Goal: Task Accomplishment & Management: Manage account settings

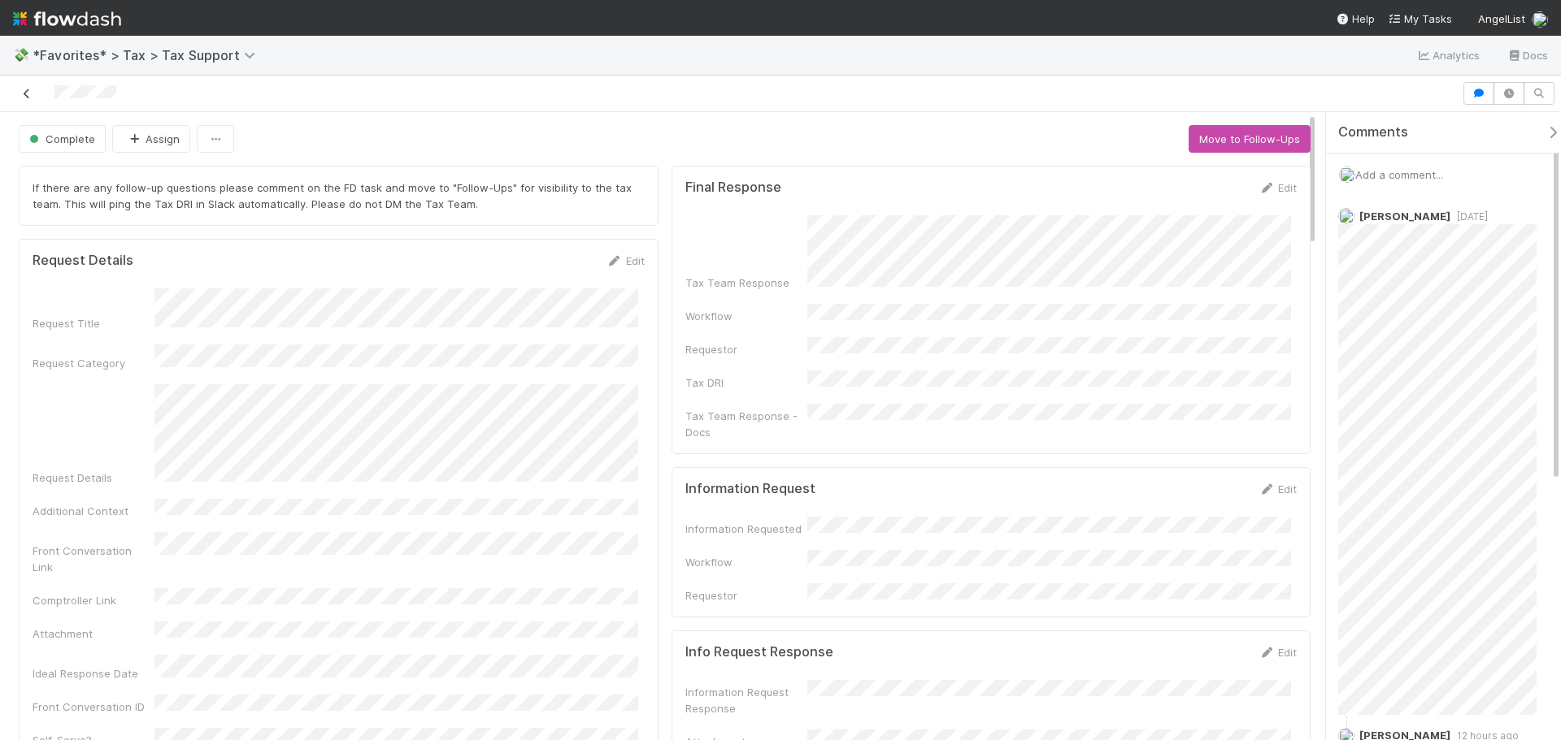
click at [29, 95] on icon at bounding box center [27, 94] width 16 height 11
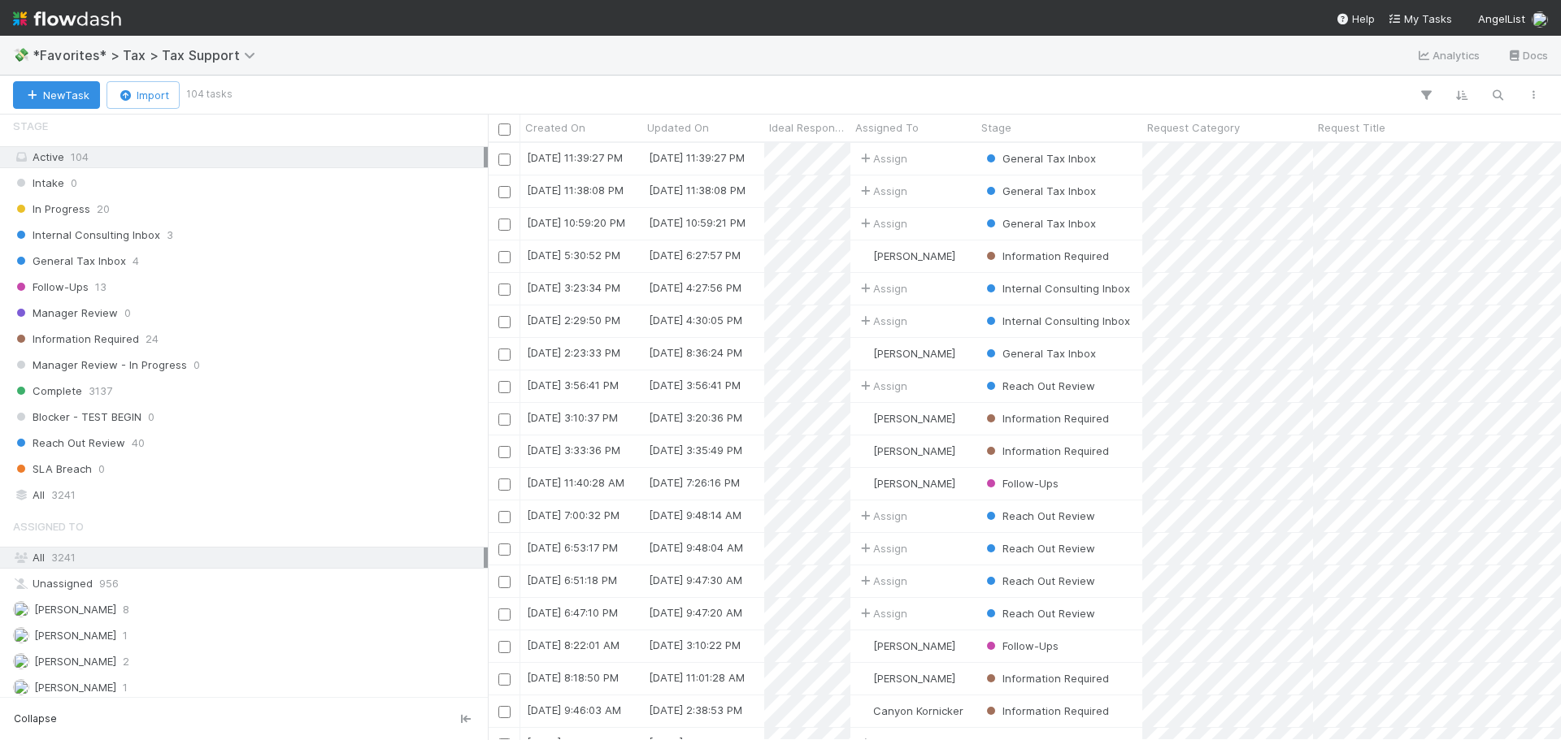
scroll to position [81, 0]
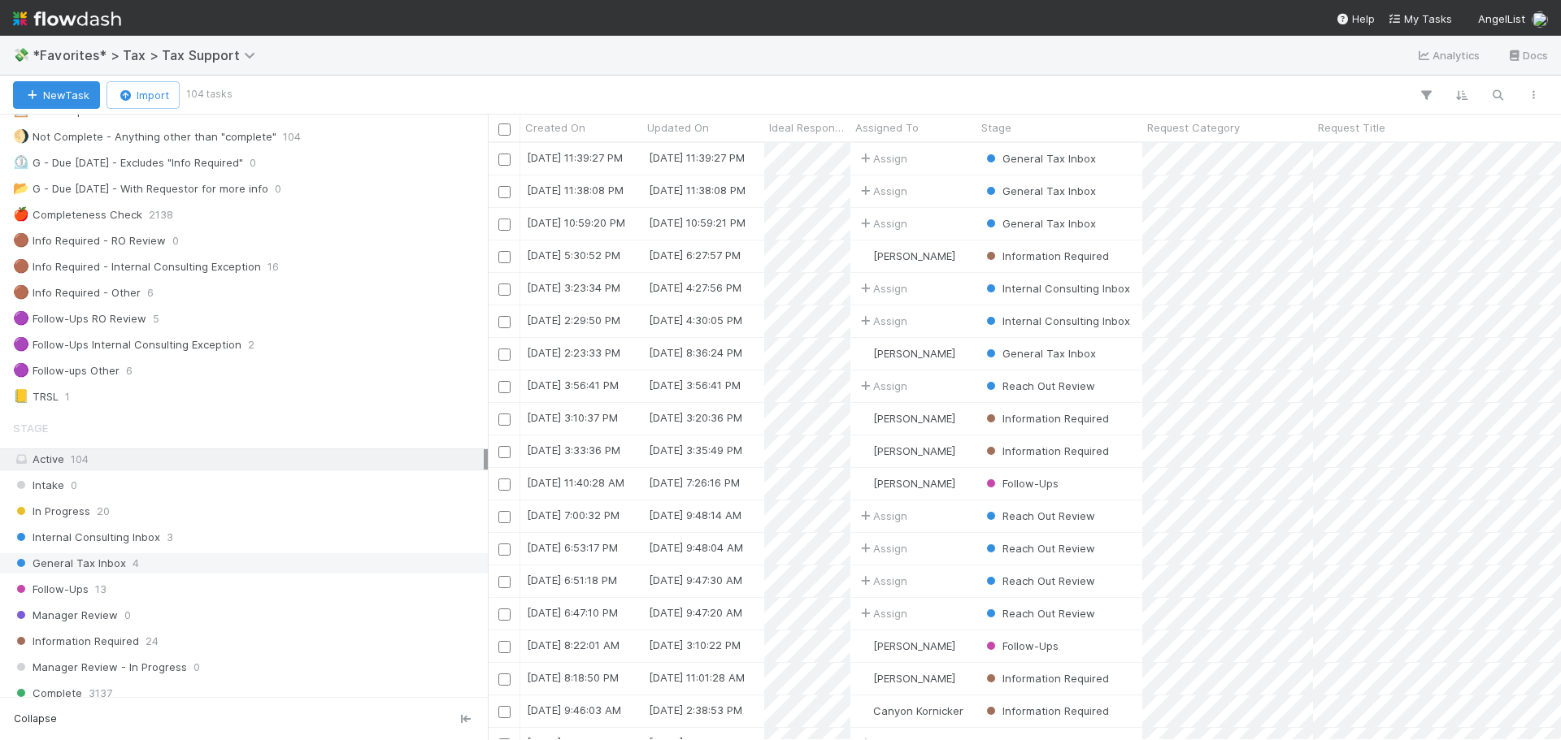
click at [176, 572] on div "General Tax Inbox 4" at bounding box center [248, 564] width 471 height 20
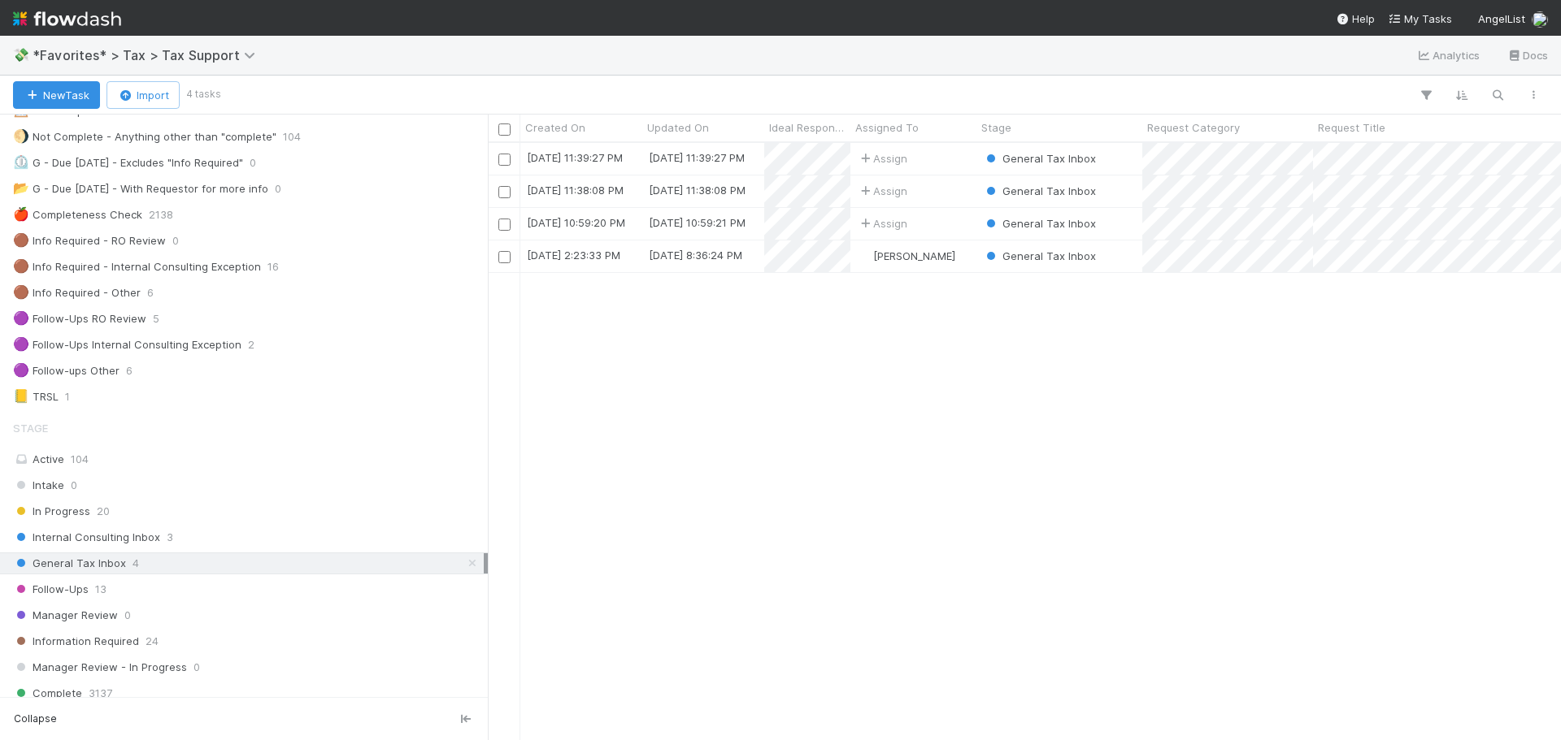
scroll to position [585, 1061]
click at [950, 260] on div "[PERSON_NAME]" at bounding box center [913, 257] width 126 height 32
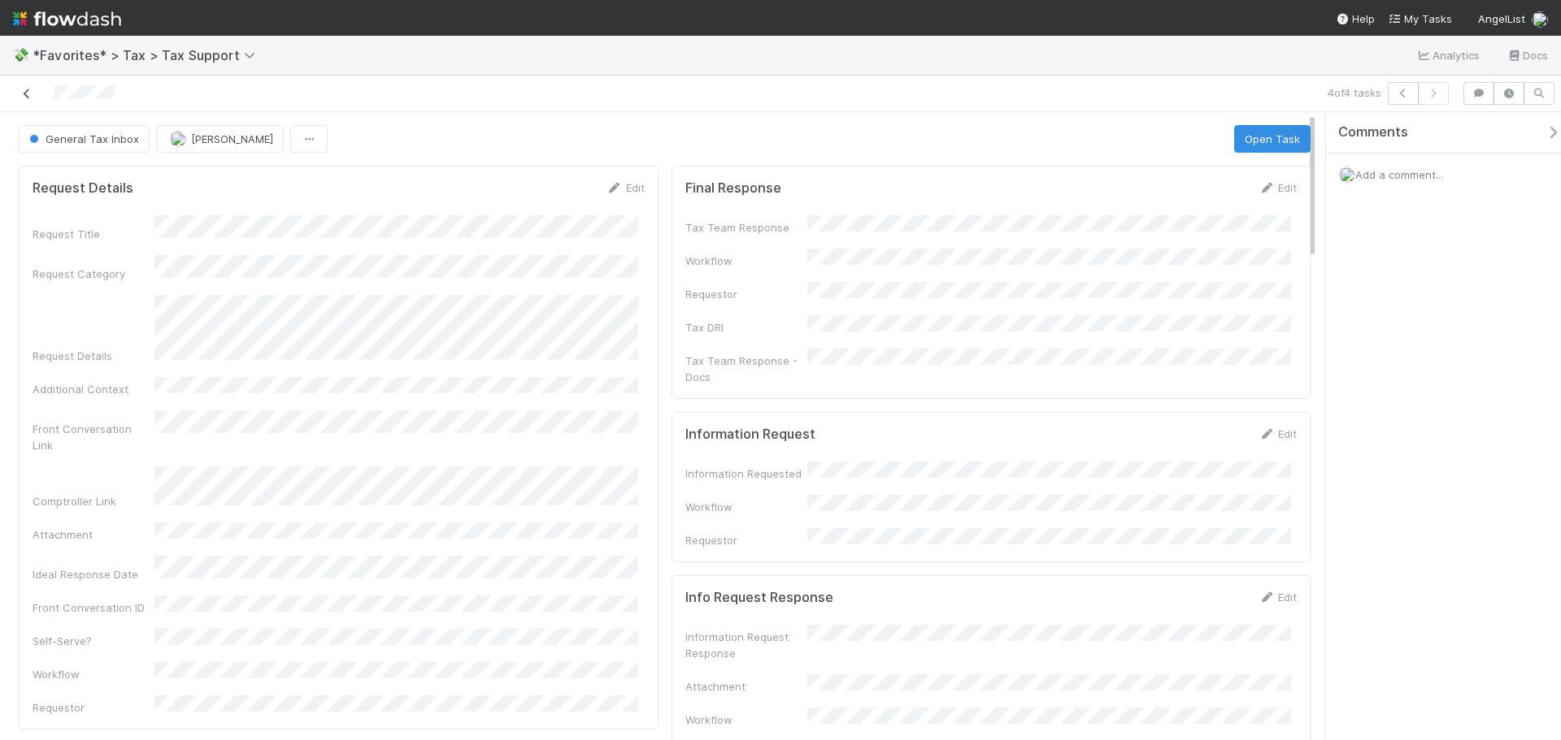
click at [27, 93] on icon at bounding box center [27, 94] width 16 height 11
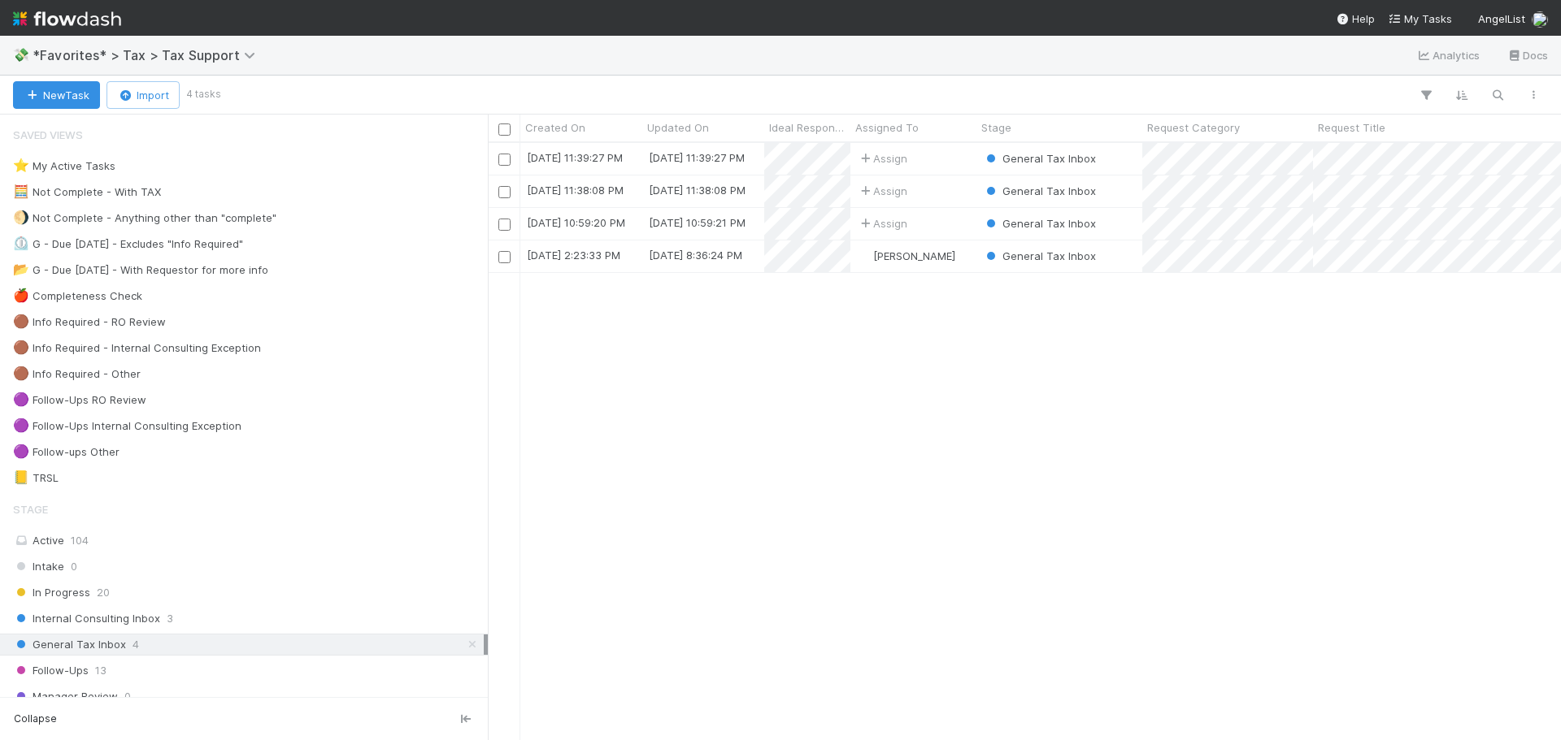
scroll to position [585, 1061]
click at [633, 258] on div "8/12/25, 2:23:33 PM" at bounding box center [581, 257] width 122 height 32
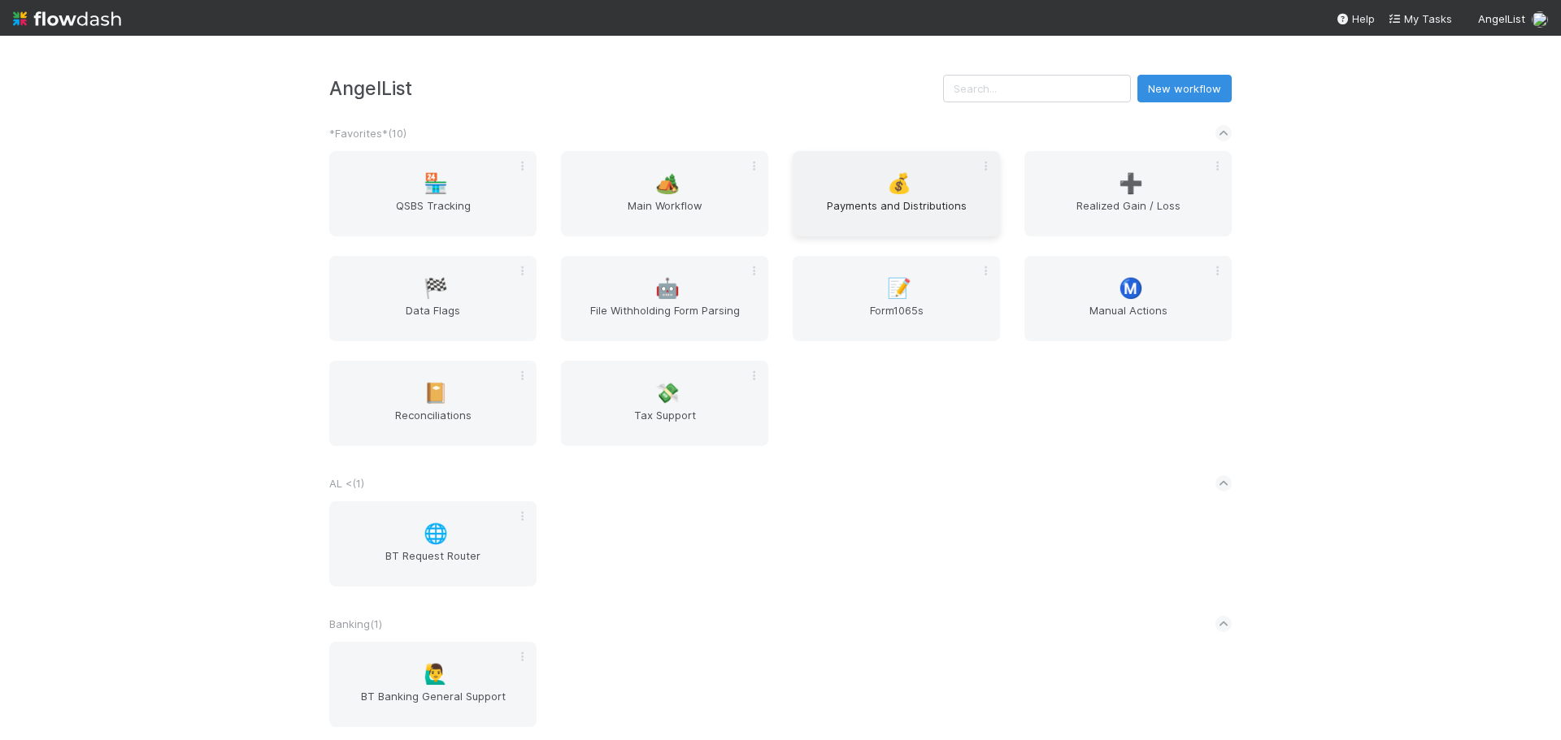
click at [850, 180] on div "💰 Payments and Distributions" at bounding box center [895, 193] width 207 height 85
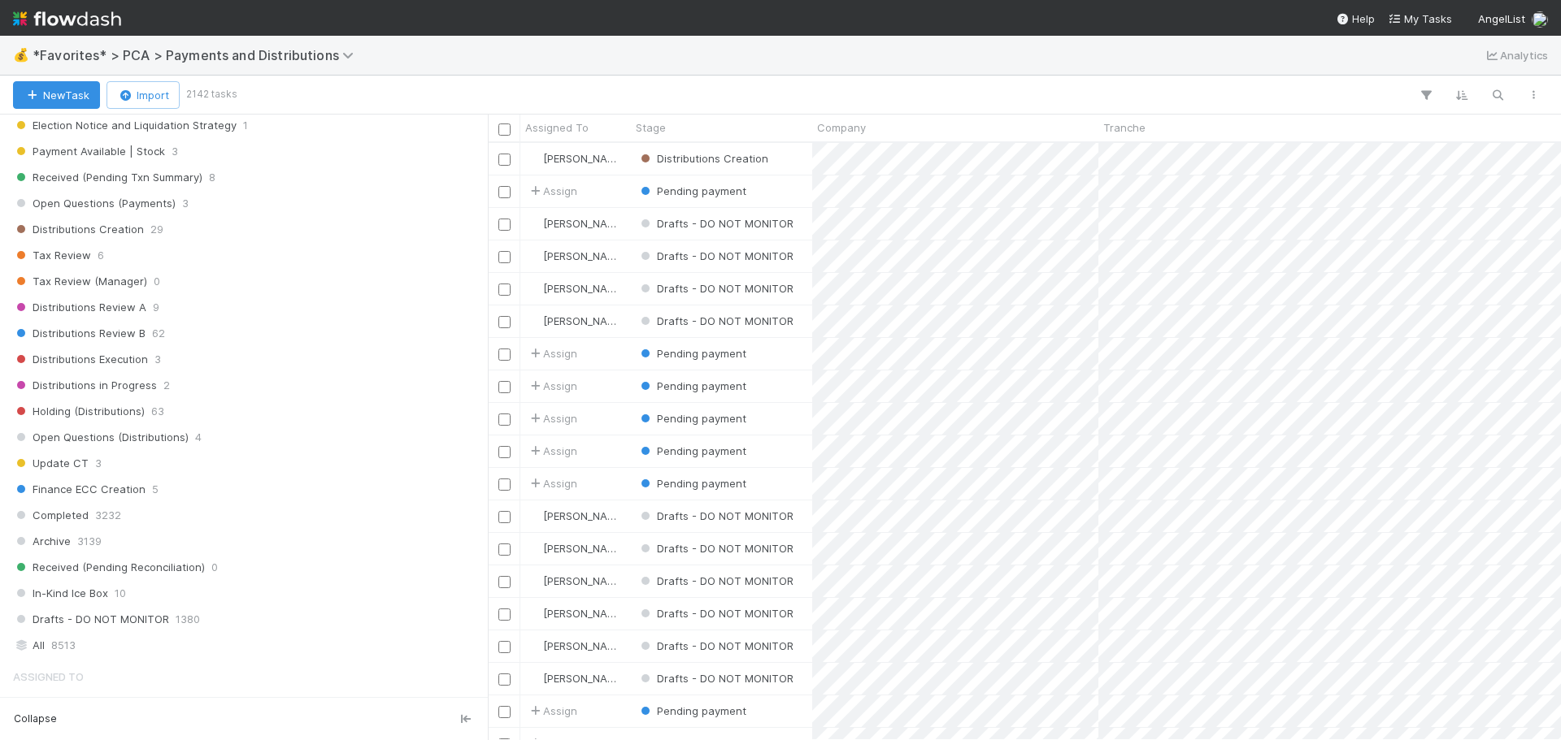
scroll to position [732, 0]
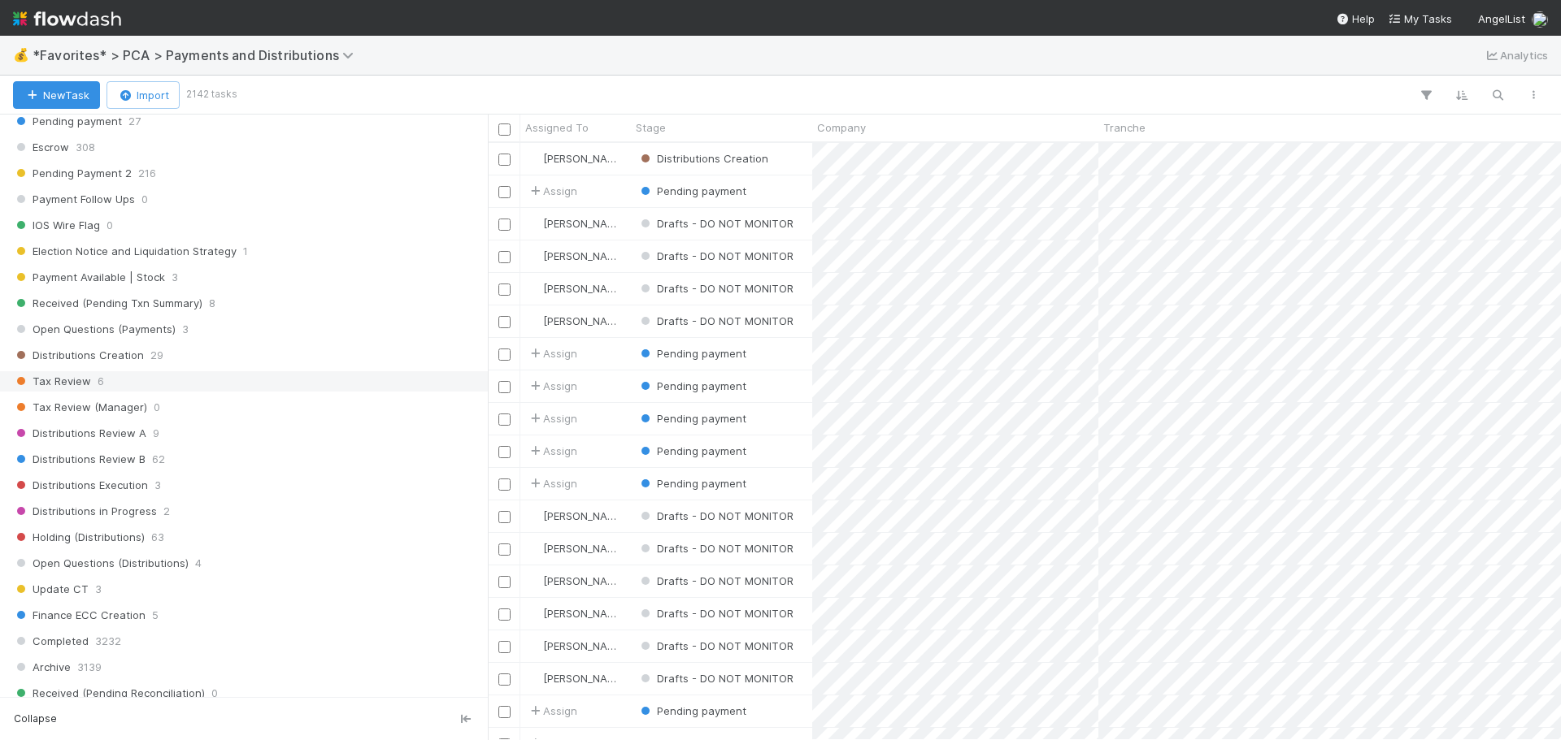
click at [111, 376] on div "Tax Review 6" at bounding box center [248, 381] width 471 height 20
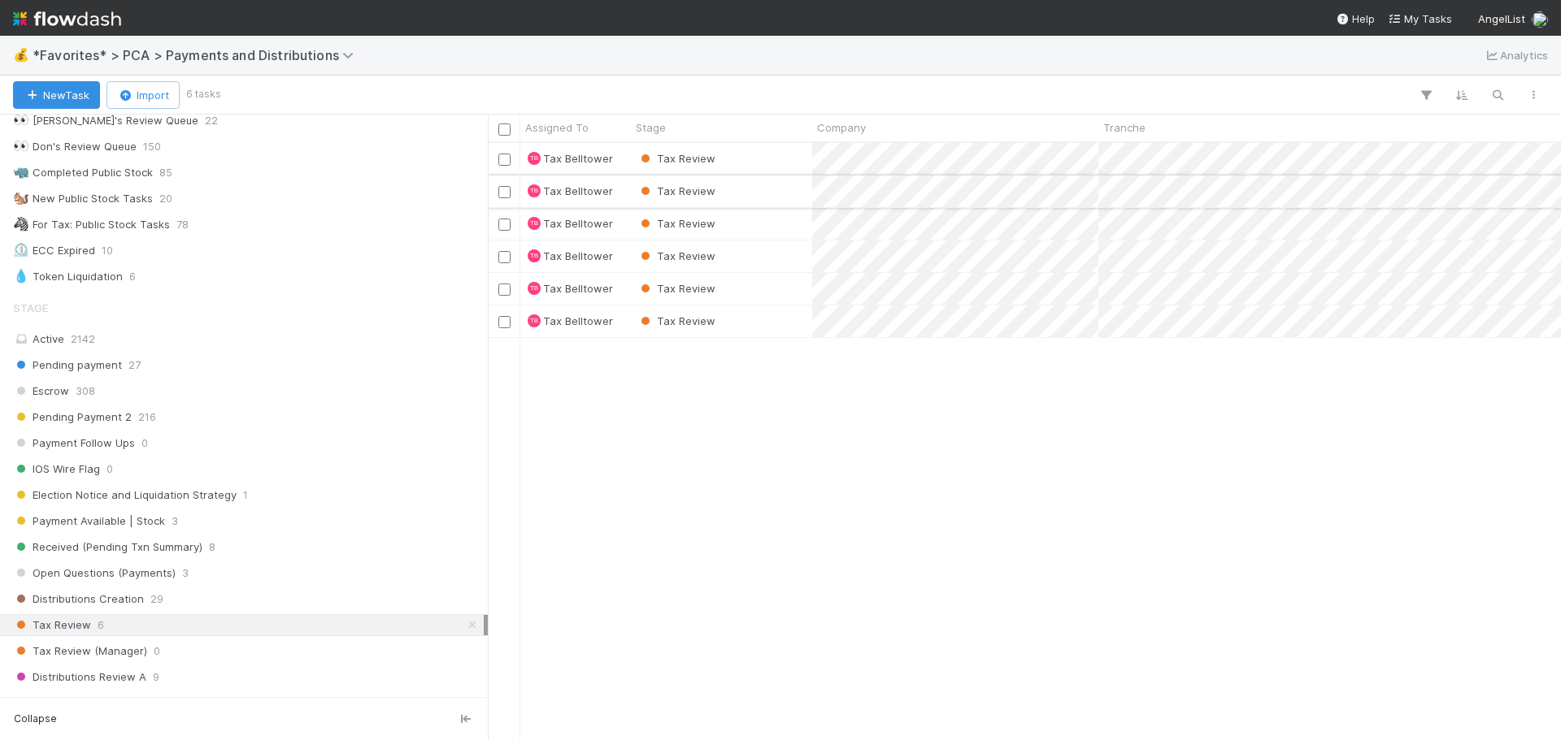
click at [756, 181] on div "Tax Review" at bounding box center [721, 192] width 181 height 32
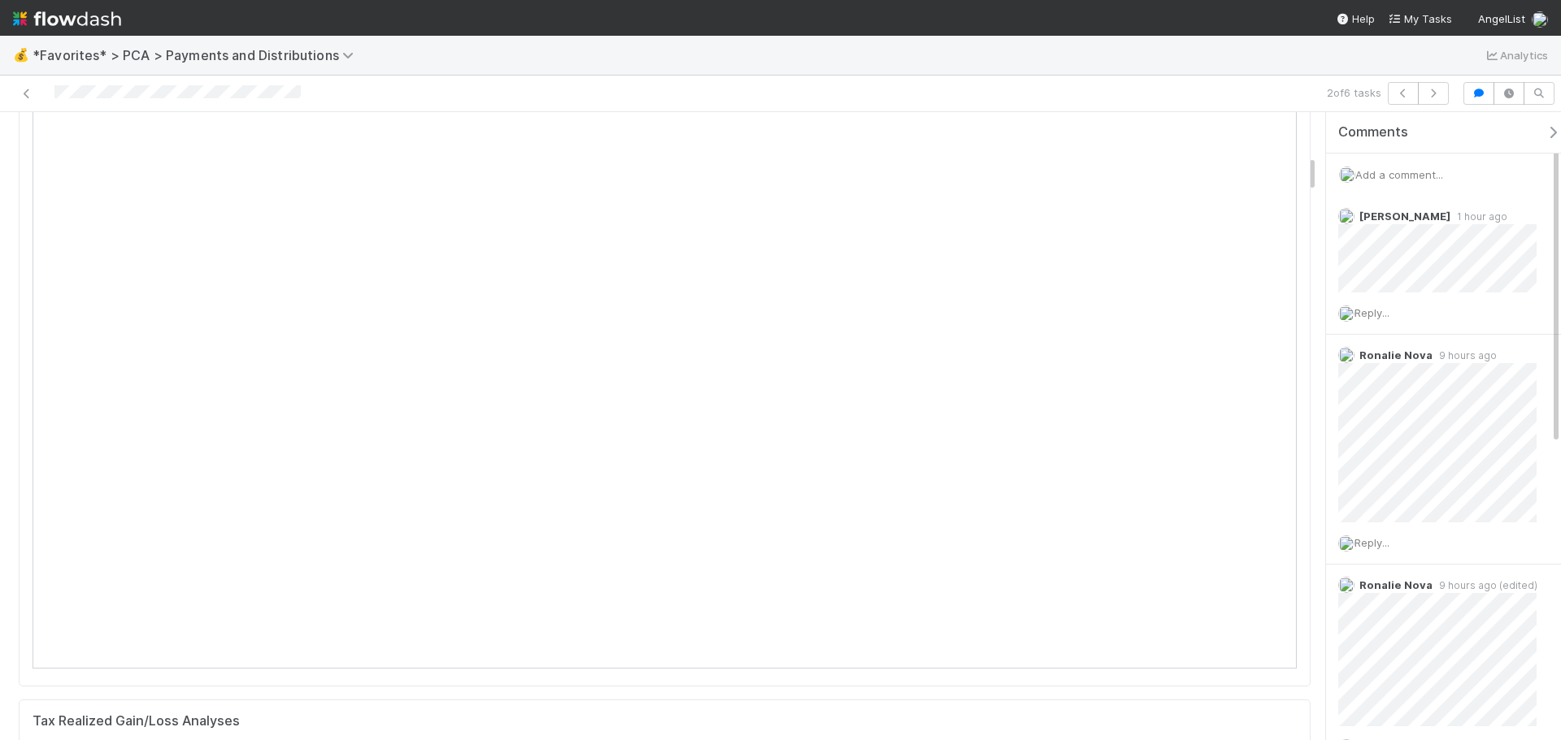
scroll to position [732, 0]
click at [22, 93] on icon at bounding box center [27, 94] width 16 height 11
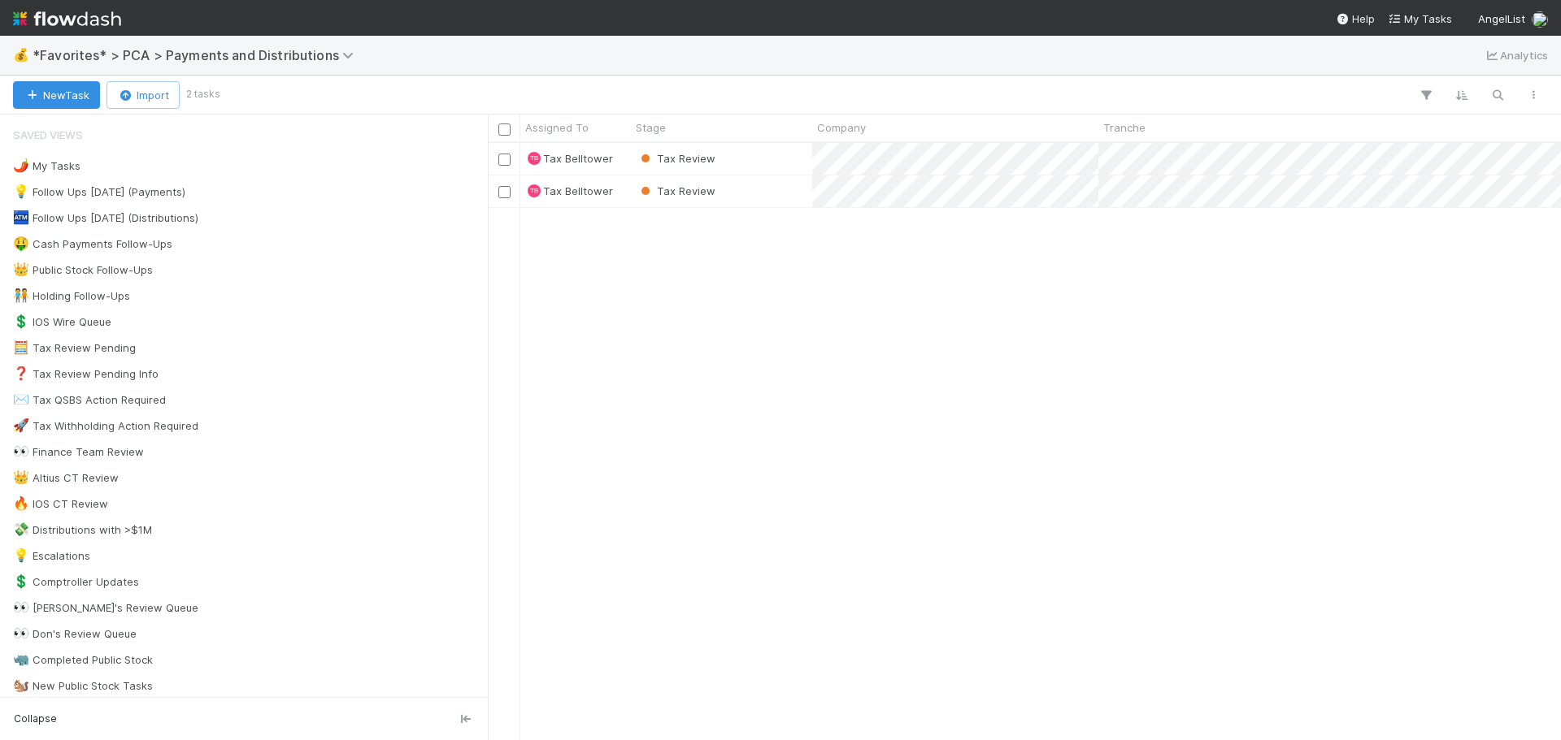
scroll to position [585, 1061]
click at [728, 159] on div "Tax Review" at bounding box center [721, 159] width 181 height 32
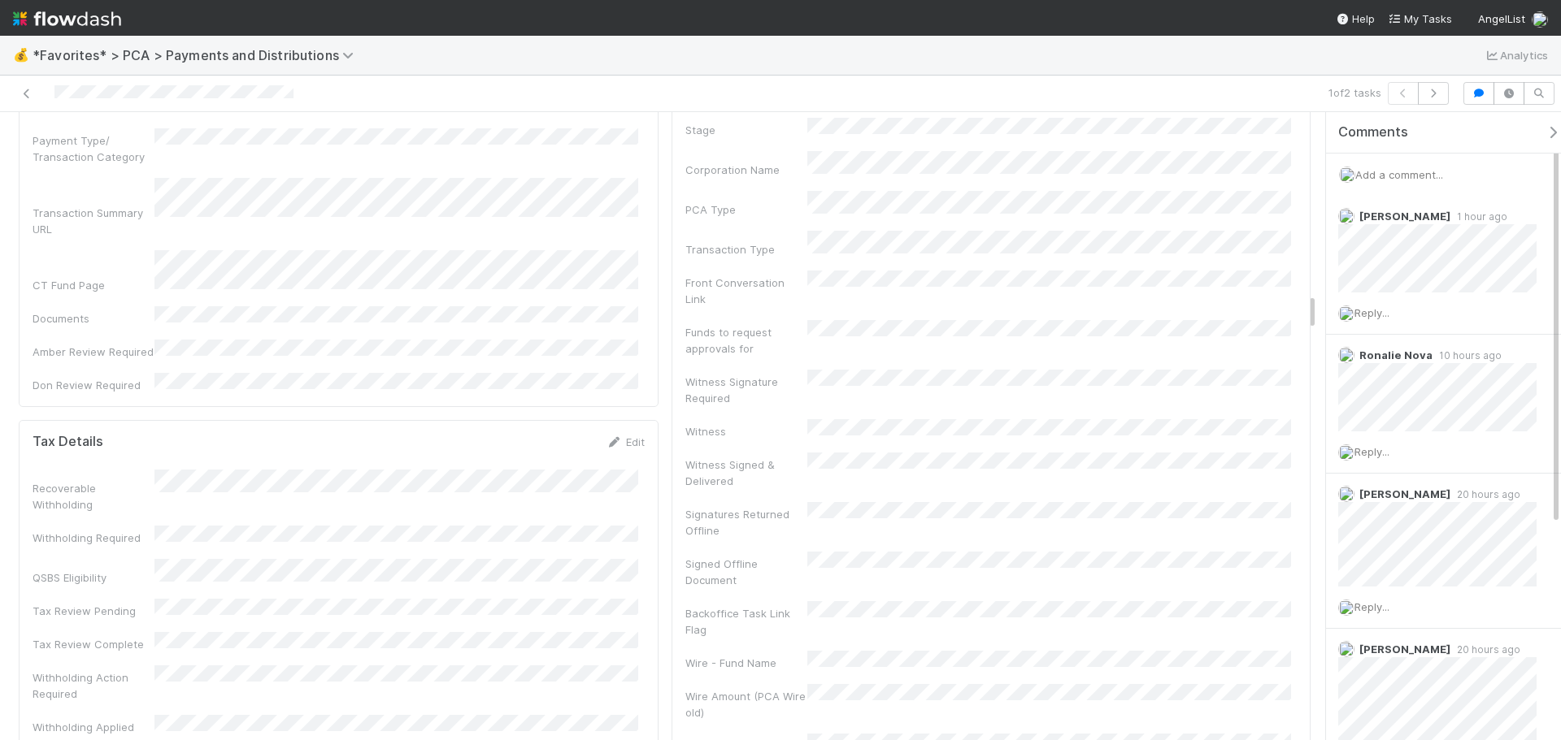
scroll to position [3007, 0]
click at [612, 436] on icon at bounding box center [614, 441] width 16 height 11
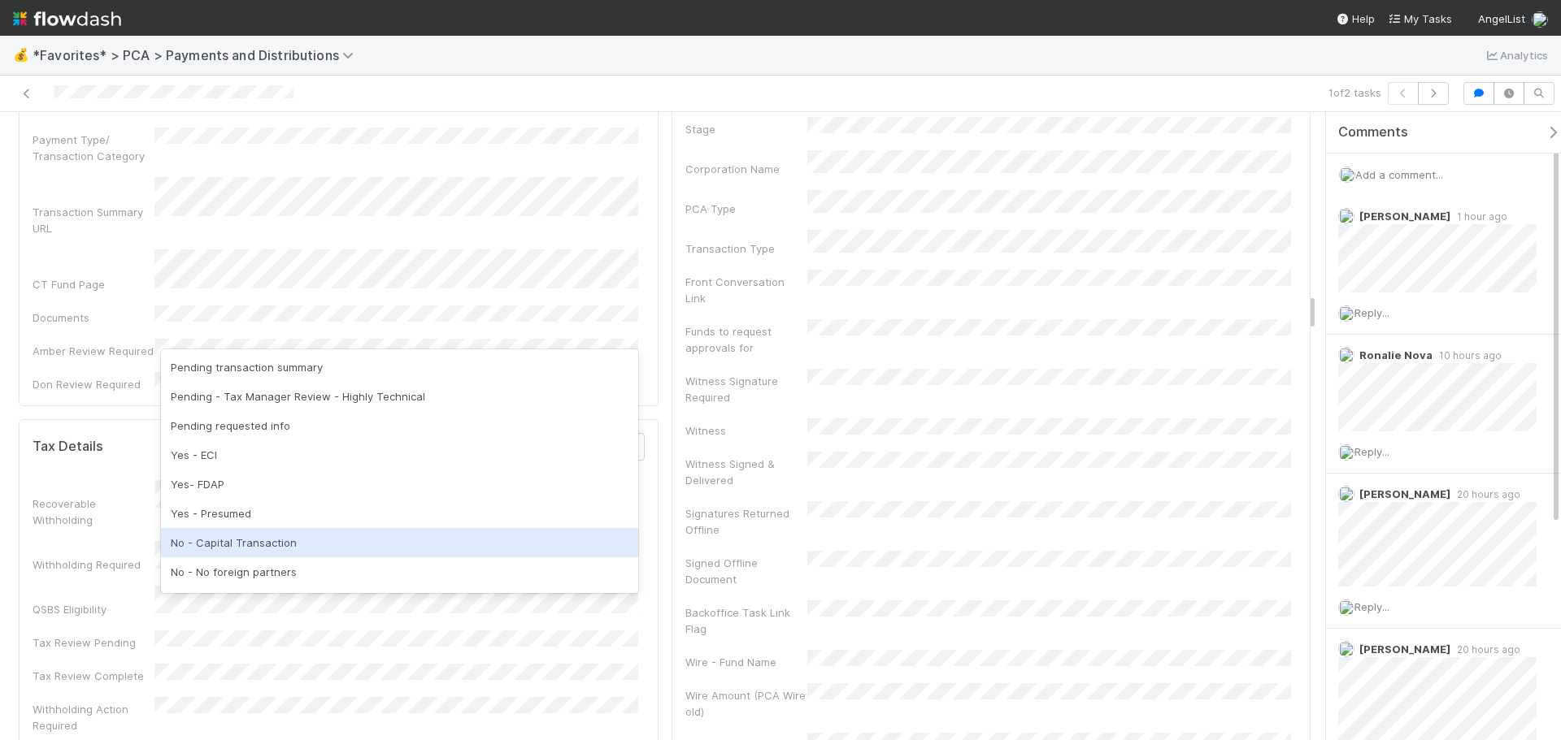
click at [257, 532] on div "No - Capital Transaction" at bounding box center [399, 542] width 477 height 29
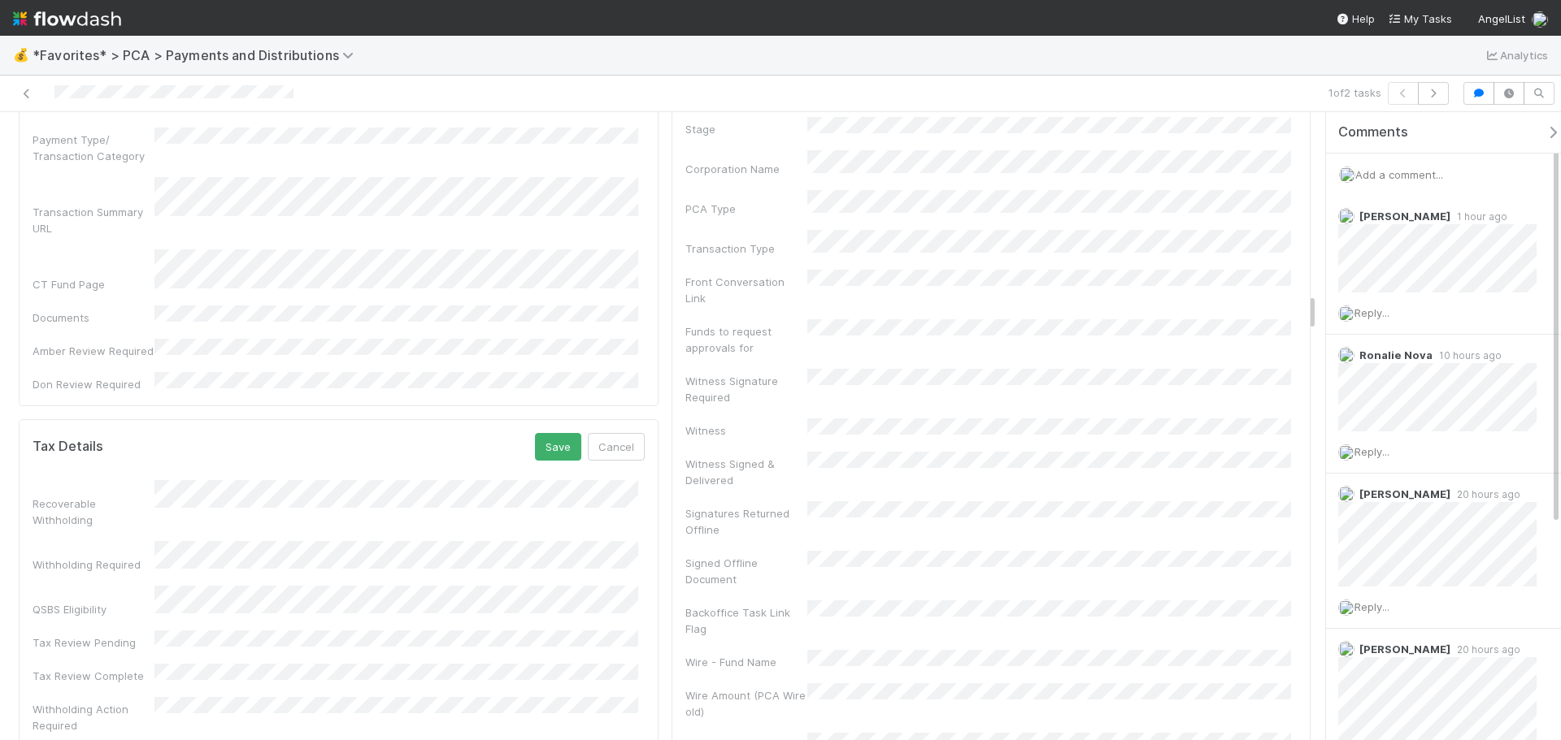
click at [544, 433] on button "Save" at bounding box center [558, 447] width 46 height 28
click at [33, 93] on icon at bounding box center [27, 94] width 16 height 11
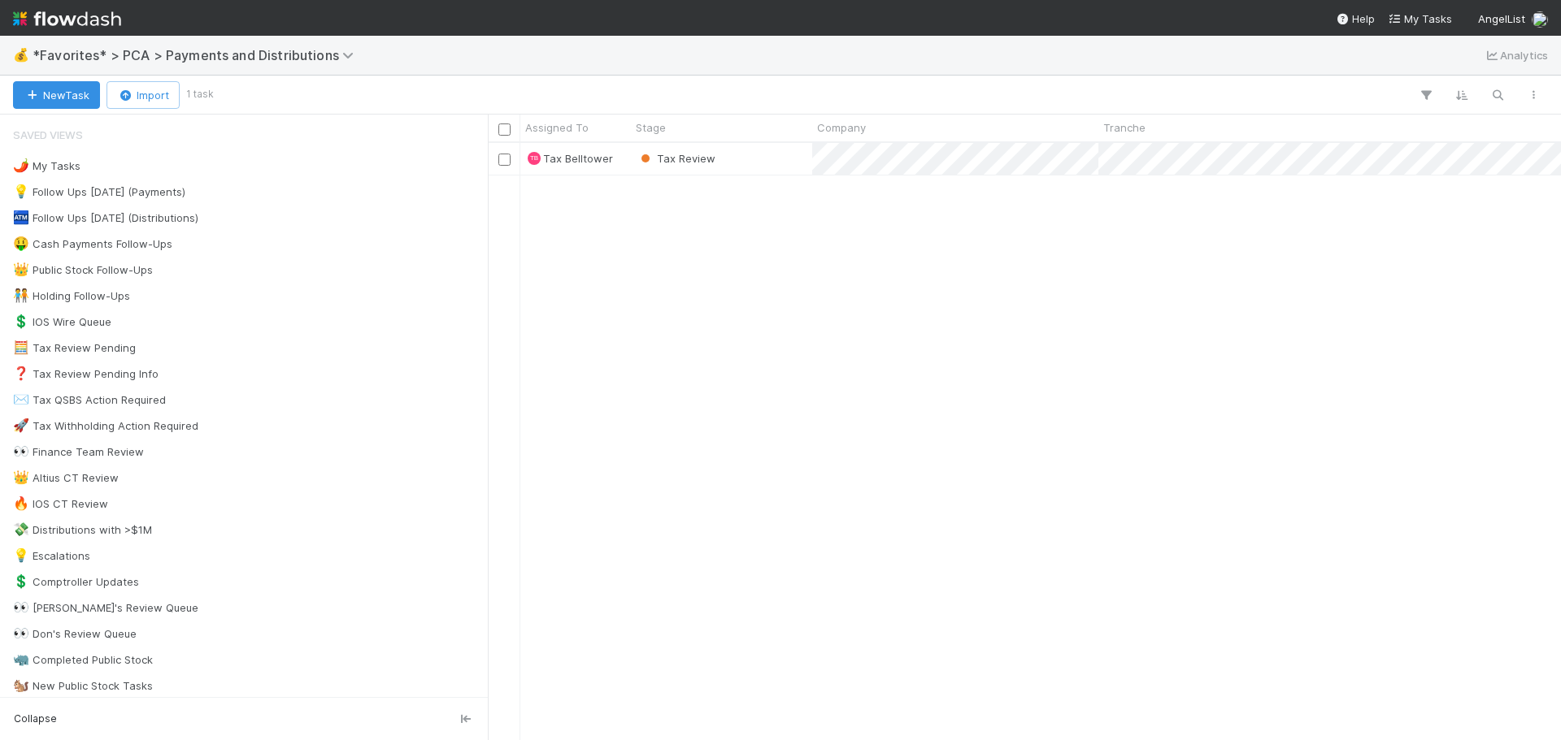
scroll to position [585, 1061]
click at [831, 282] on div "TB Tax Belltower Tax Review 8/13/25, 8:43:48 AM 8/7/25, 12:54:09 PM 1 0 0 0 0" at bounding box center [1024, 441] width 1073 height 597
click at [805, 164] on div "Tax Review" at bounding box center [721, 159] width 181 height 32
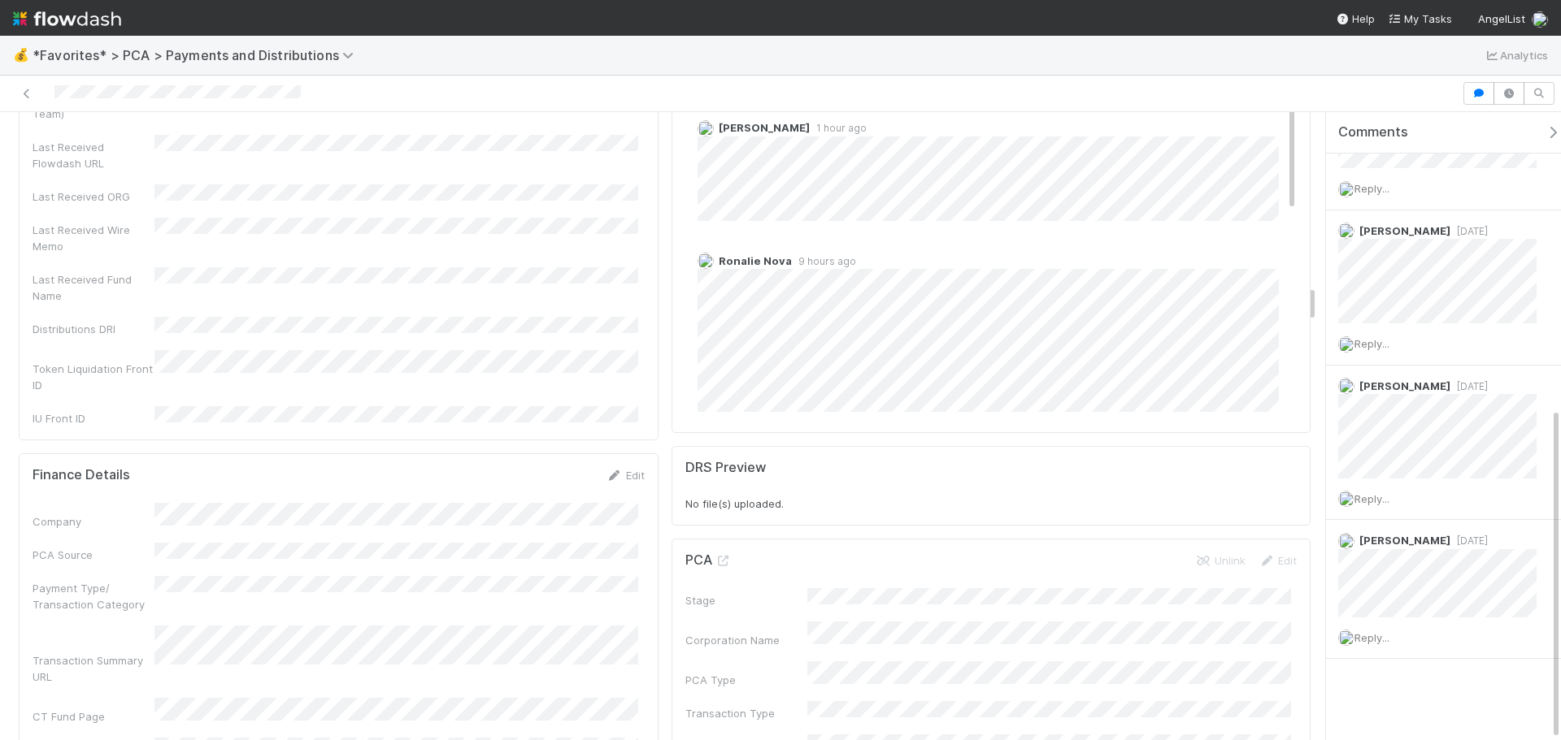
scroll to position [3007, 0]
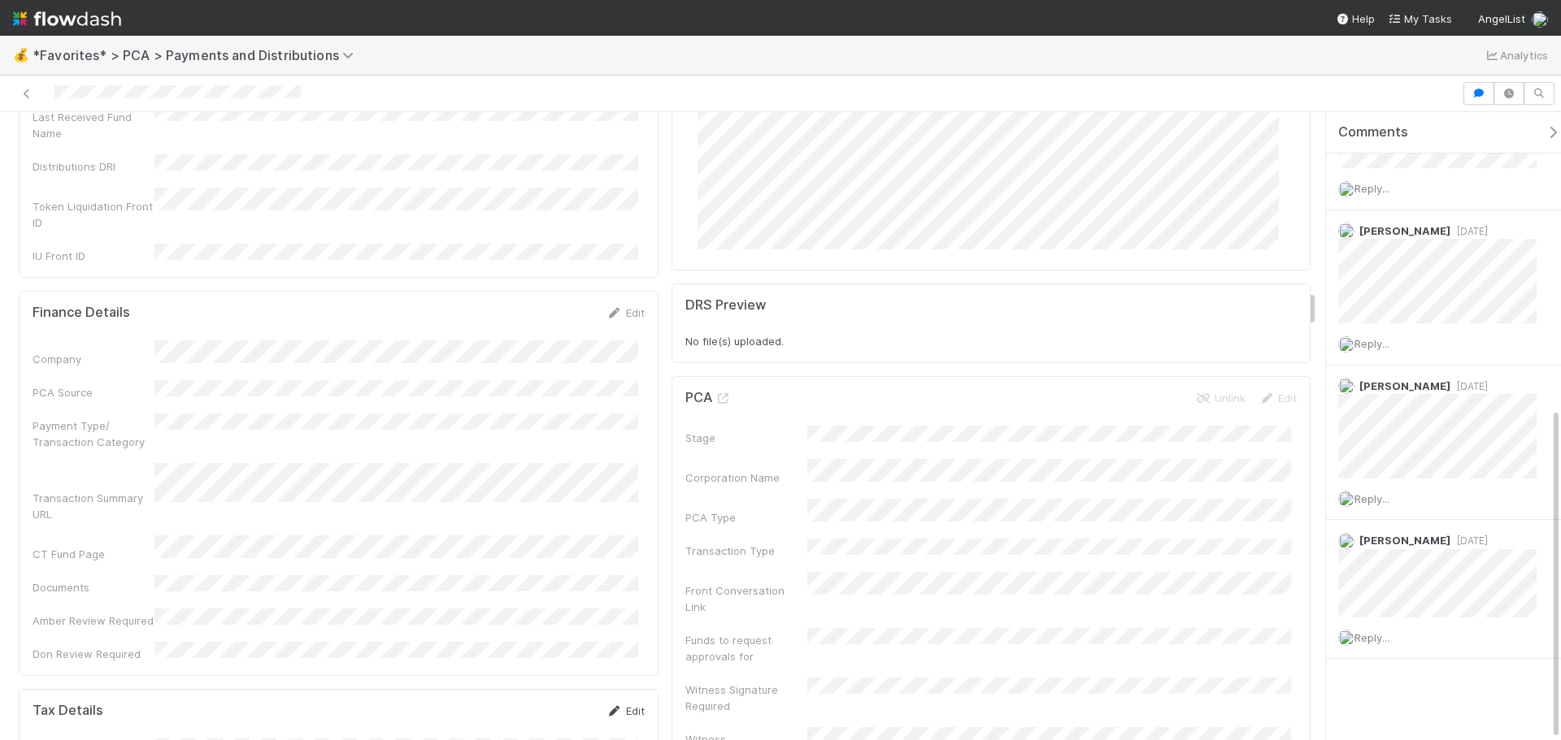
click at [632, 705] on link "Edit" at bounding box center [625, 711] width 38 height 13
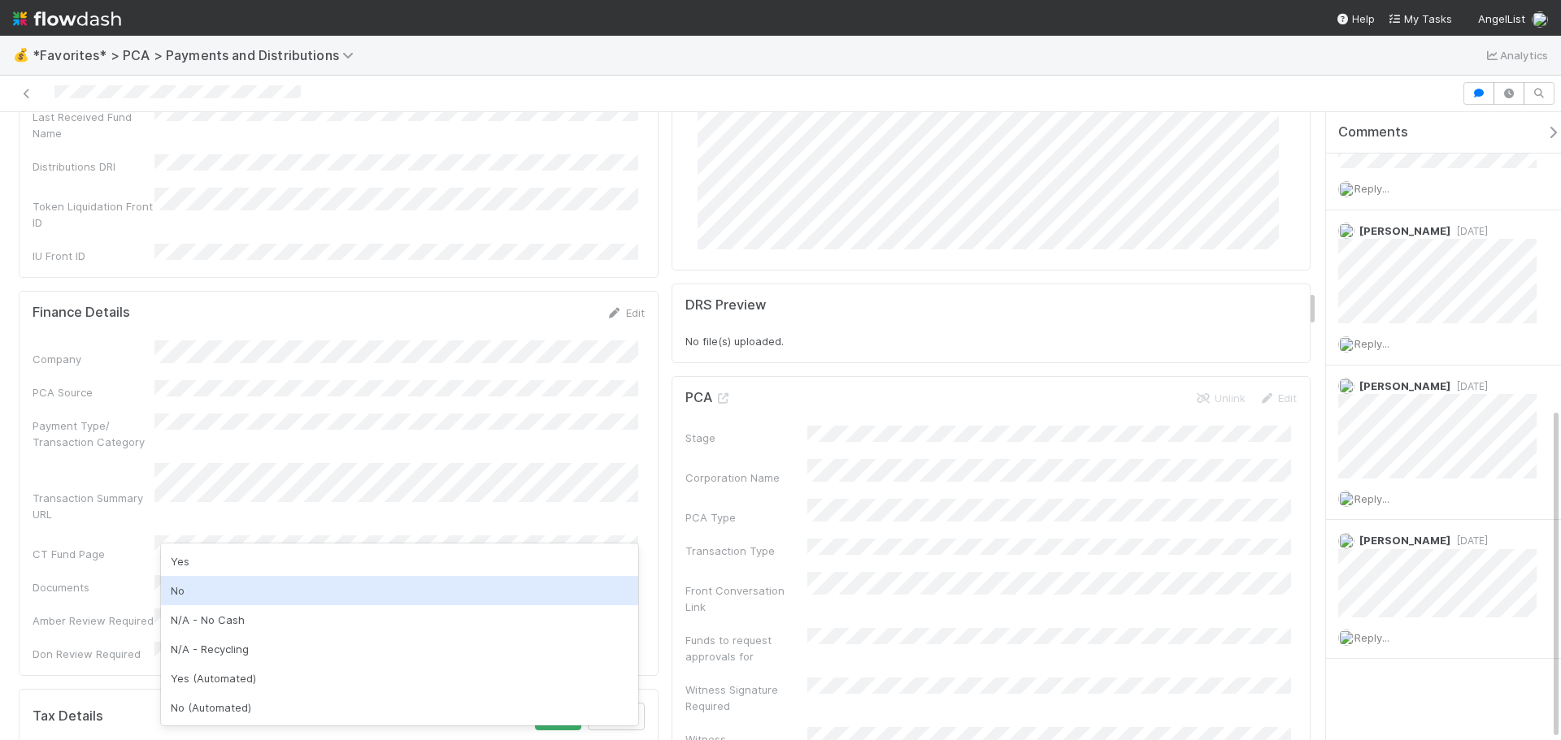
click at [244, 588] on div "No" at bounding box center [399, 590] width 477 height 29
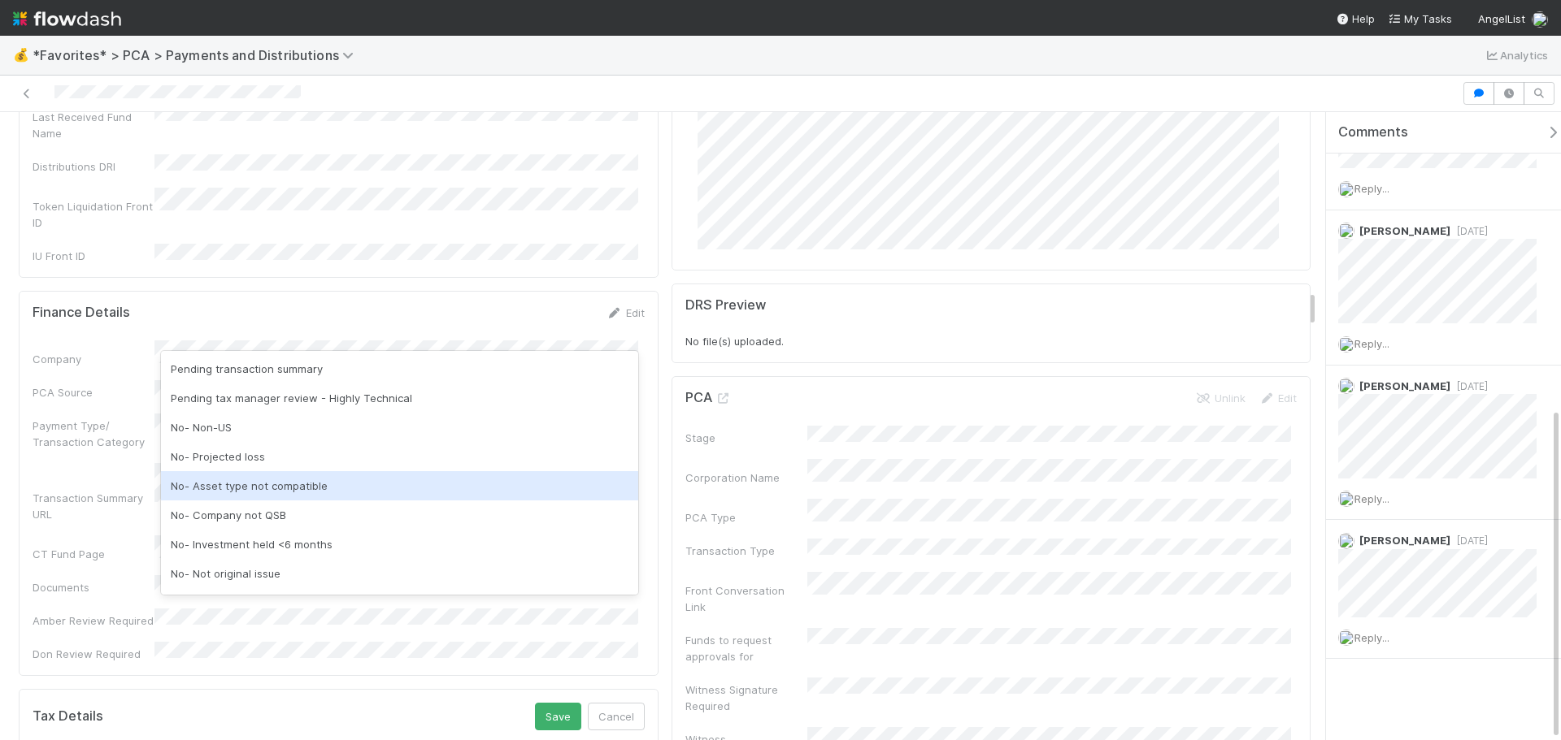
click at [331, 480] on div "No- Asset type not compatible" at bounding box center [399, 485] width 477 height 29
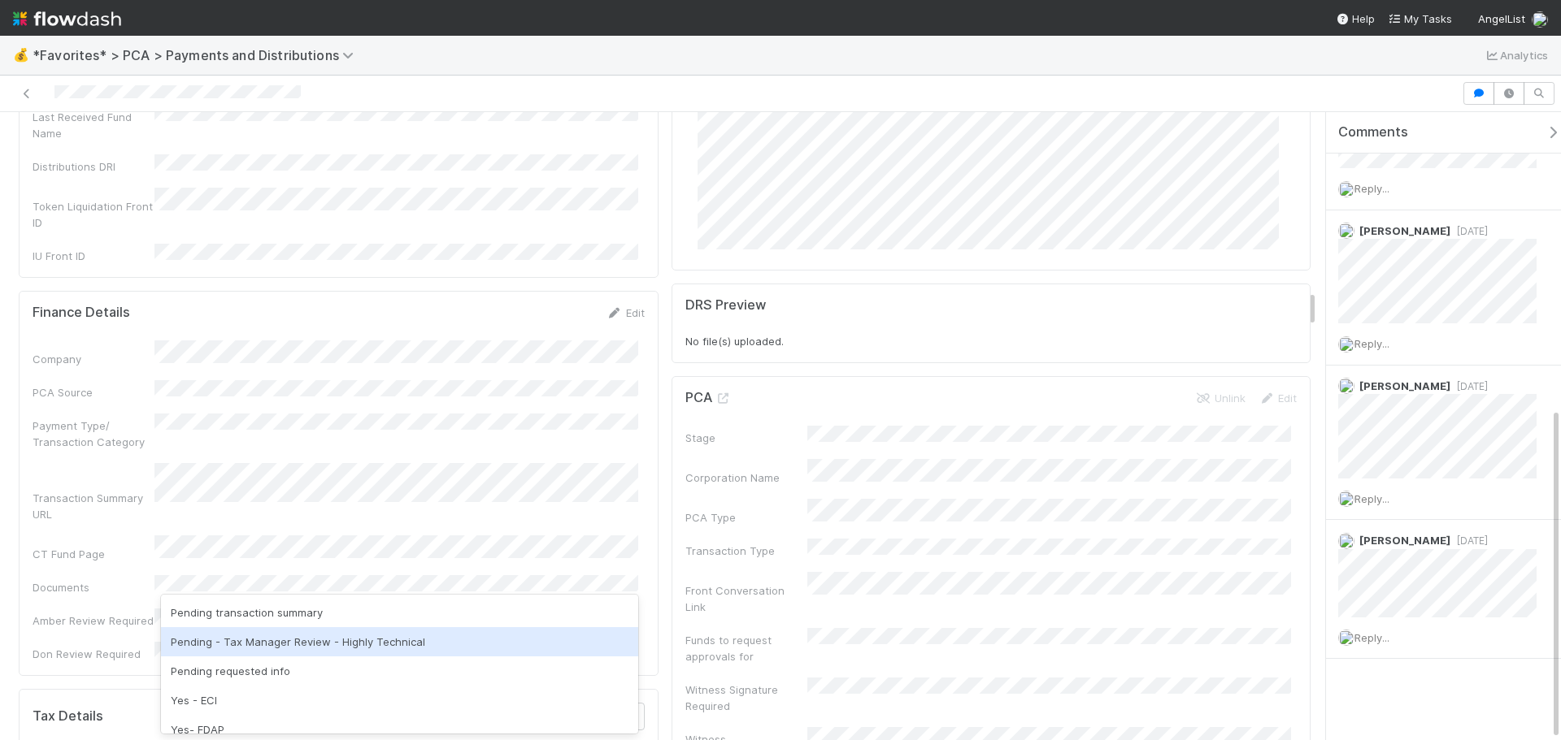
scroll to position [81, 0]
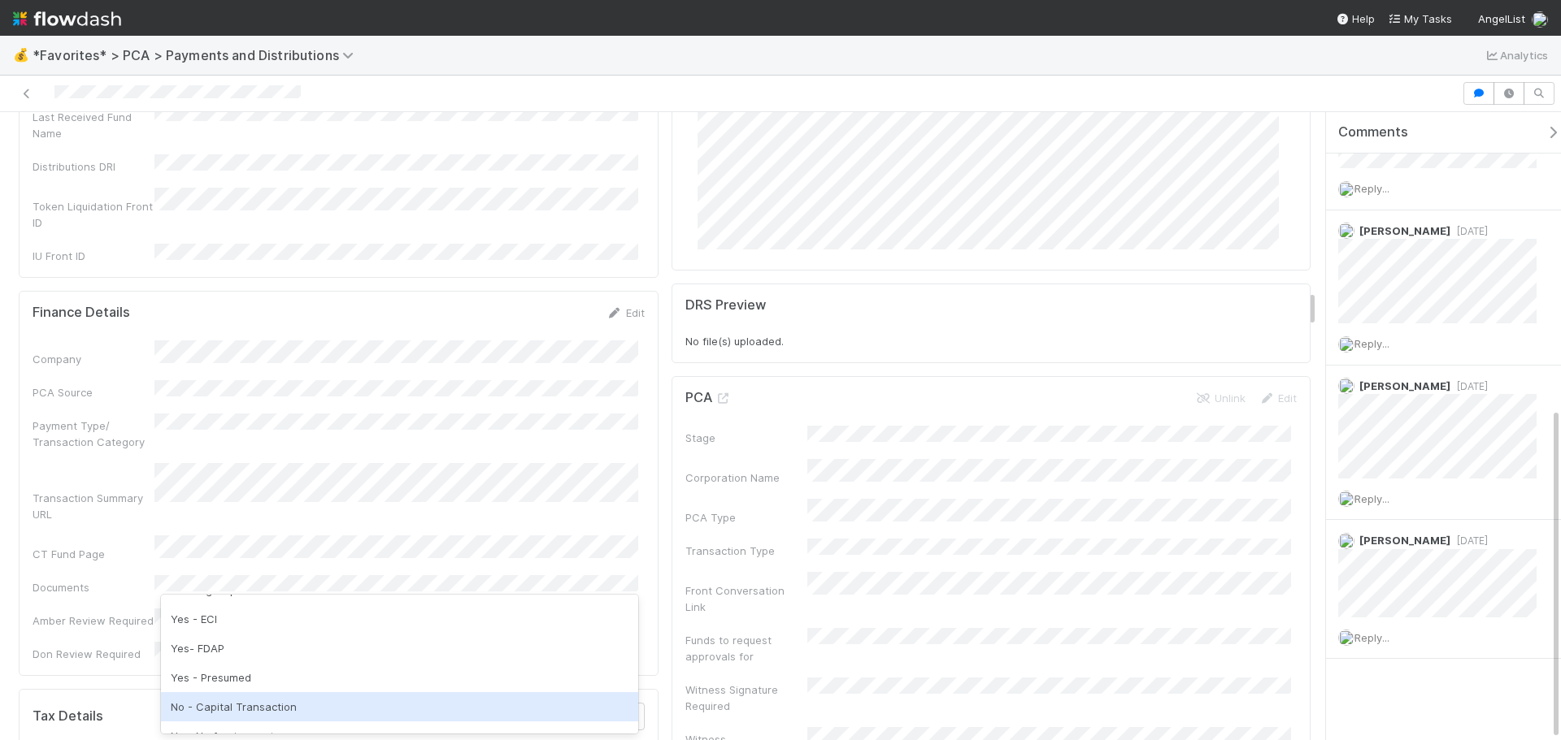
click at [280, 711] on div "No - Capital Transaction" at bounding box center [399, 707] width 477 height 29
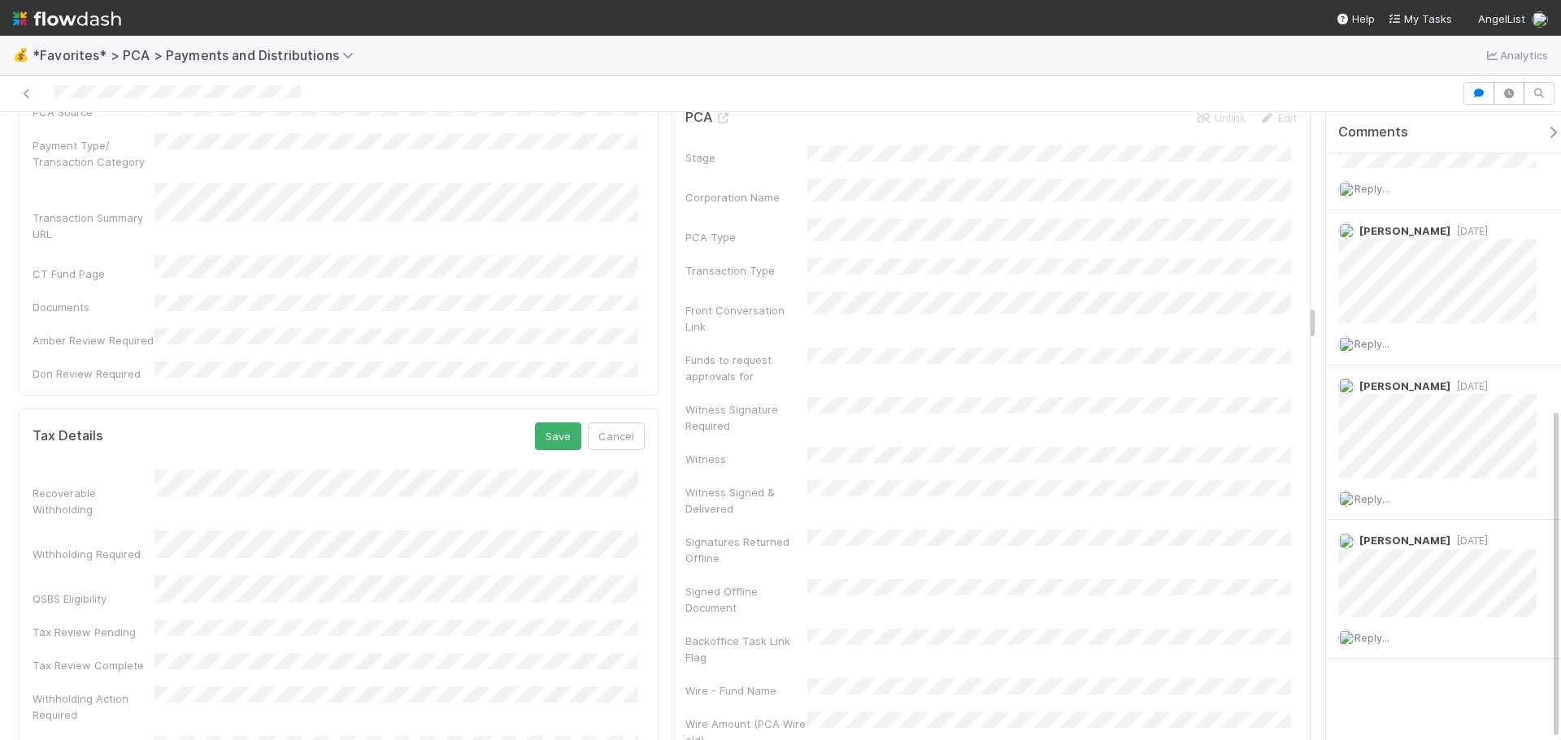
scroll to position [3332, 0]
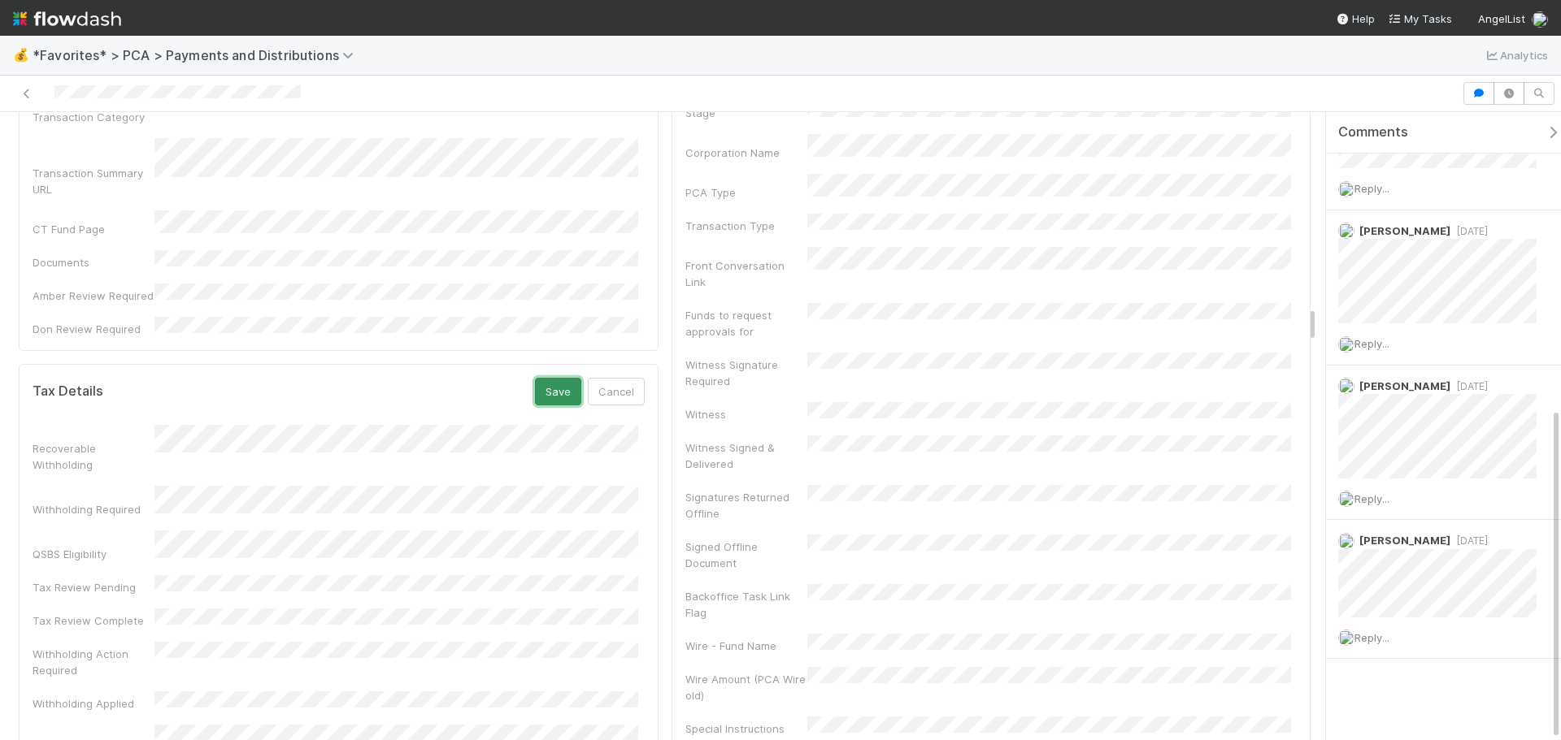
click at [539, 378] on button "Save" at bounding box center [558, 392] width 46 height 28
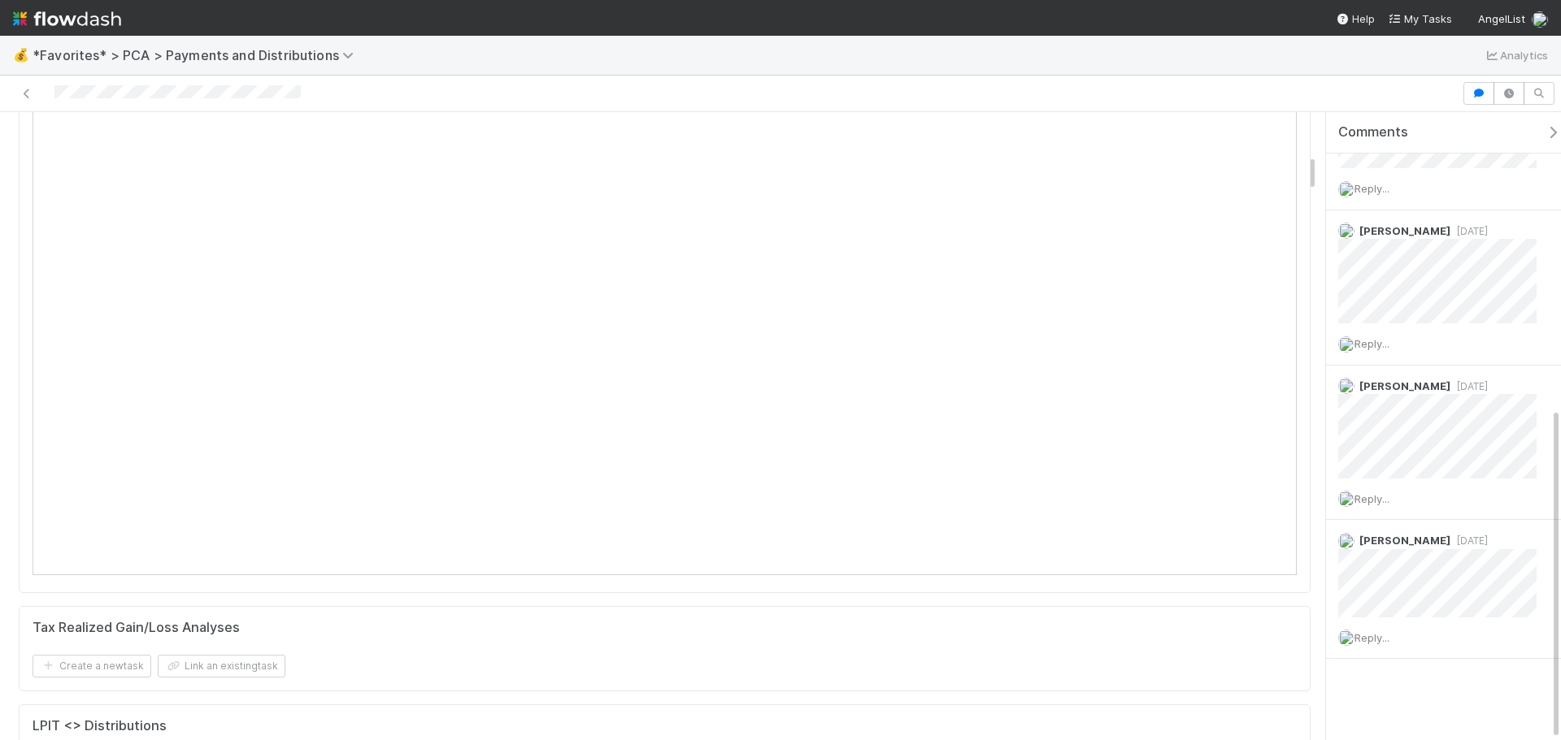
scroll to position [325, 0]
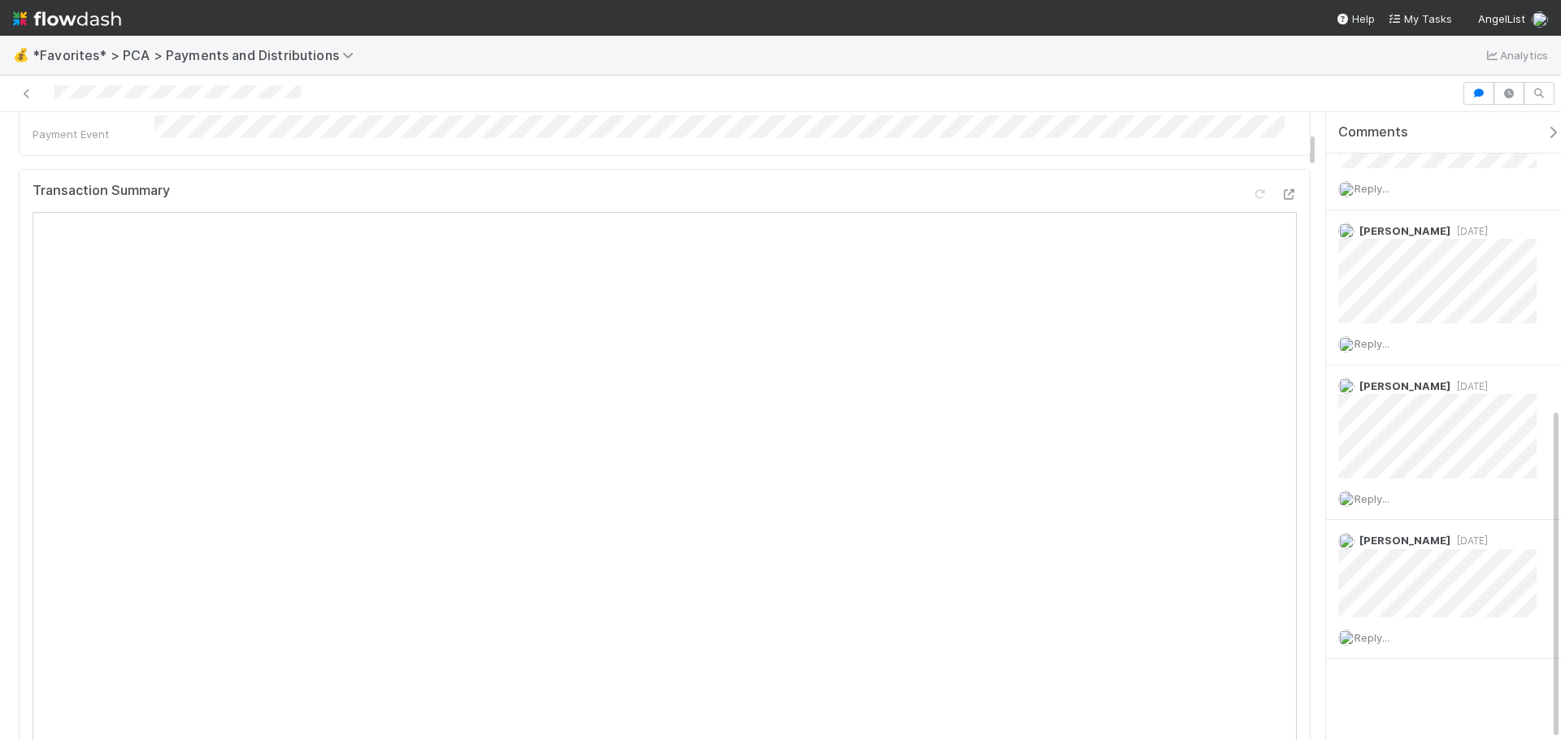
click at [28, 85] on div at bounding box center [731, 93] width 1448 height 23
click at [28, 89] on icon at bounding box center [27, 94] width 16 height 11
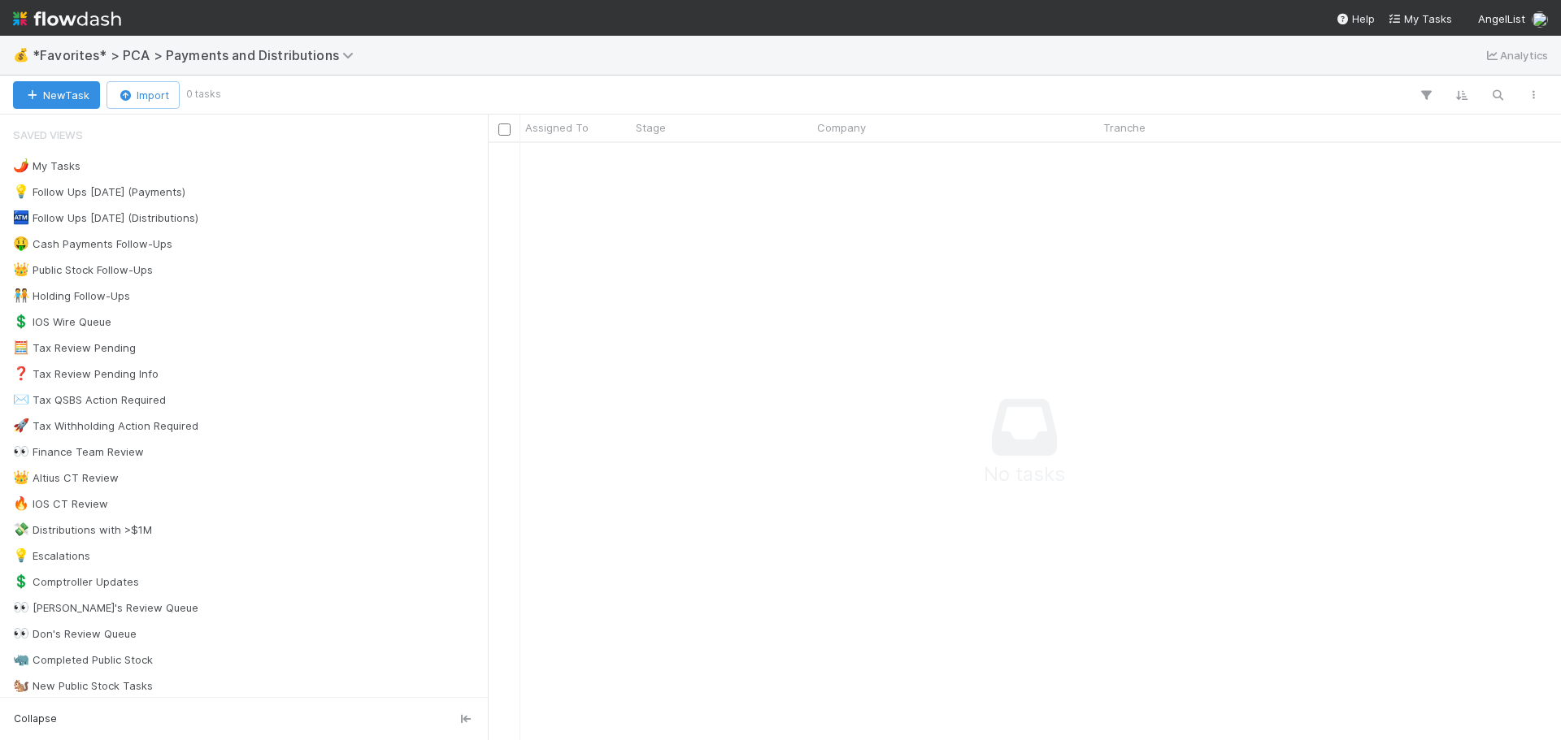
scroll to position [573, 1061]
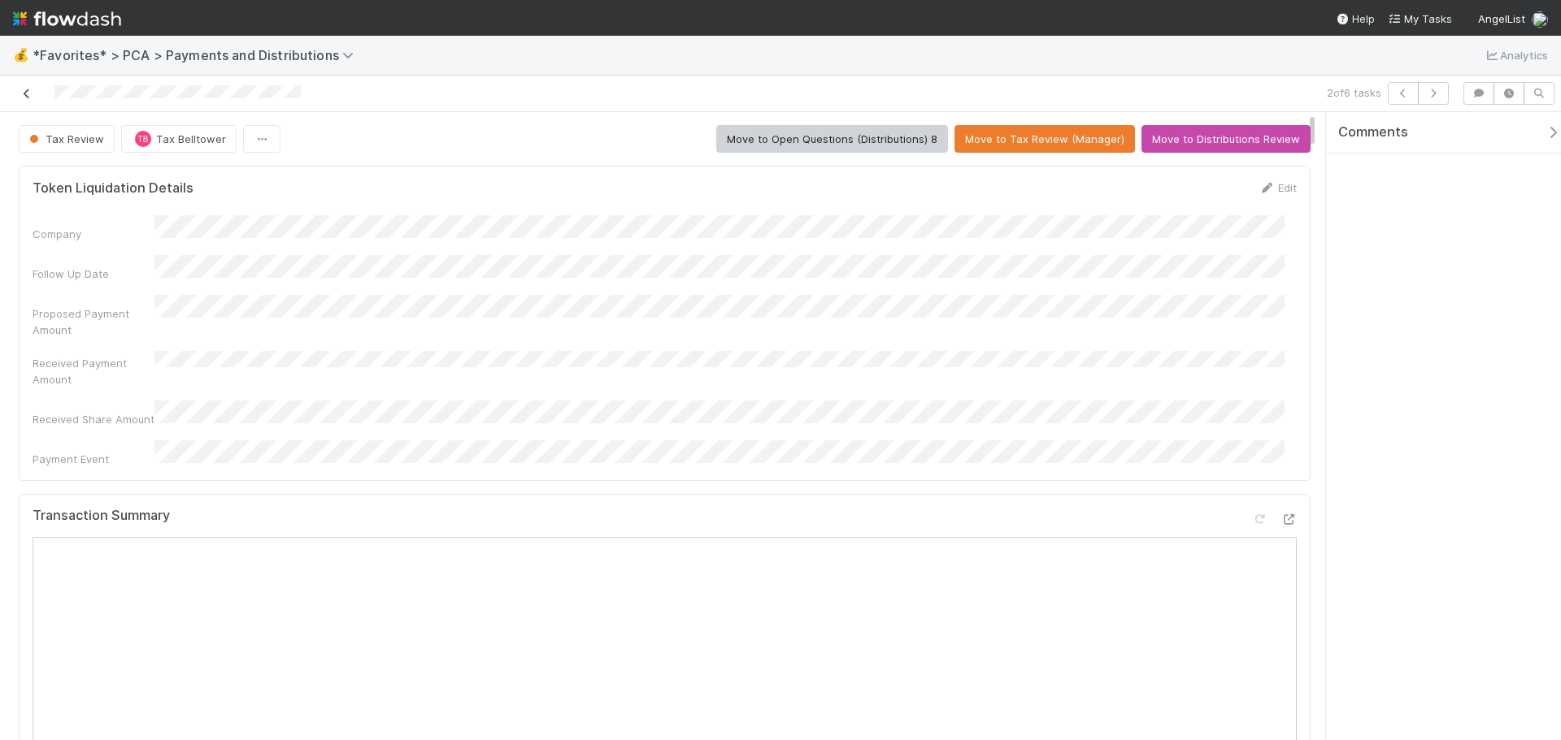
click at [25, 93] on icon at bounding box center [27, 94] width 16 height 11
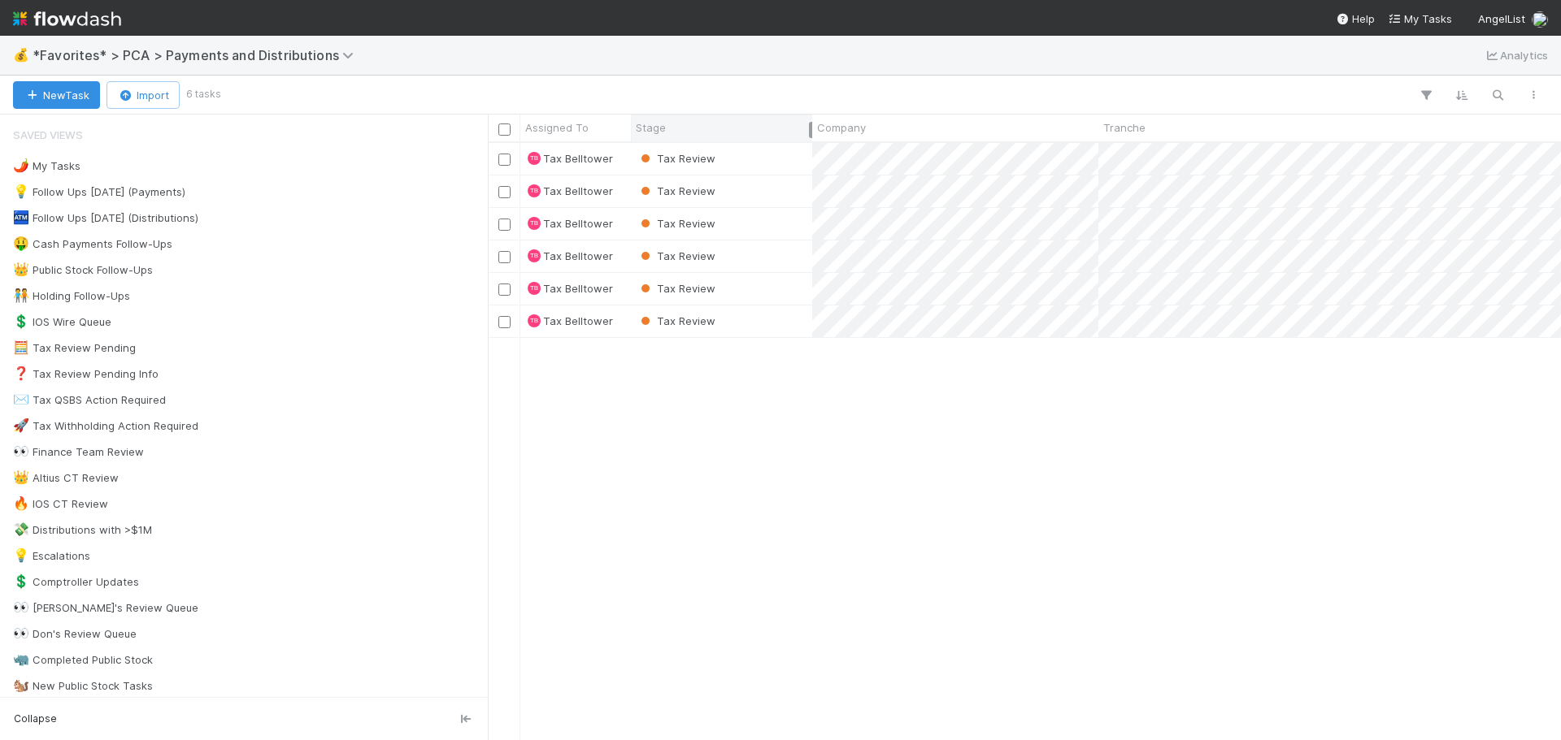
scroll to position [585, 1061]
click at [793, 217] on div "Tax Review" at bounding box center [721, 224] width 181 height 32
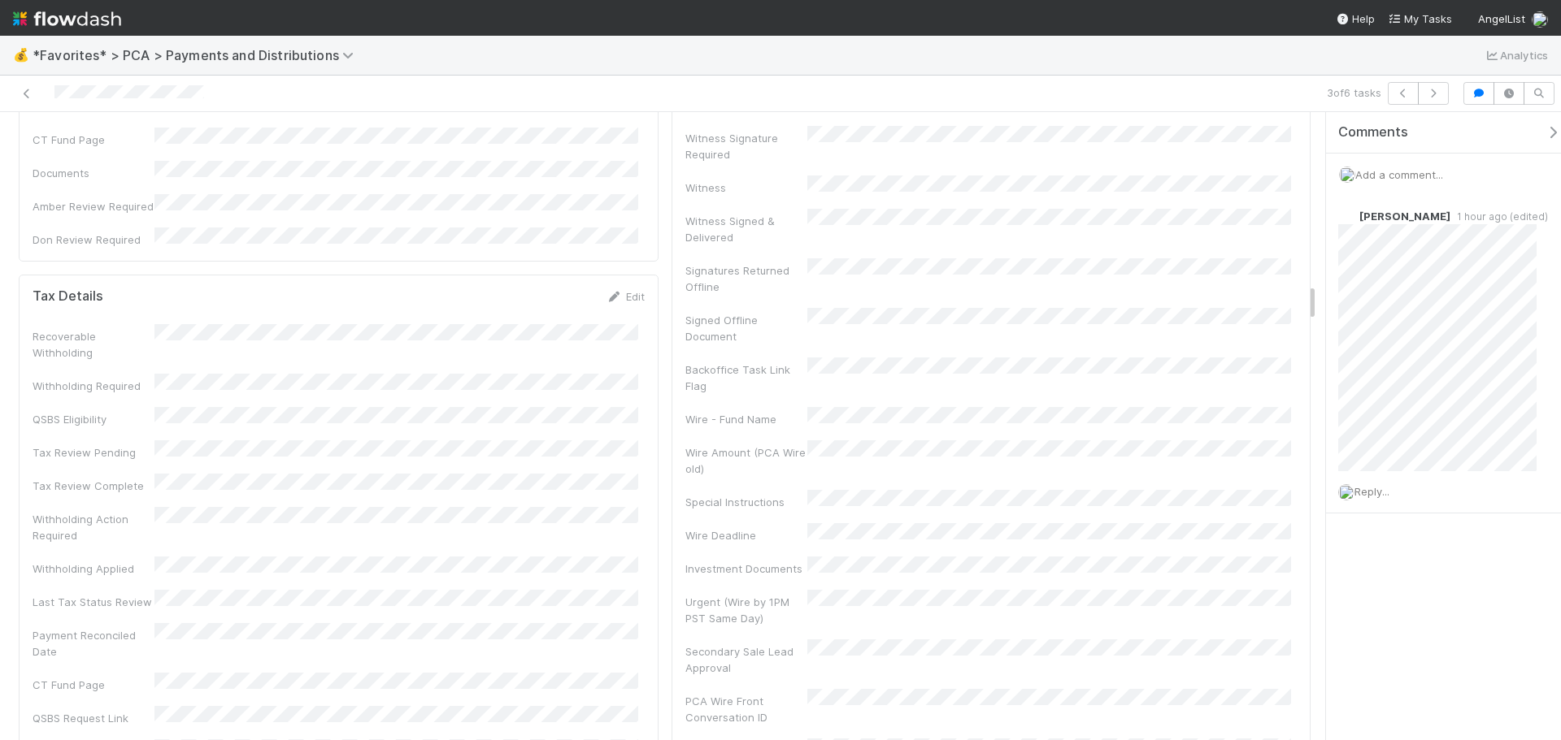
scroll to position [2764, 0]
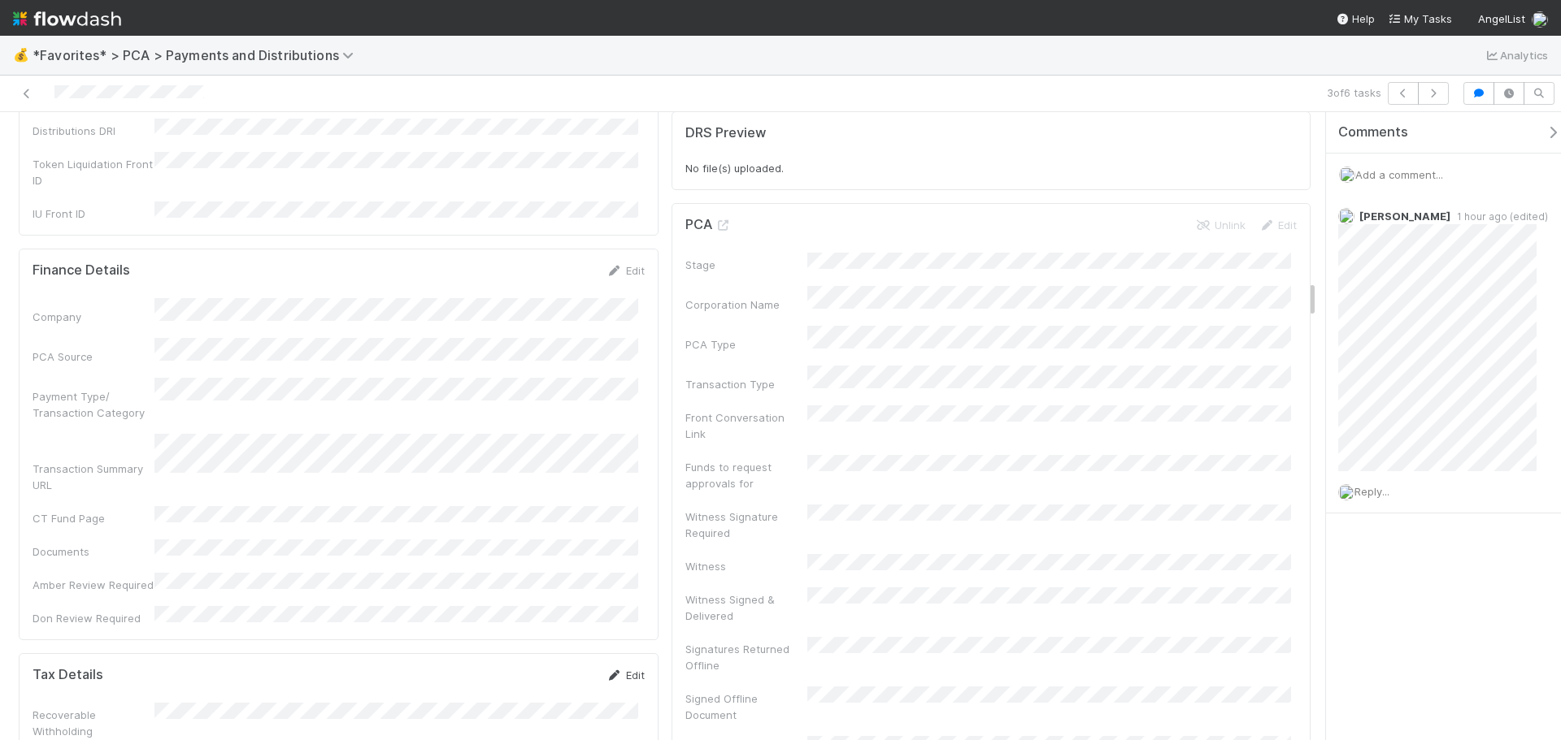
click at [620, 669] on link "Edit" at bounding box center [625, 675] width 38 height 13
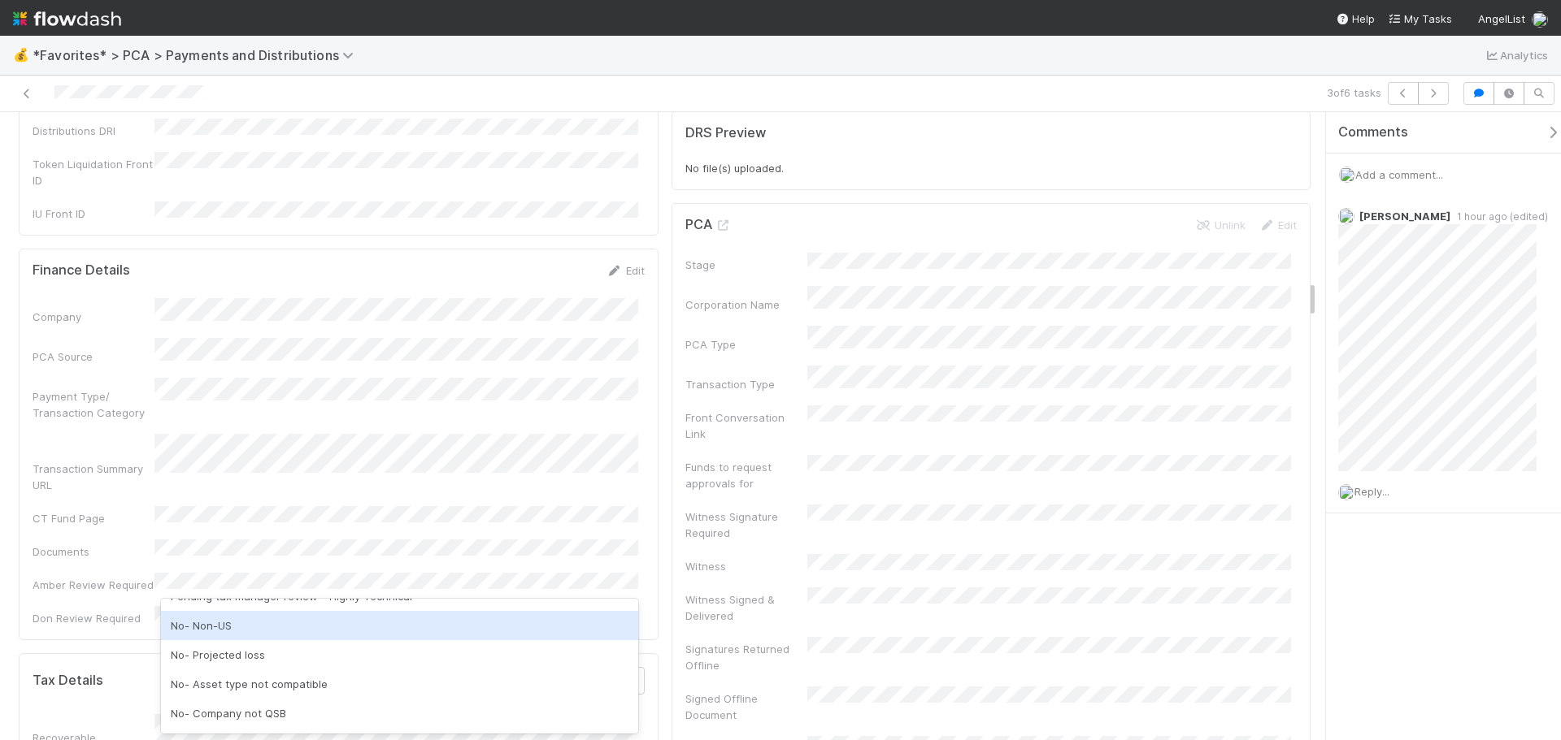
scroll to position [81, 0]
click at [313, 630] on div "No- Projected loss" at bounding box center [399, 623] width 477 height 29
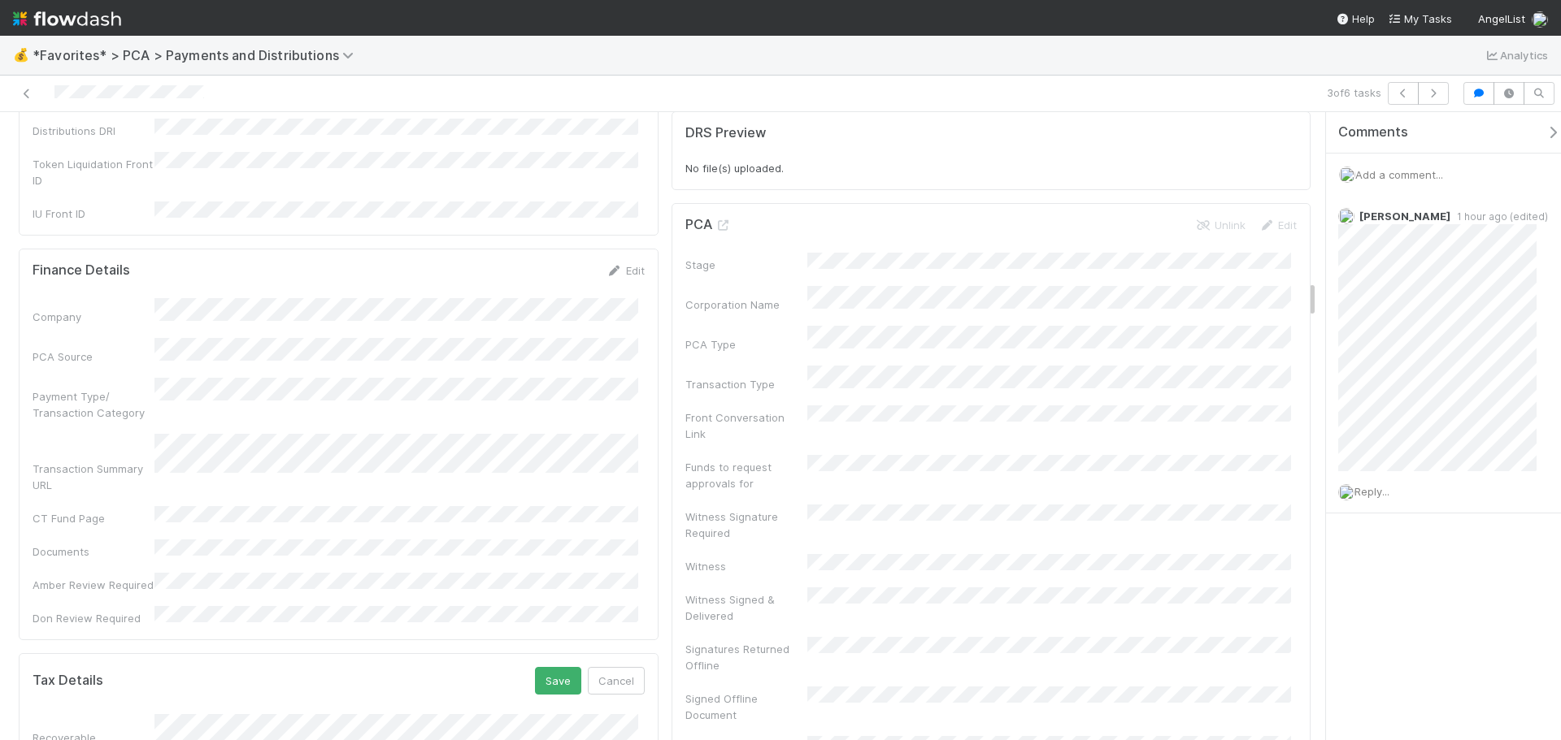
click at [342, 667] on div "Tax Details Save Cancel" at bounding box center [339, 681] width 612 height 28
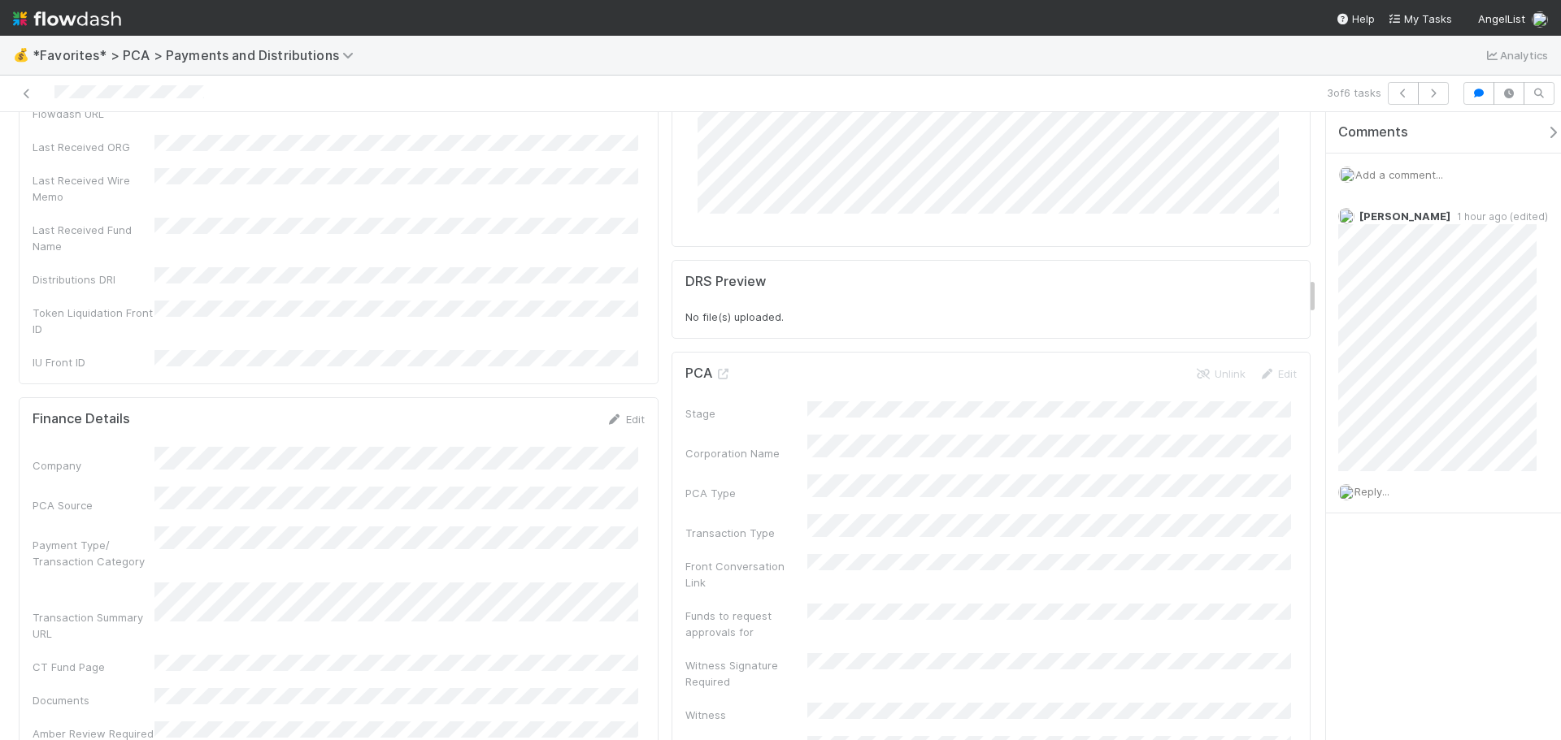
scroll to position [2764, 0]
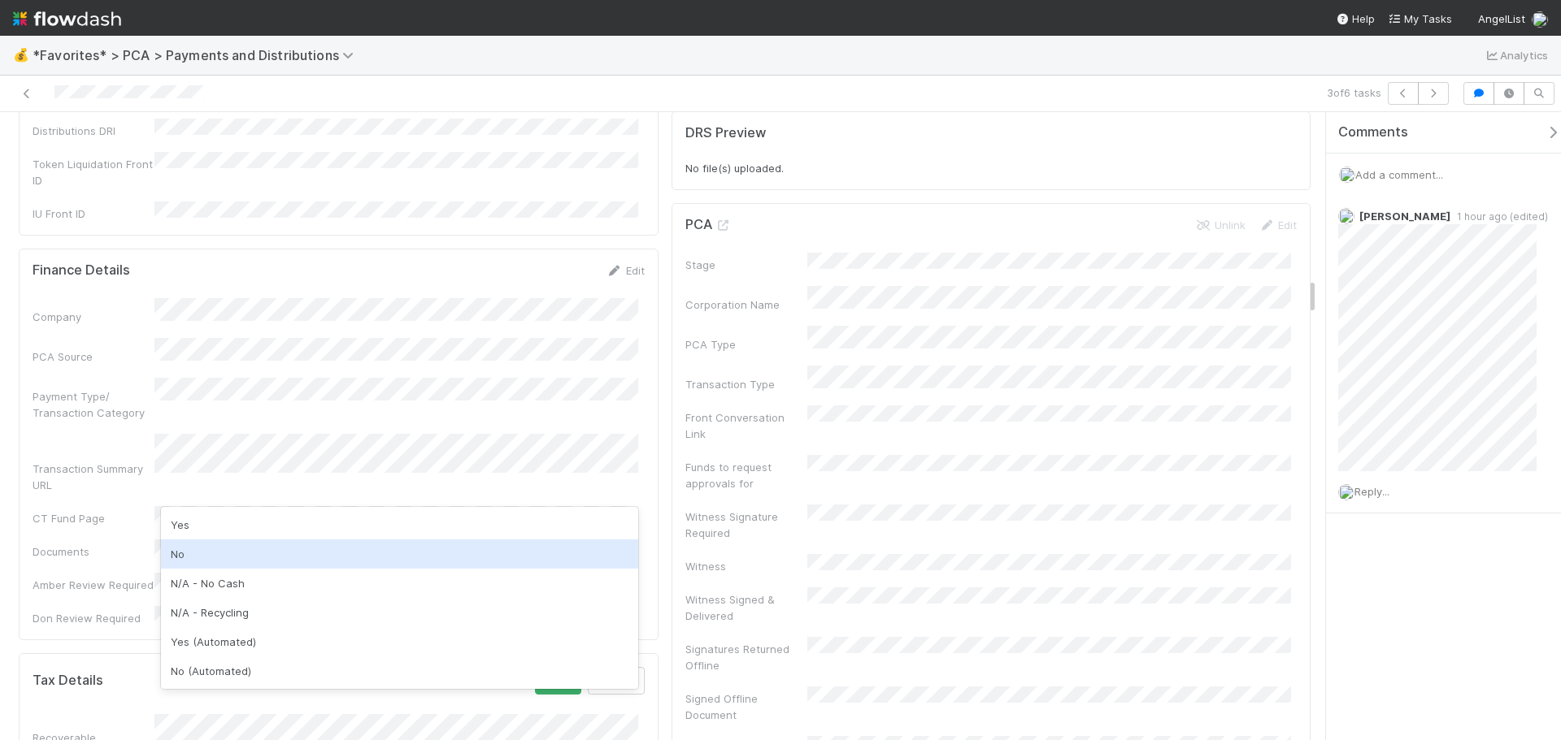
click at [232, 567] on div "No" at bounding box center [399, 554] width 477 height 29
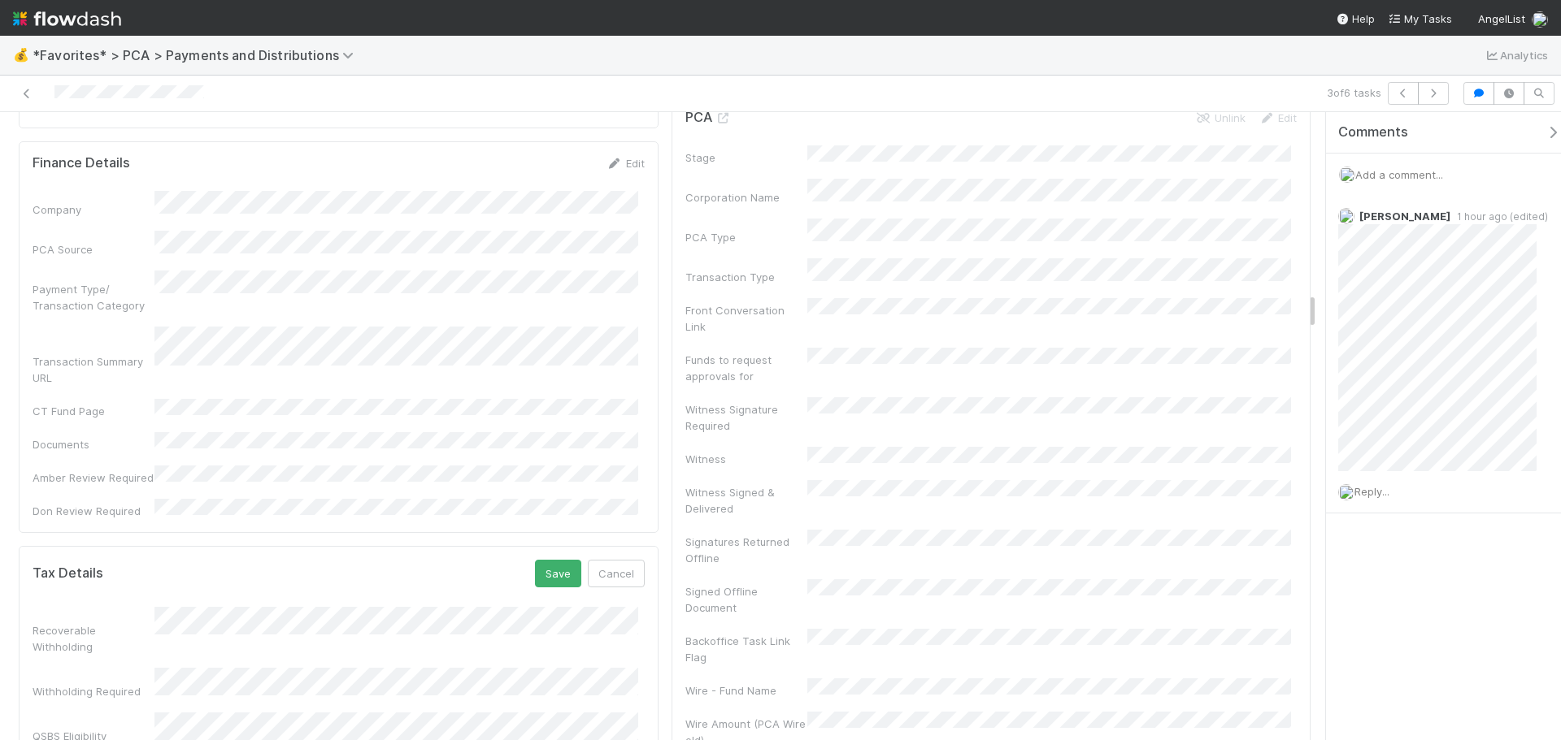
scroll to position [3007, 0]
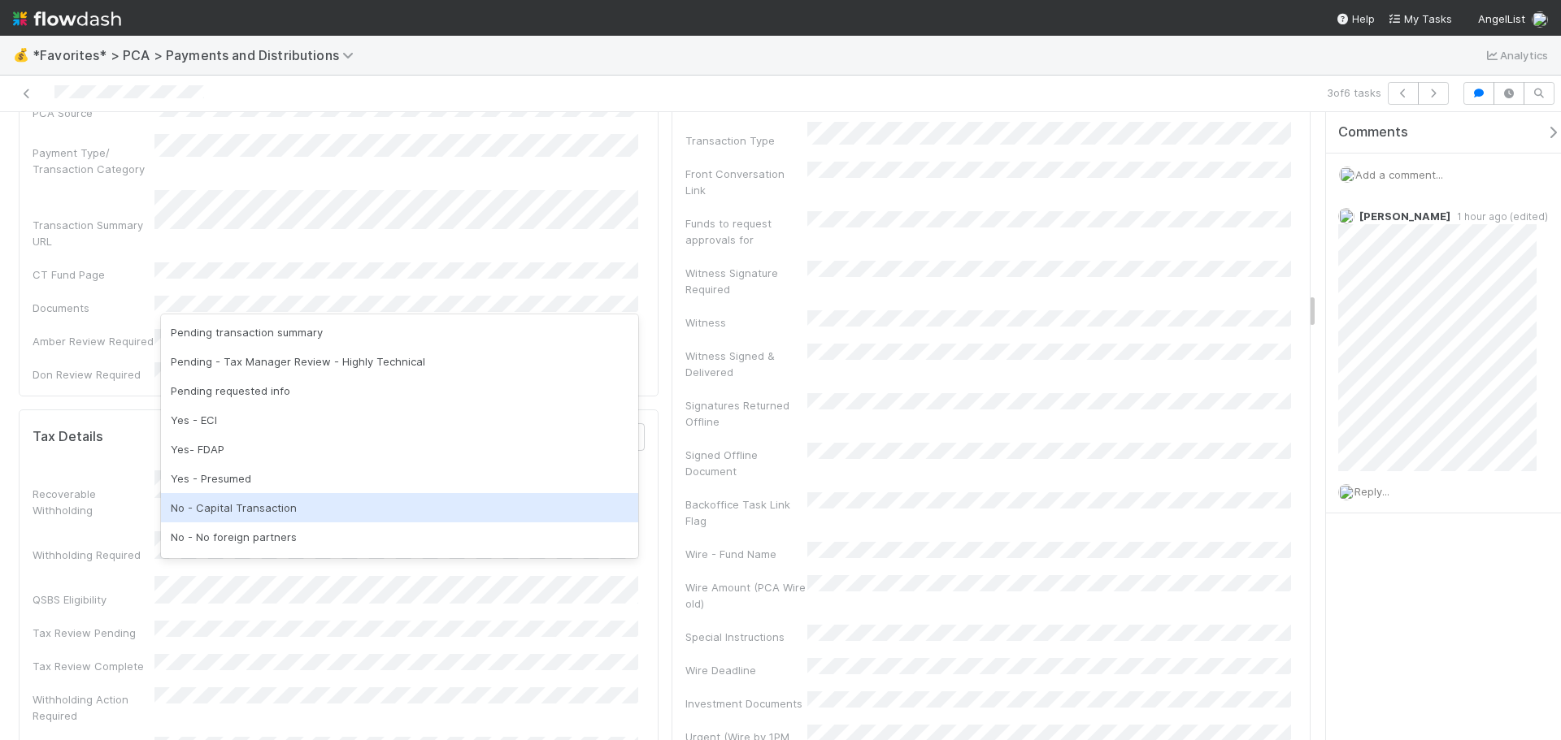
click at [259, 506] on div "No - Capital Transaction" at bounding box center [399, 507] width 477 height 29
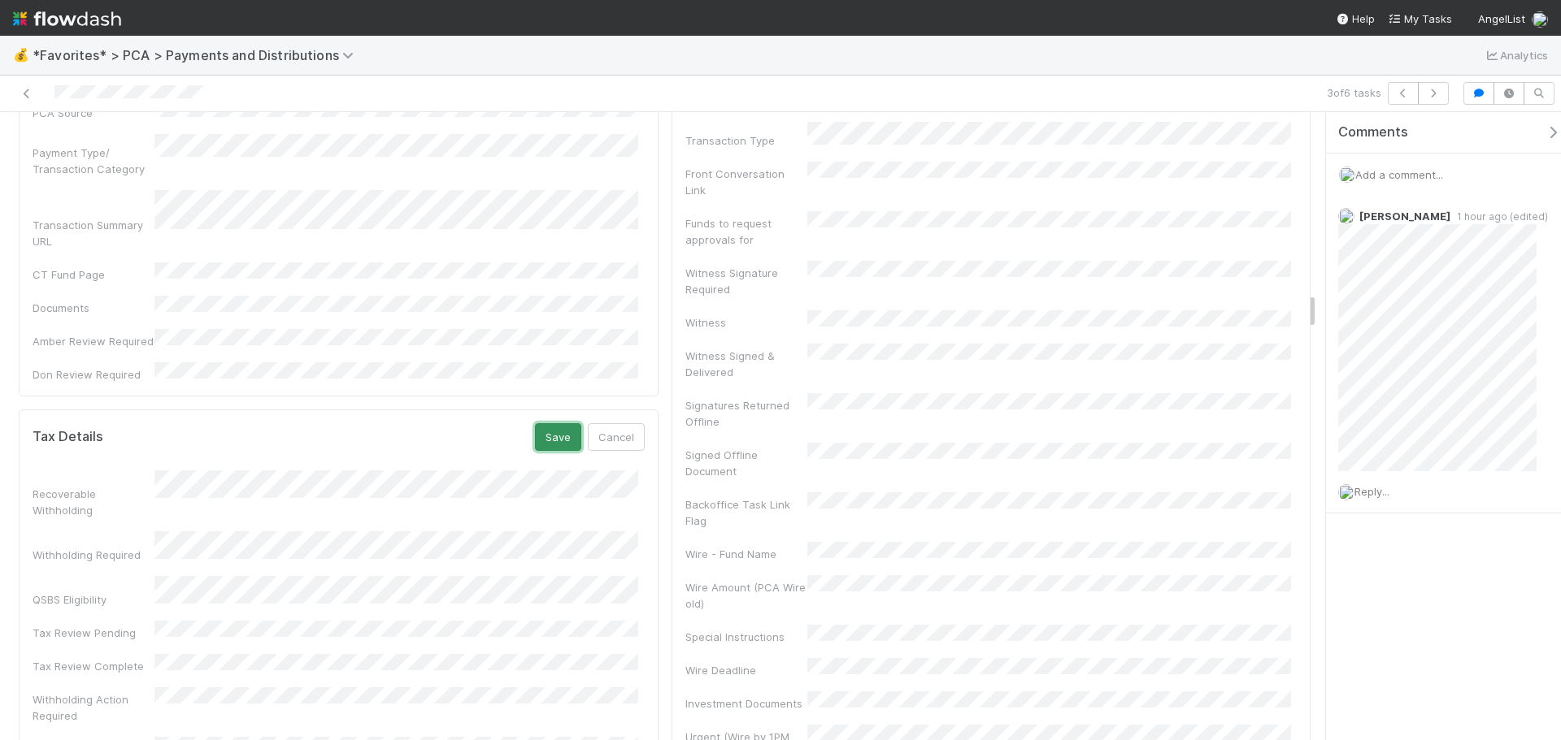
click at [558, 423] on button "Save" at bounding box center [558, 437] width 46 height 28
click at [29, 89] on icon at bounding box center [27, 94] width 16 height 11
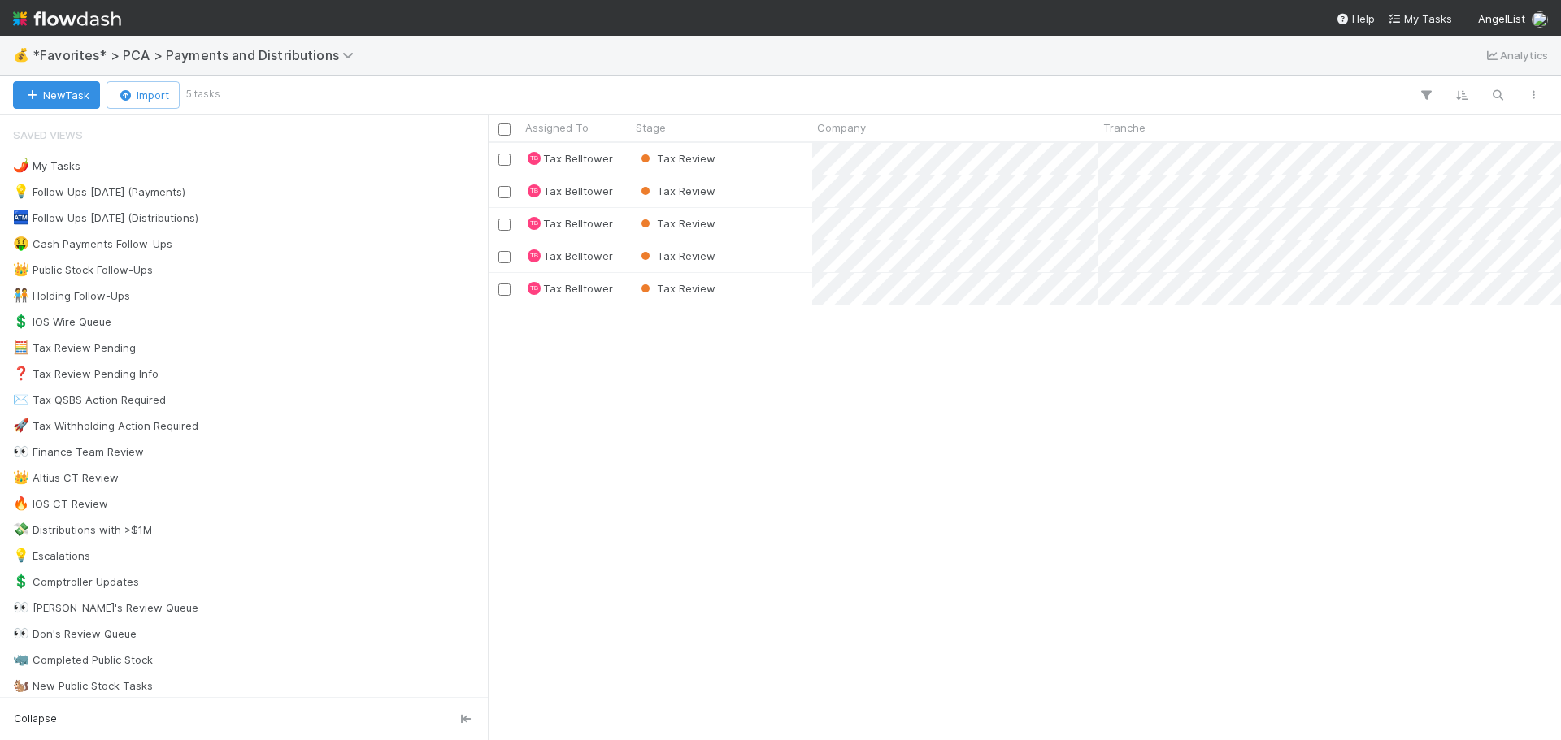
scroll to position [585, 1061]
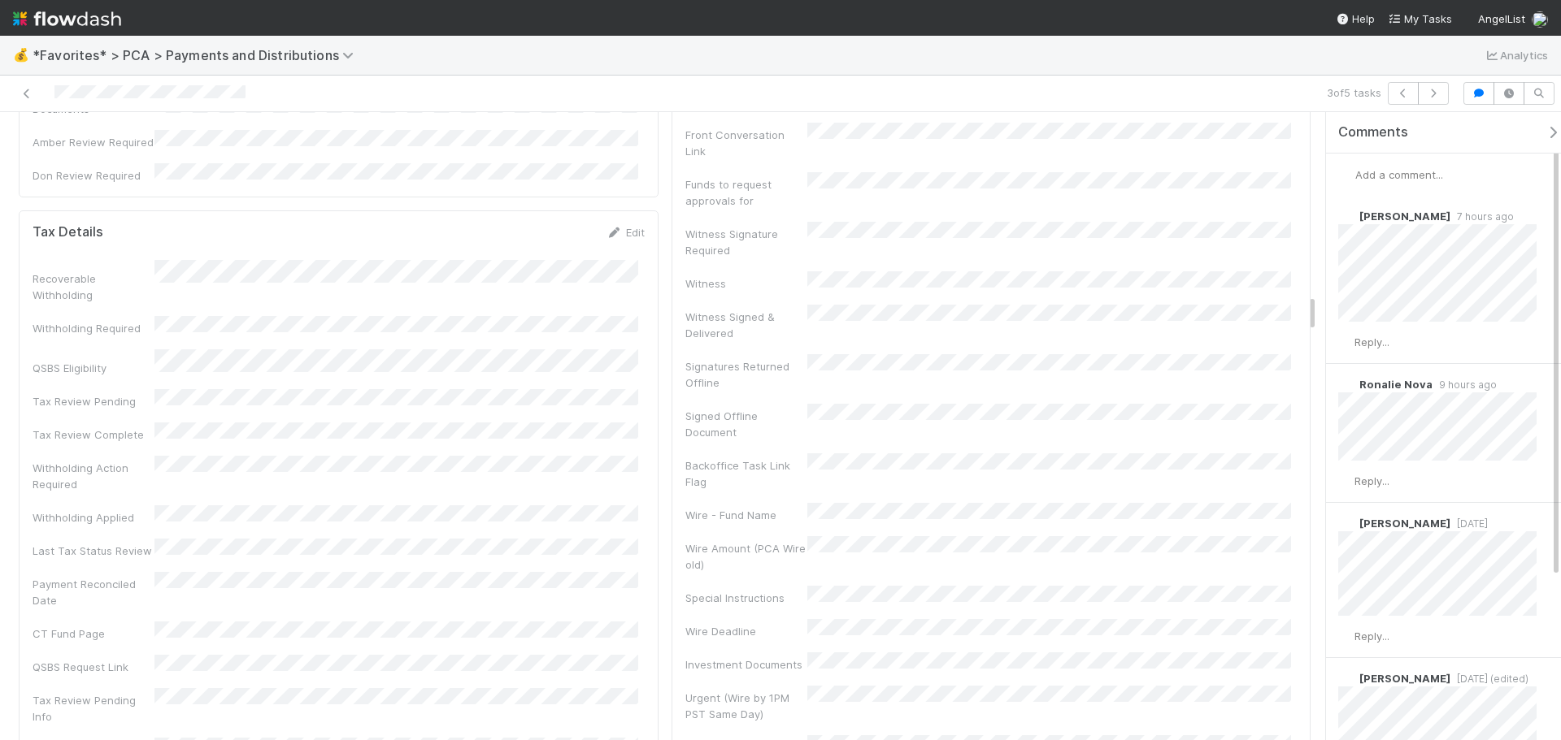
scroll to position [2926, 0]
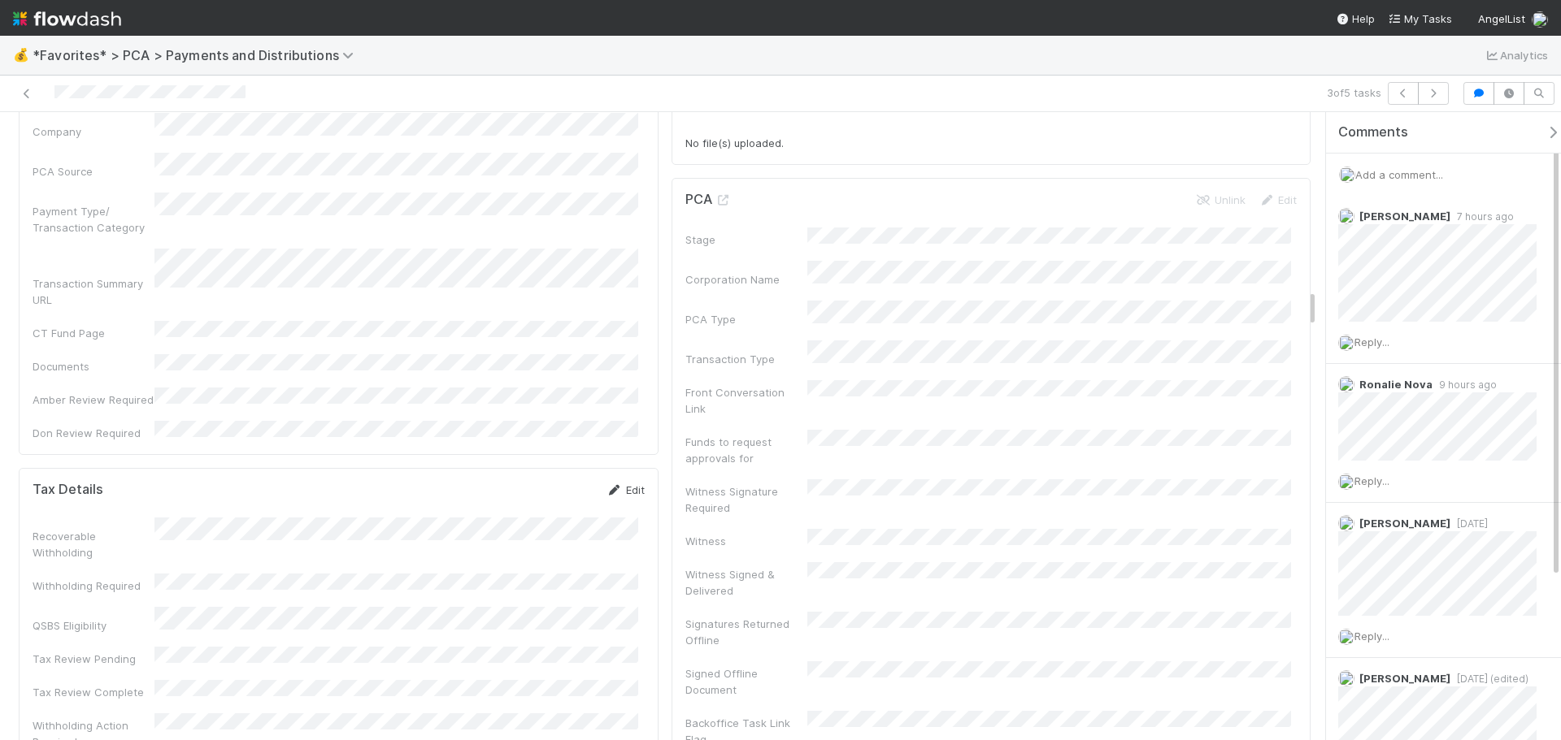
click at [616, 484] on link "Edit" at bounding box center [625, 490] width 38 height 13
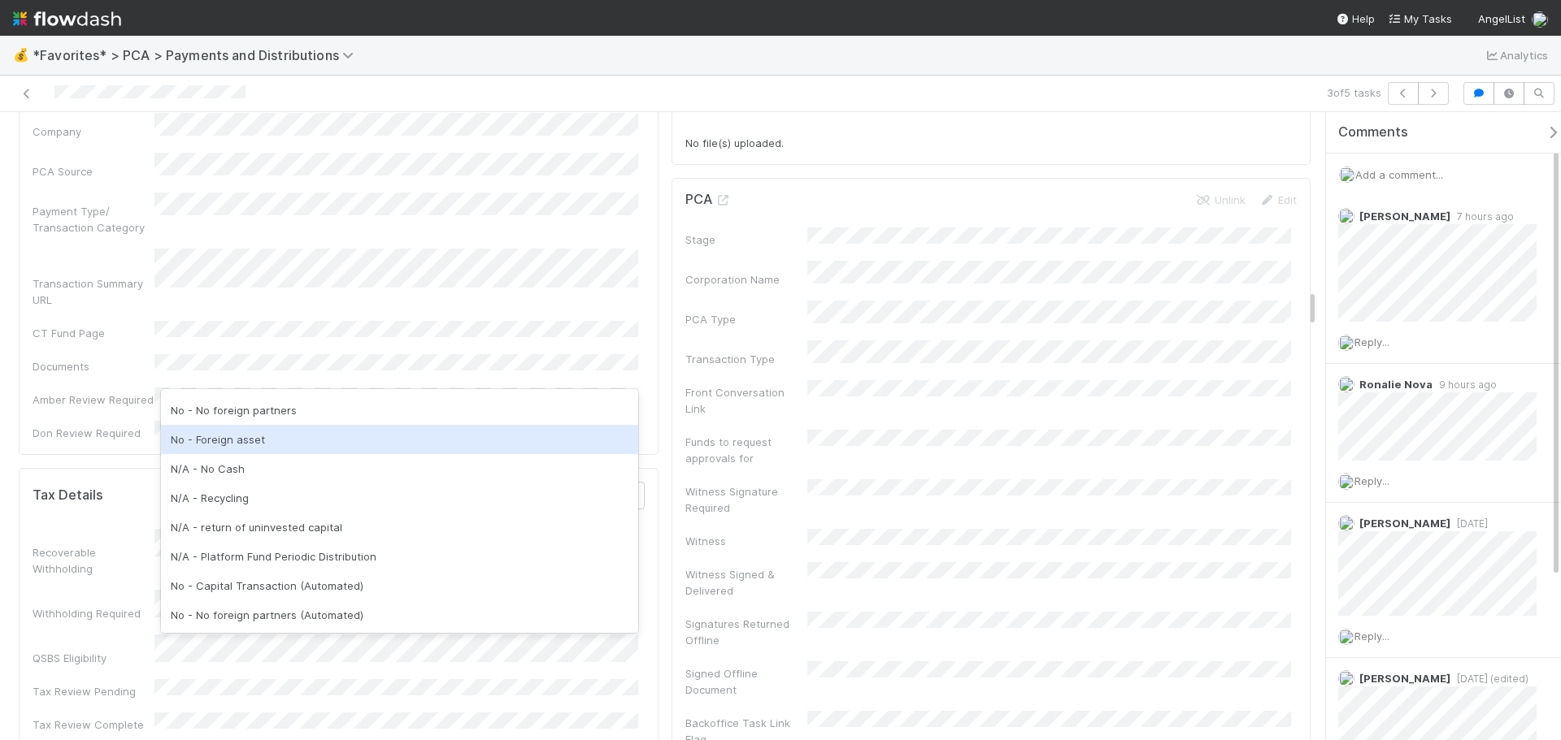
scroll to position [120, 0]
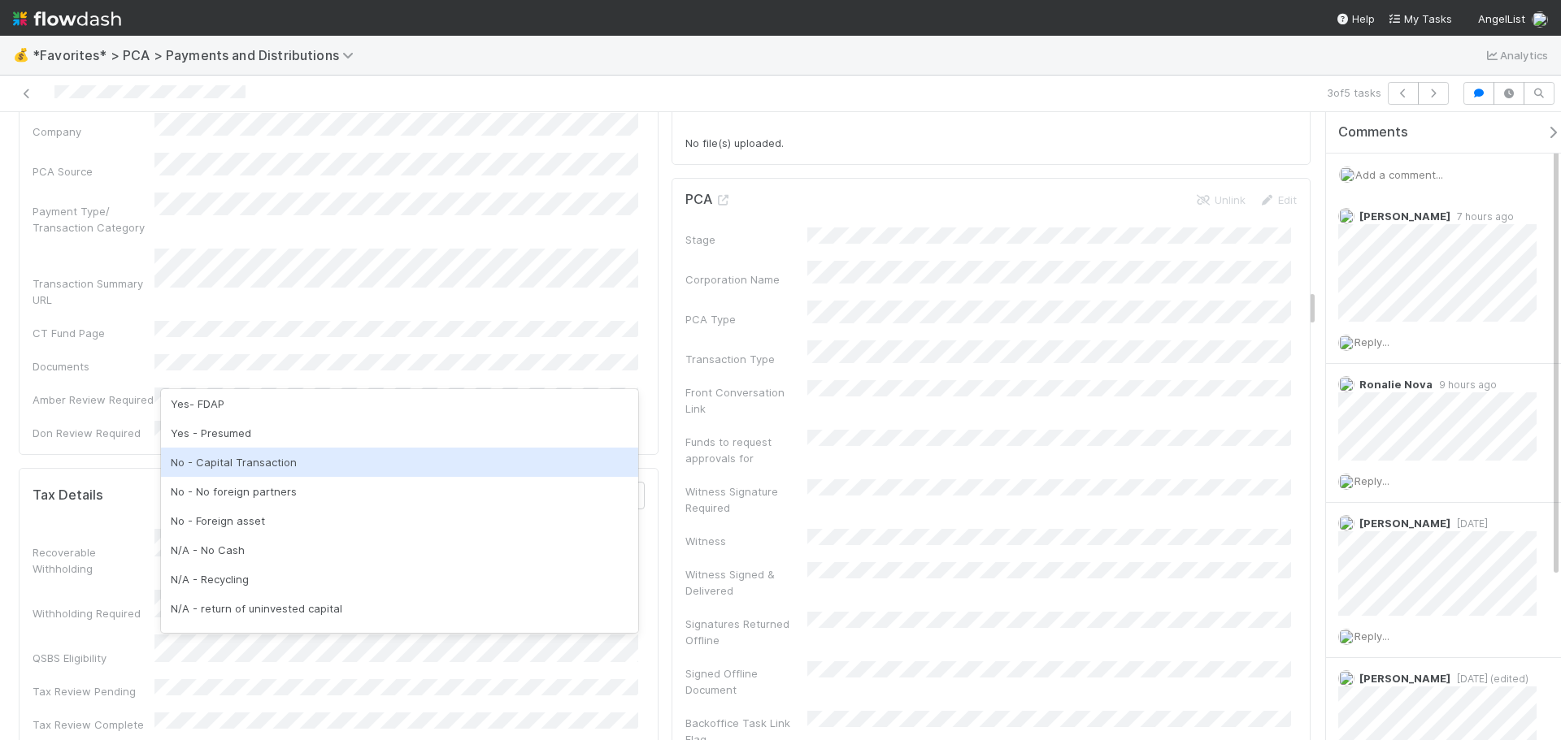
click at [297, 467] on div "No - Capital Transaction" at bounding box center [399, 462] width 477 height 29
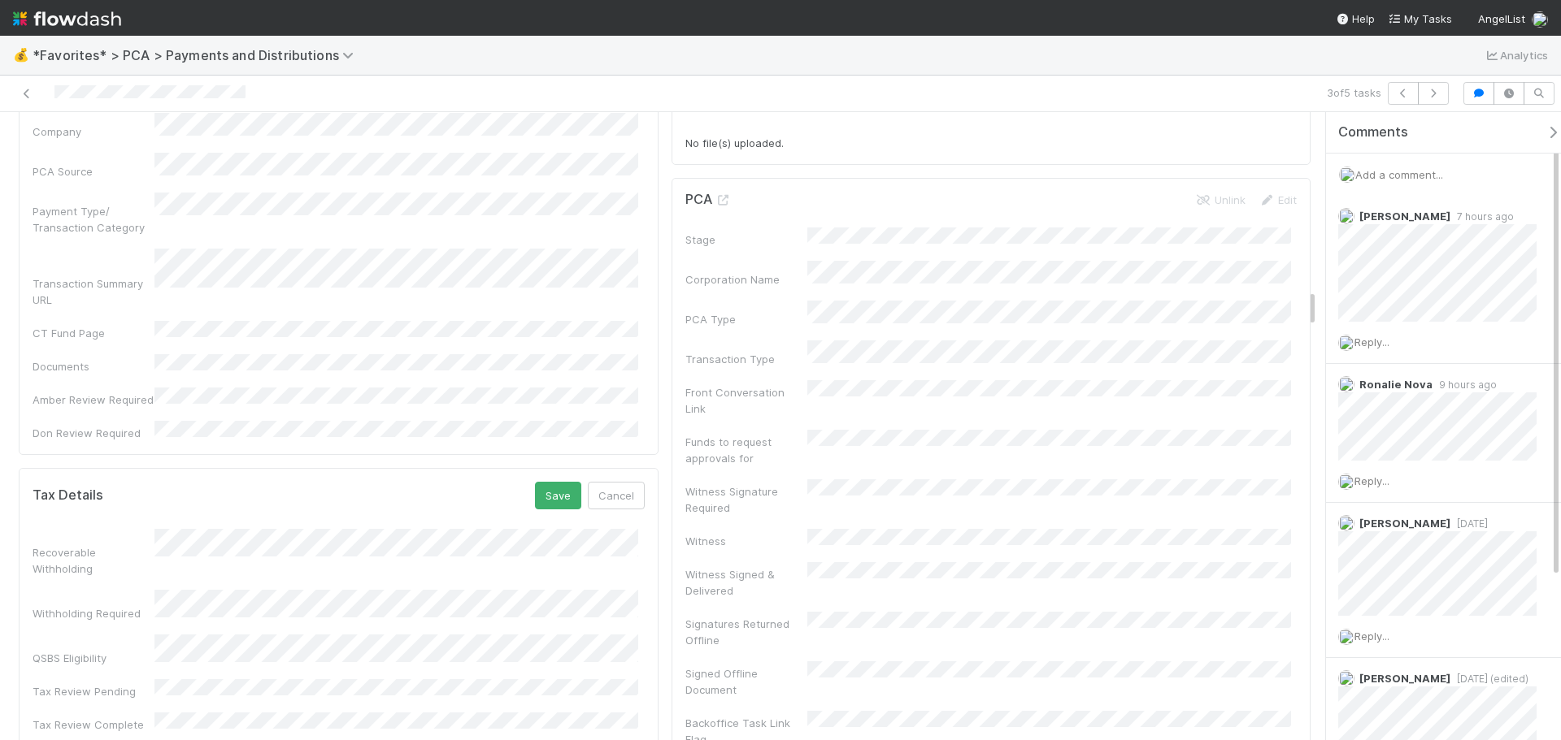
click at [537, 482] on button "Save" at bounding box center [558, 496] width 46 height 28
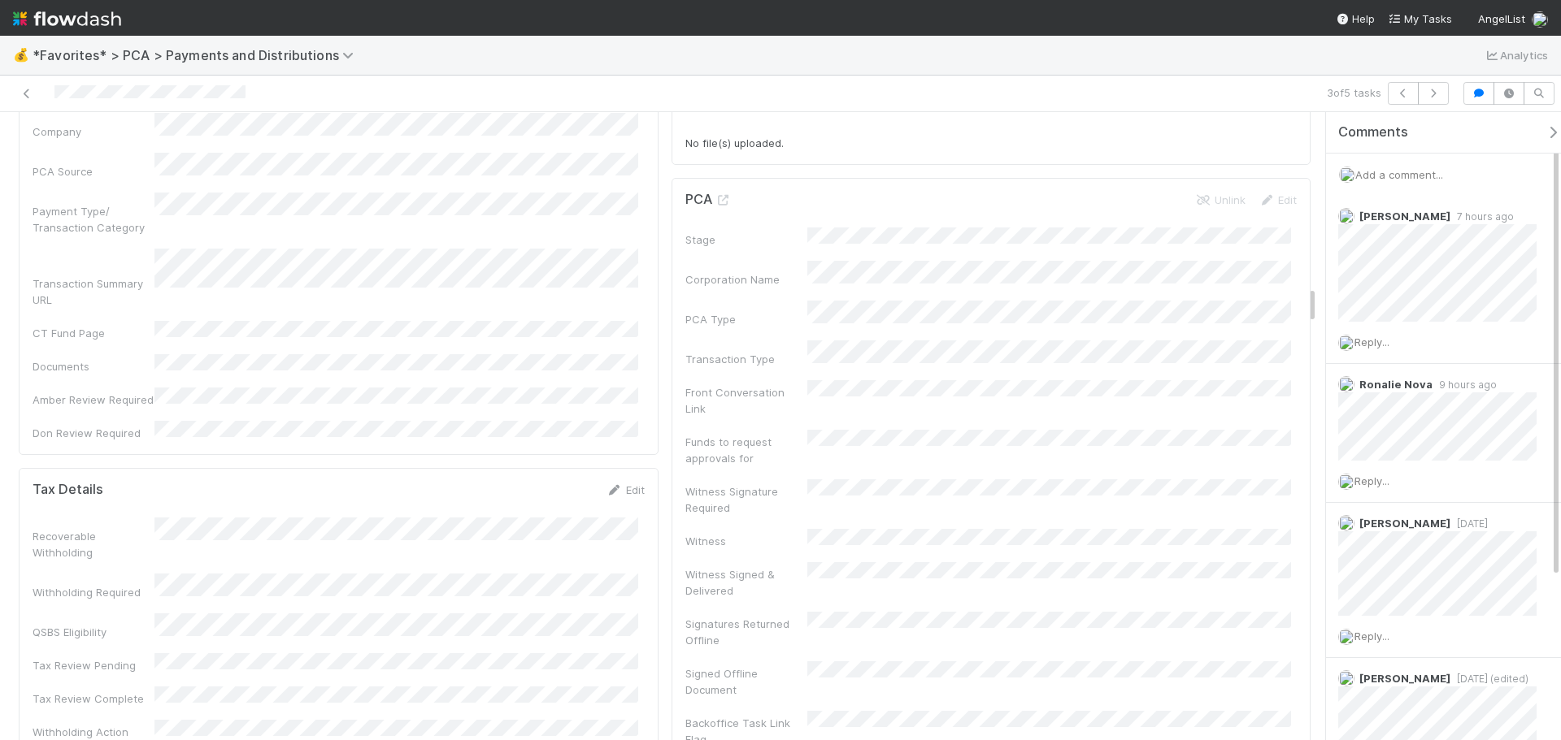
click at [22, 85] on div at bounding box center [370, 93] width 727 height 23
click at [35, 91] on div at bounding box center [370, 93] width 727 height 23
click at [22, 90] on icon at bounding box center [27, 94] width 16 height 11
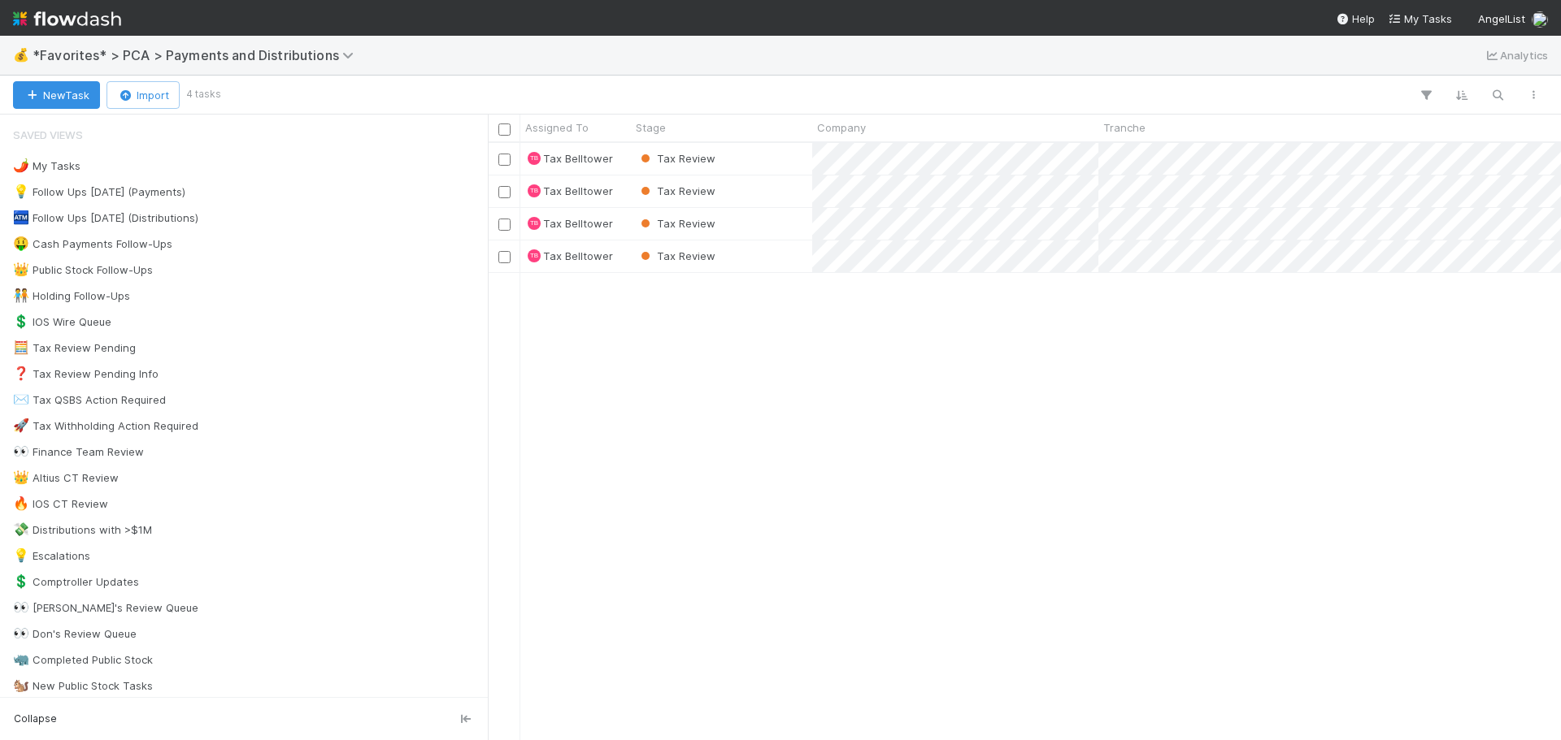
scroll to position [585, 1061]
click at [762, 221] on div "Tax Review" at bounding box center [721, 224] width 181 height 32
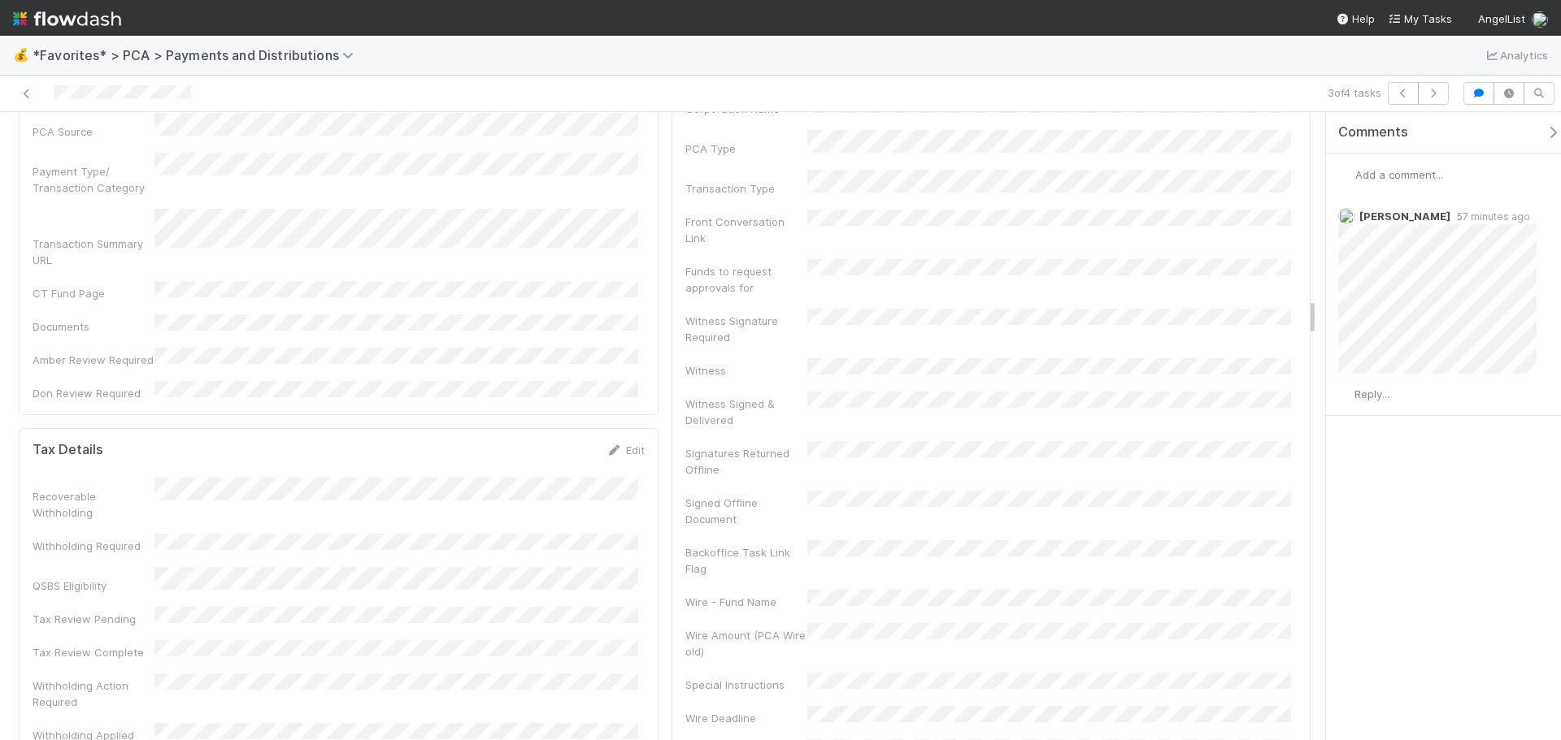
scroll to position [2845, 0]
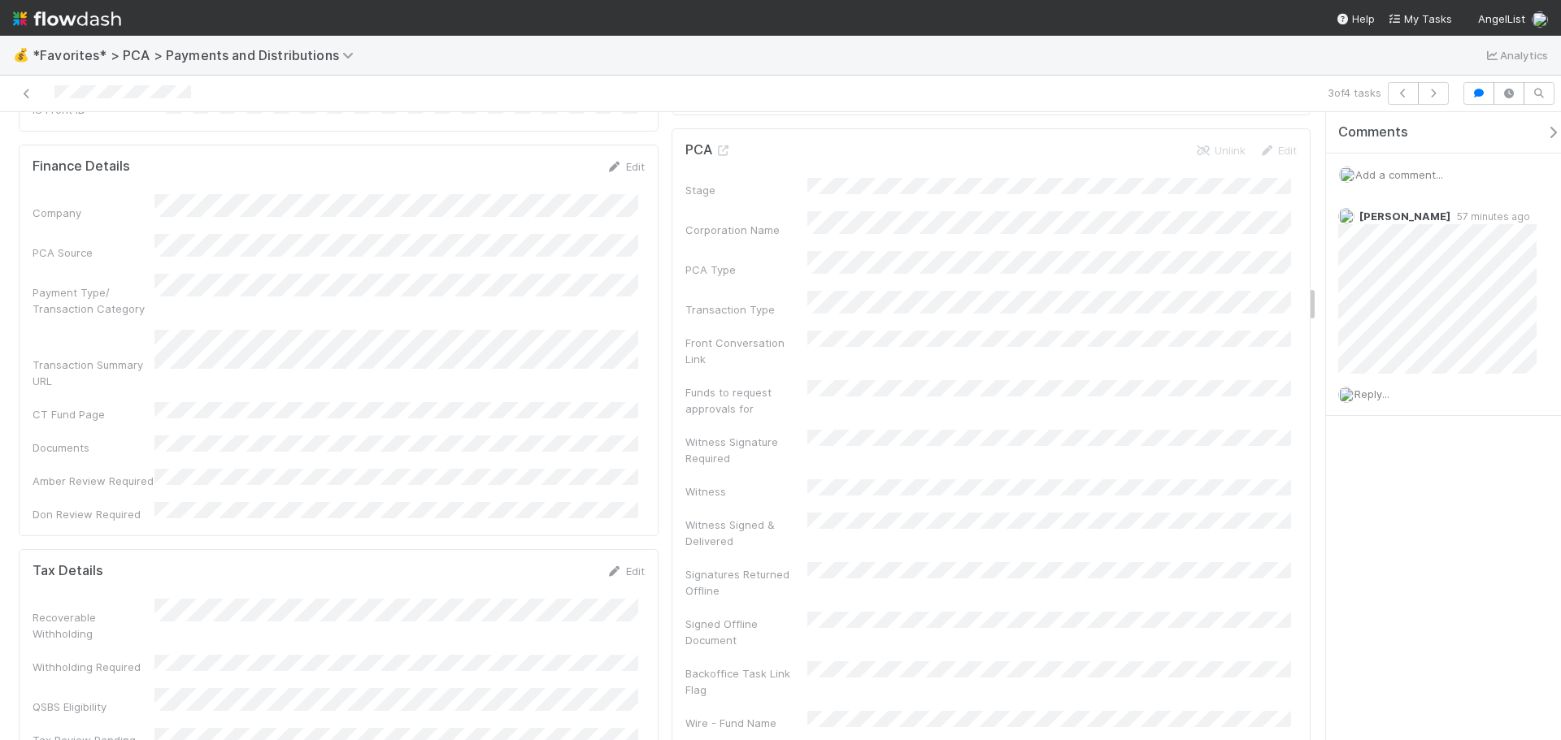
click at [627, 563] on div "Edit" at bounding box center [625, 571] width 38 height 16
click at [610, 563] on div "Edit" at bounding box center [625, 571] width 38 height 16
click at [624, 565] on link "Edit" at bounding box center [625, 571] width 38 height 13
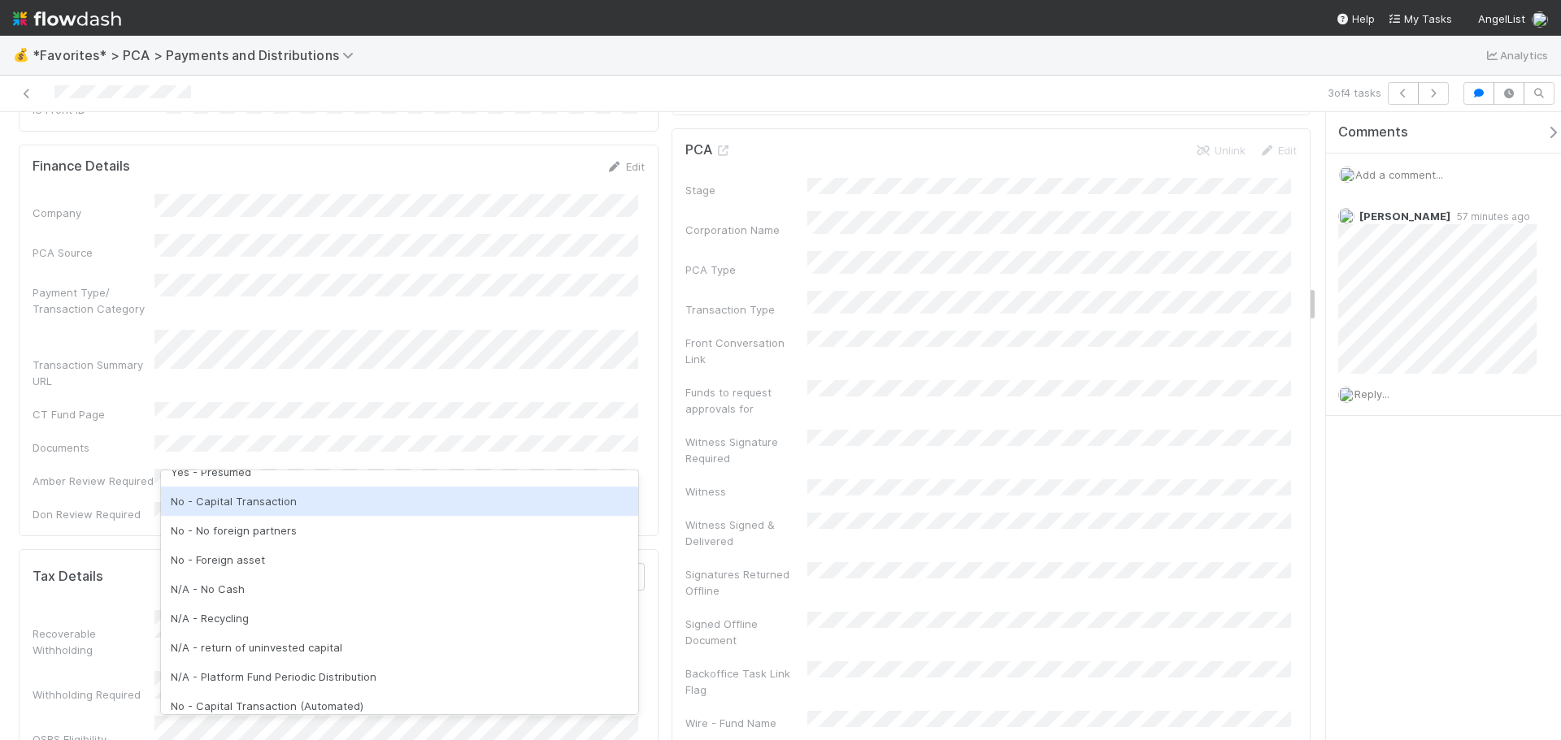
click at [340, 506] on div "No - Capital Transaction" at bounding box center [399, 501] width 477 height 29
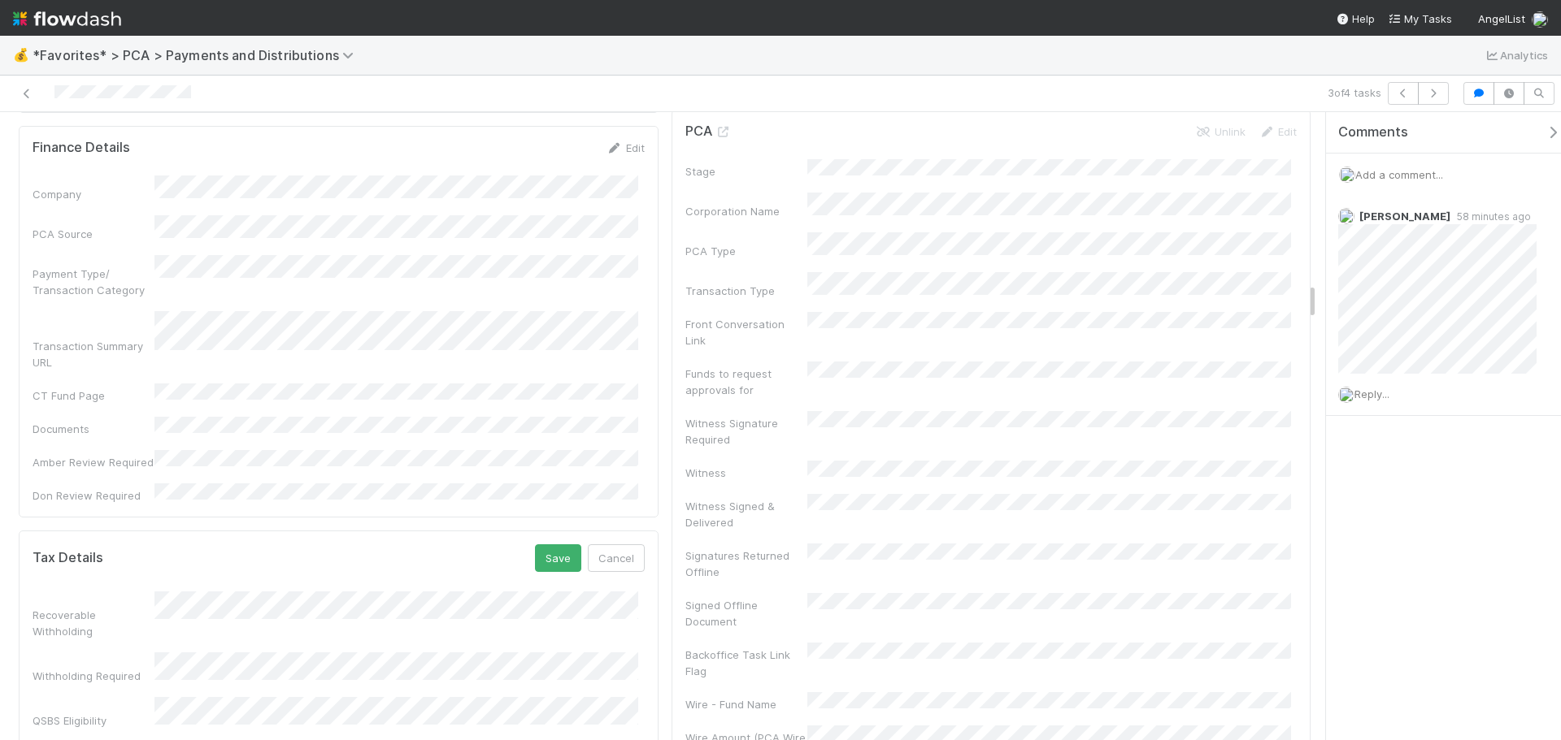
scroll to position [2845, 0]
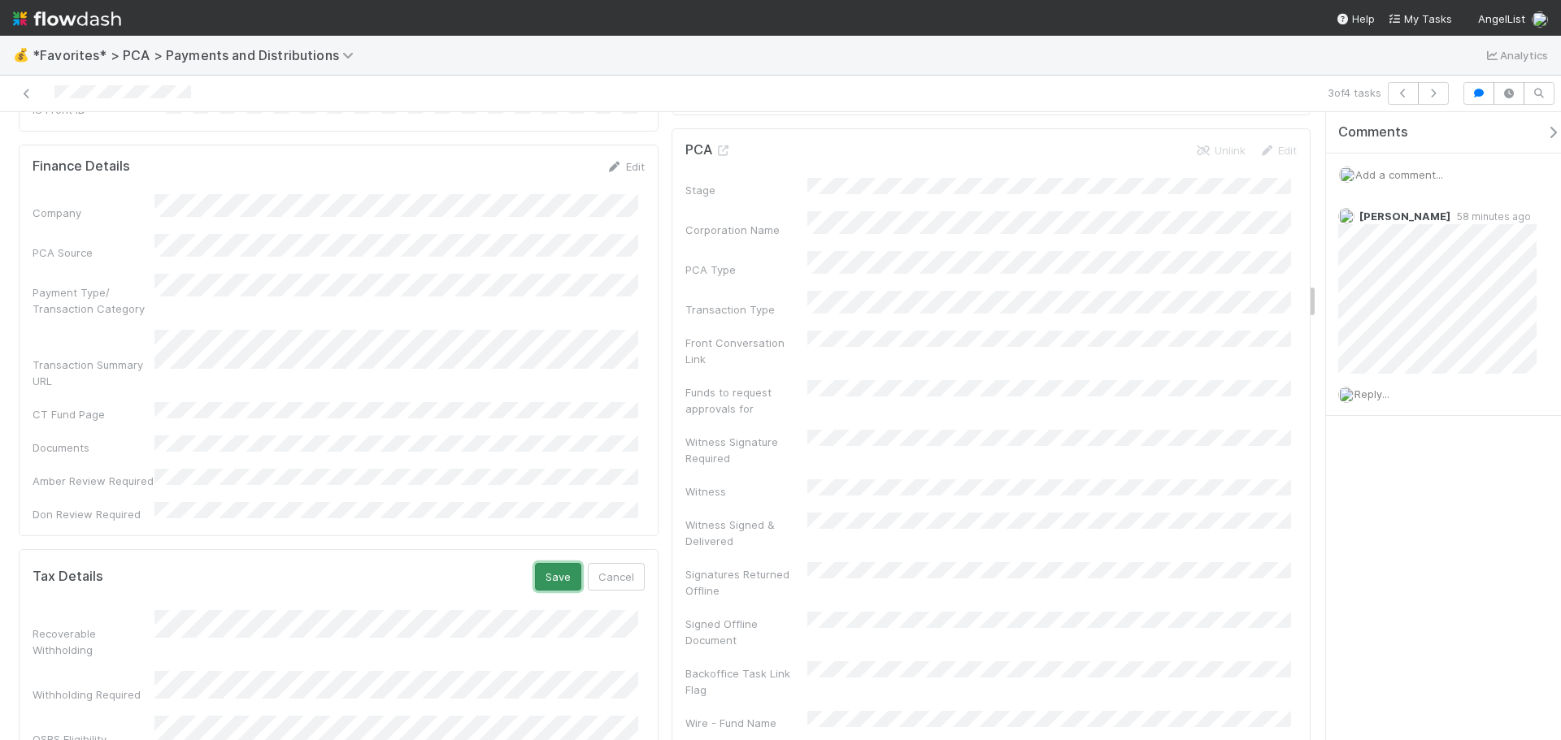
click at [553, 563] on button "Save" at bounding box center [558, 577] width 46 height 28
click at [23, 92] on icon at bounding box center [27, 94] width 16 height 11
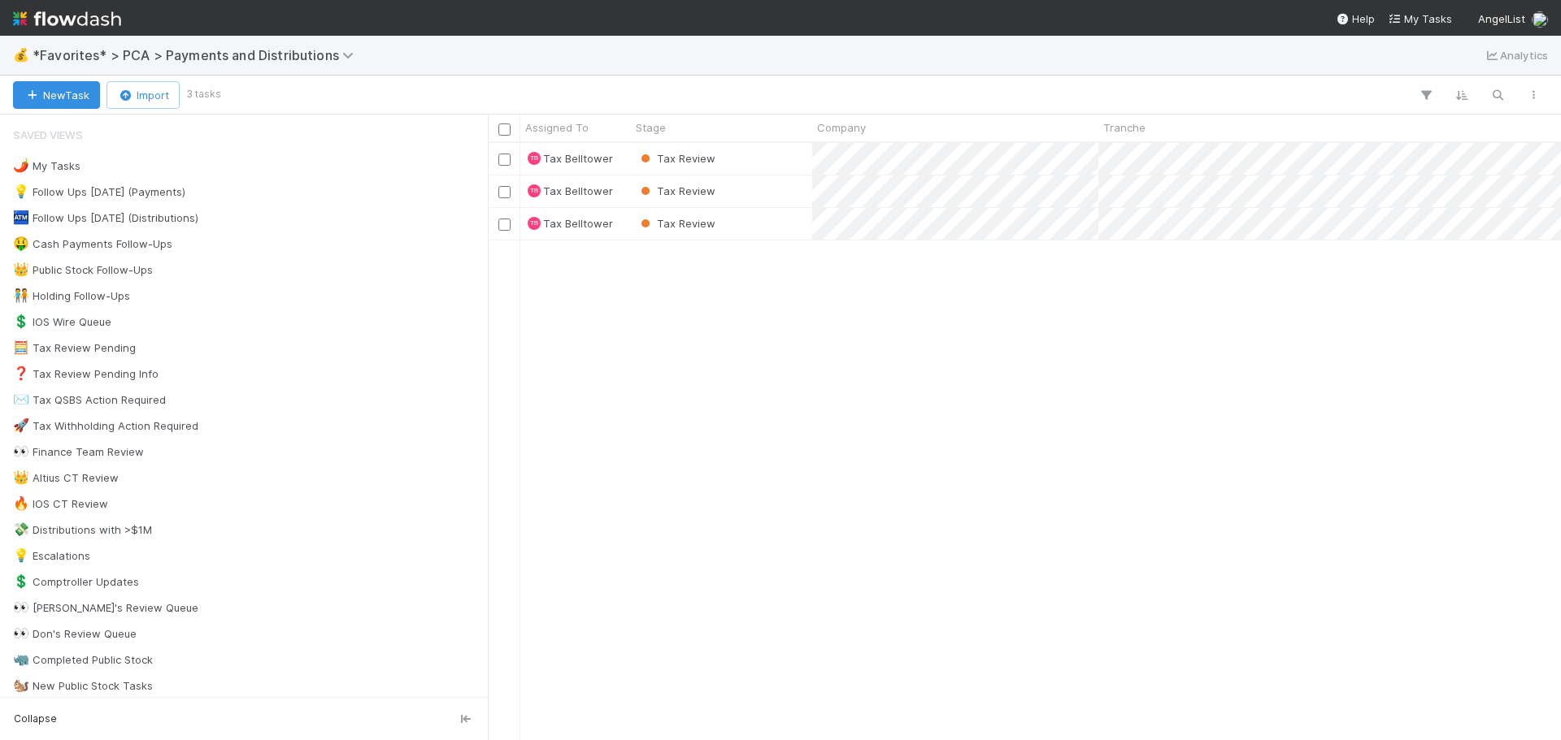
scroll to position [585, 1061]
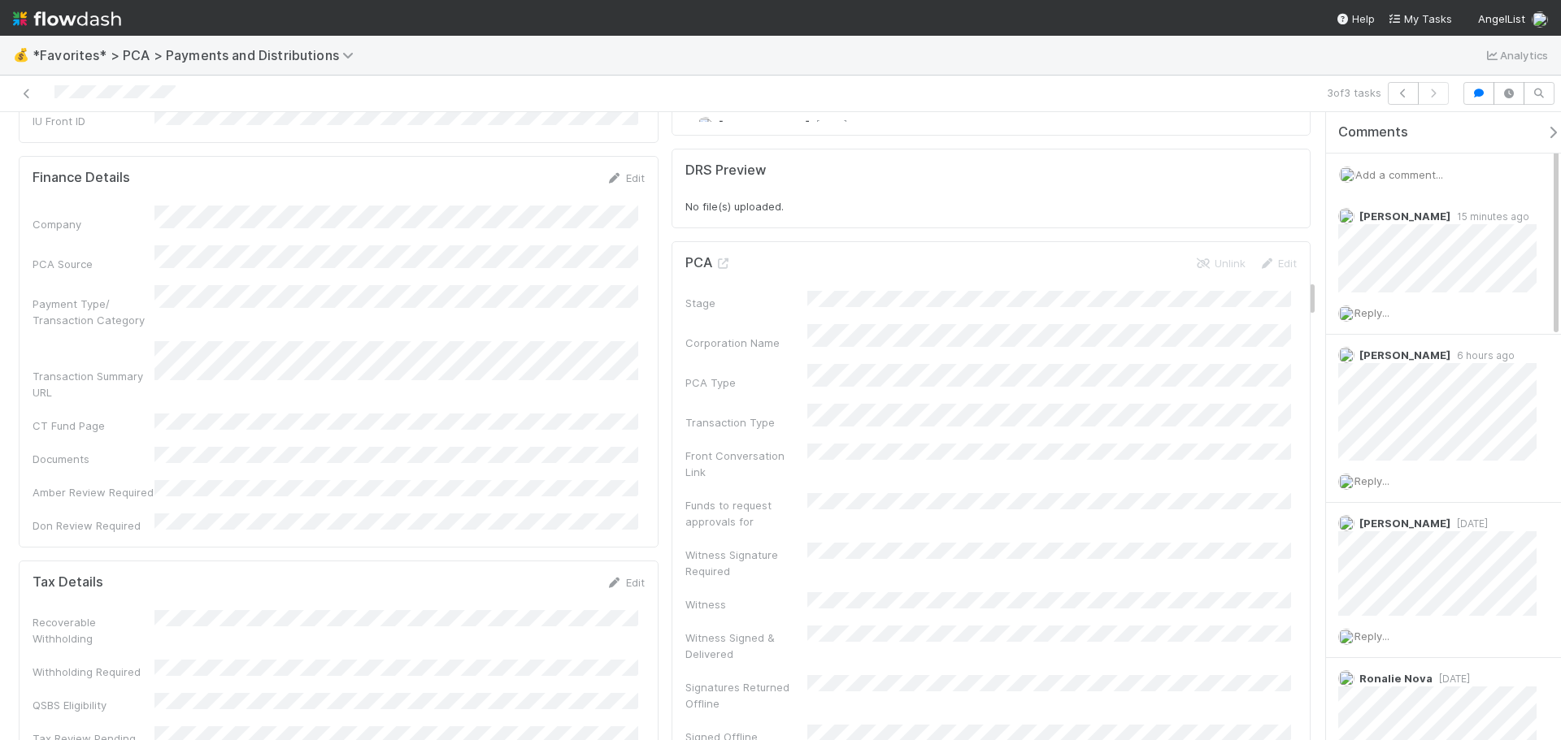
scroll to position [2845, 0]
click at [631, 570] on div "Edit" at bounding box center [625, 578] width 38 height 16
click at [626, 571] on link "Edit" at bounding box center [625, 577] width 38 height 13
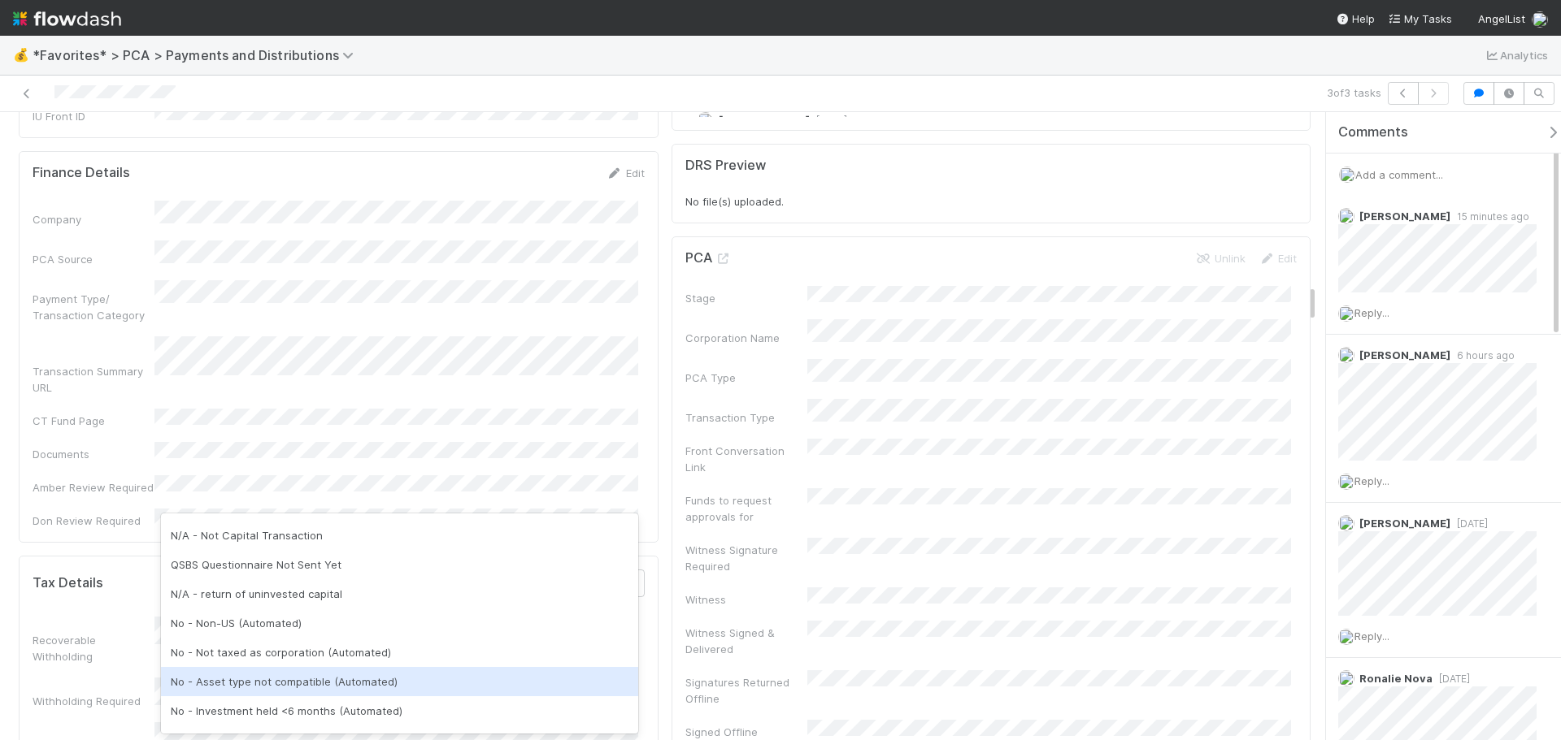
scroll to position [576, 0]
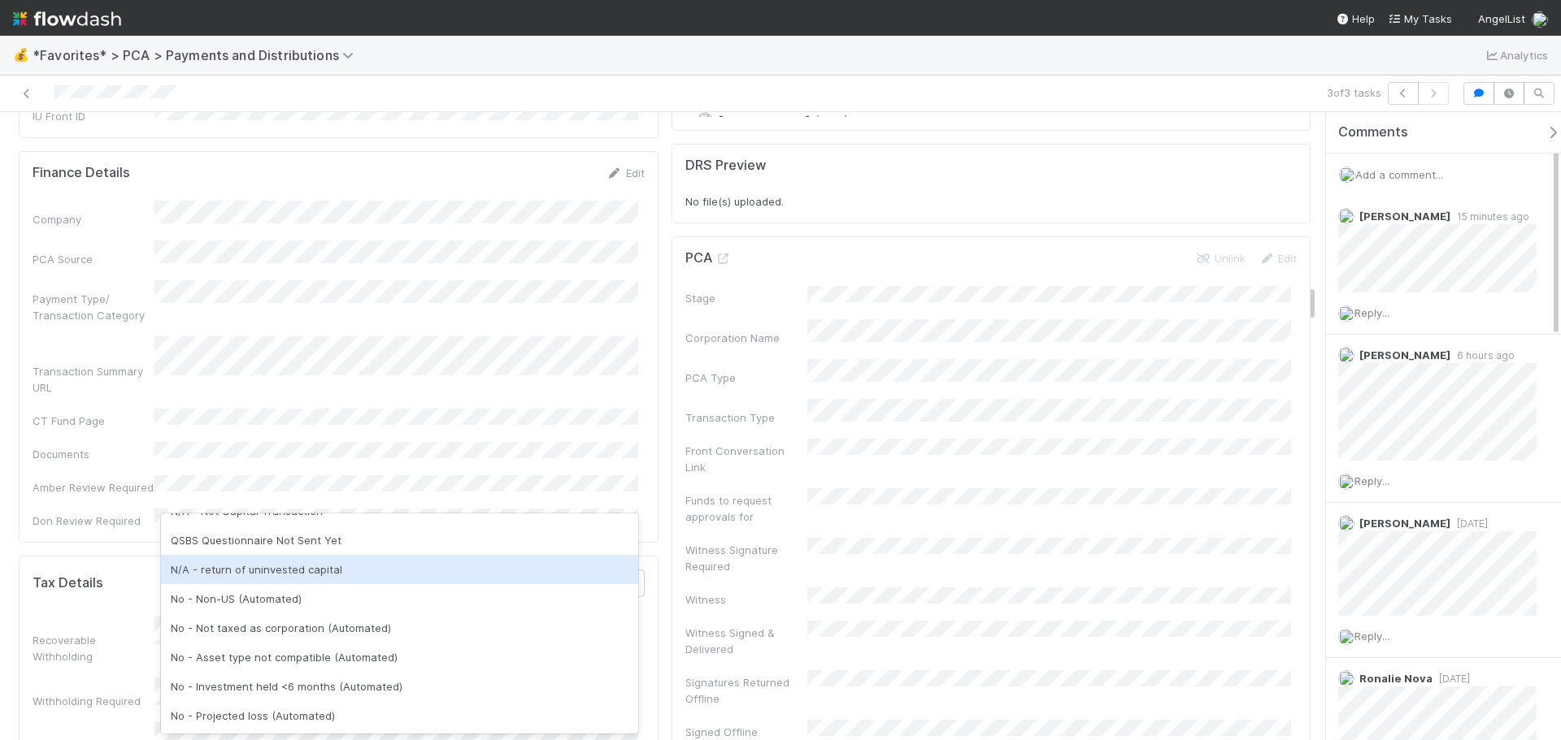
click at [363, 580] on div "N/A - return of uninvested capital" at bounding box center [399, 569] width 477 height 29
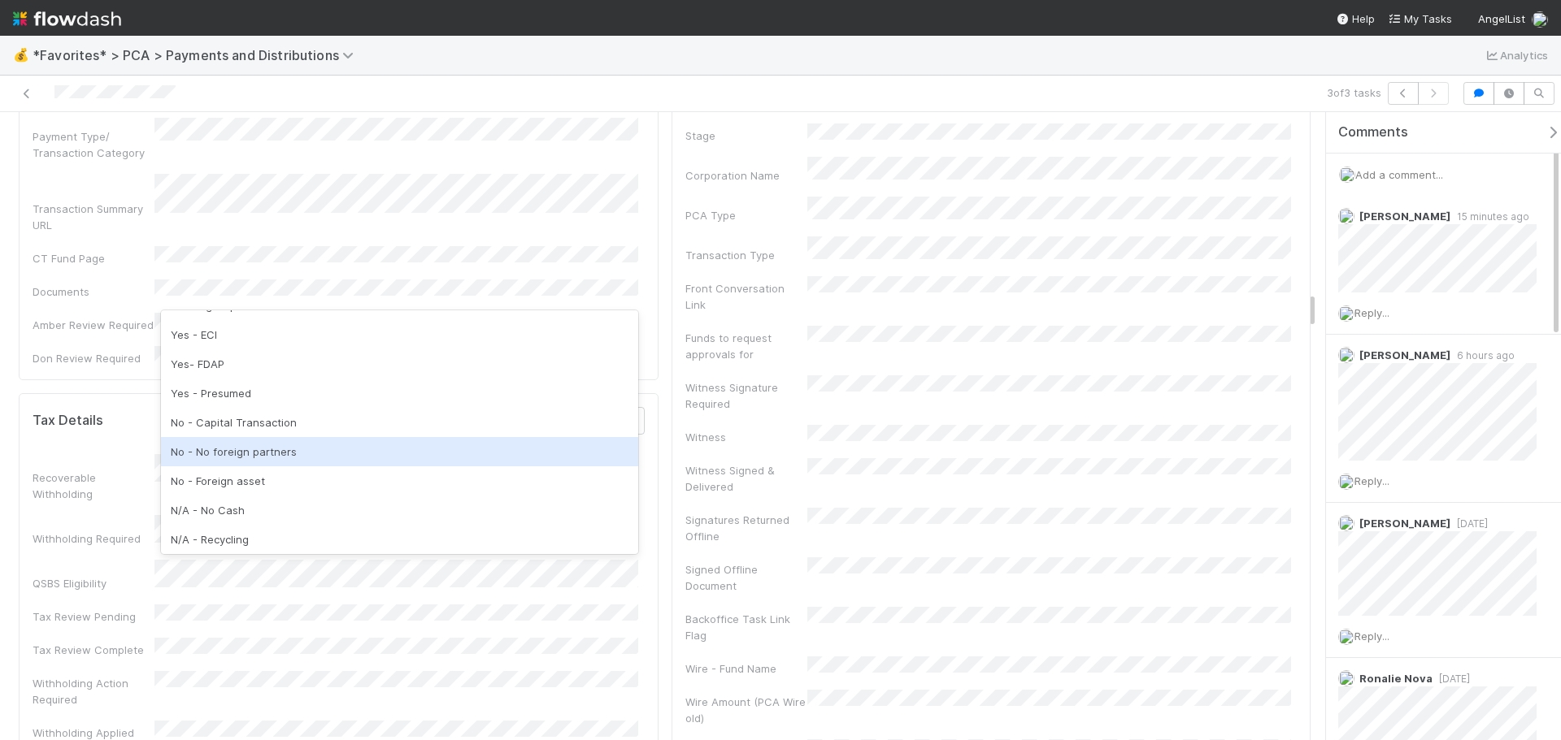
scroll to position [163, 0]
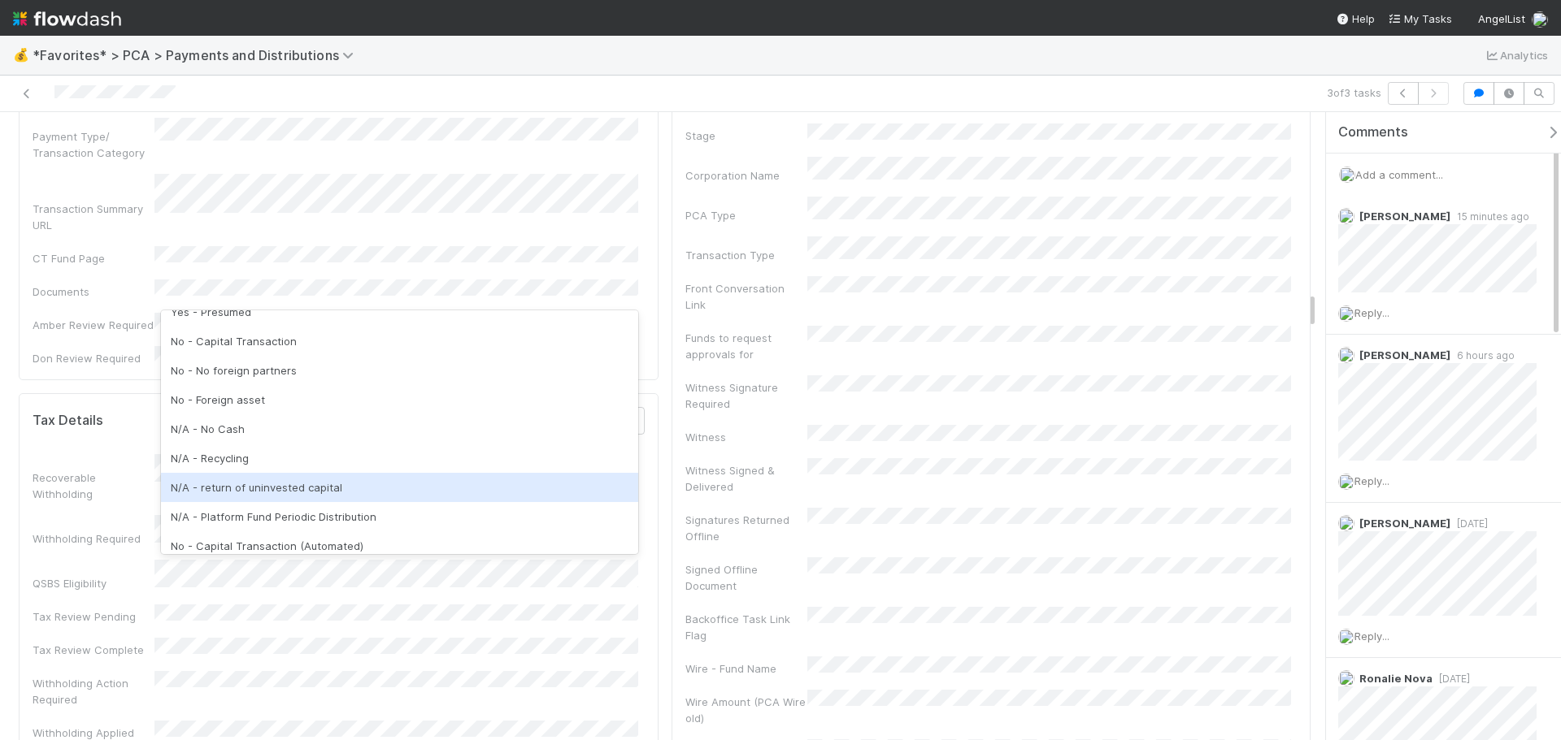
click at [371, 486] on div "N/A - return of uninvested capital" at bounding box center [399, 487] width 477 height 29
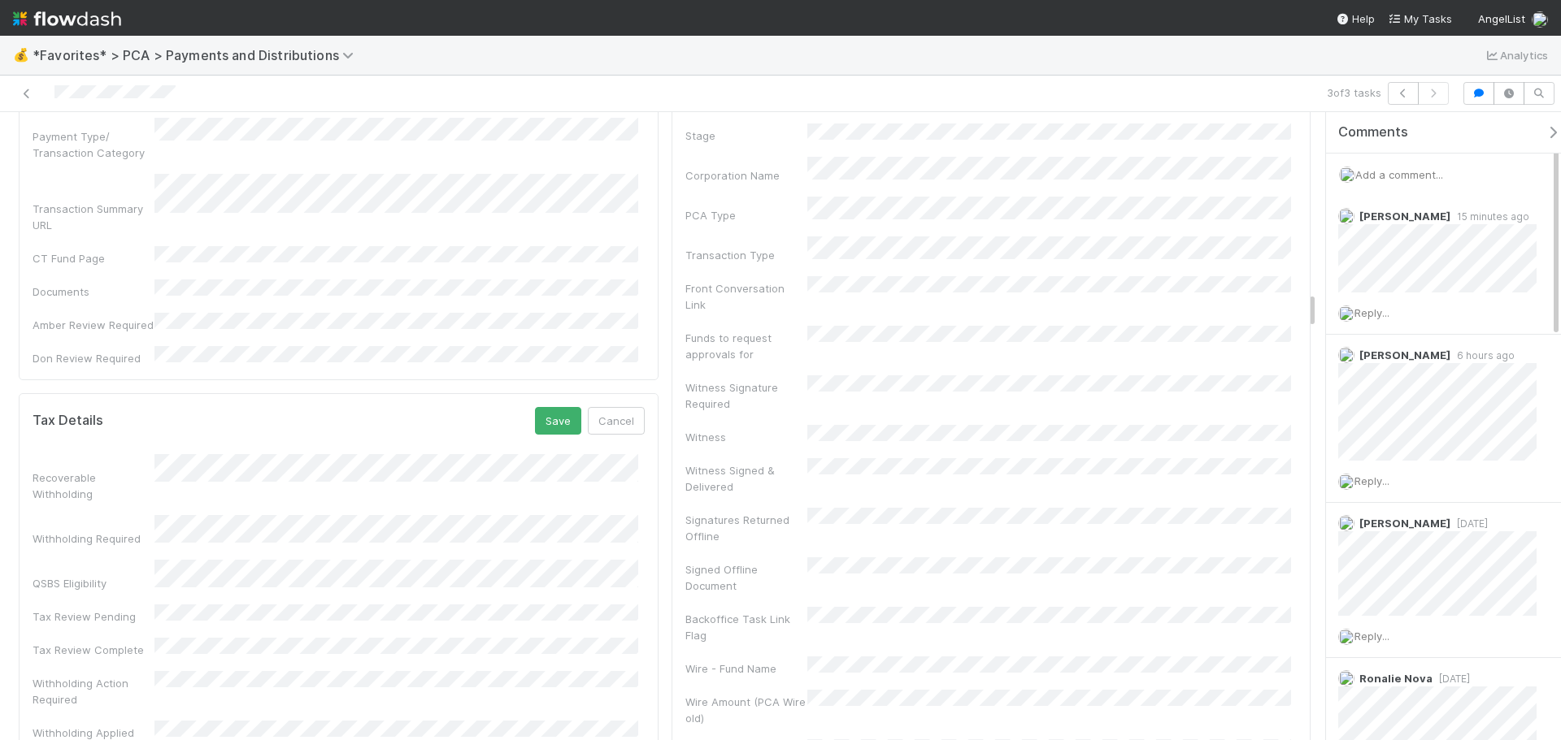
click at [322, 454] on div "Recoverable Withholding" at bounding box center [339, 478] width 612 height 48
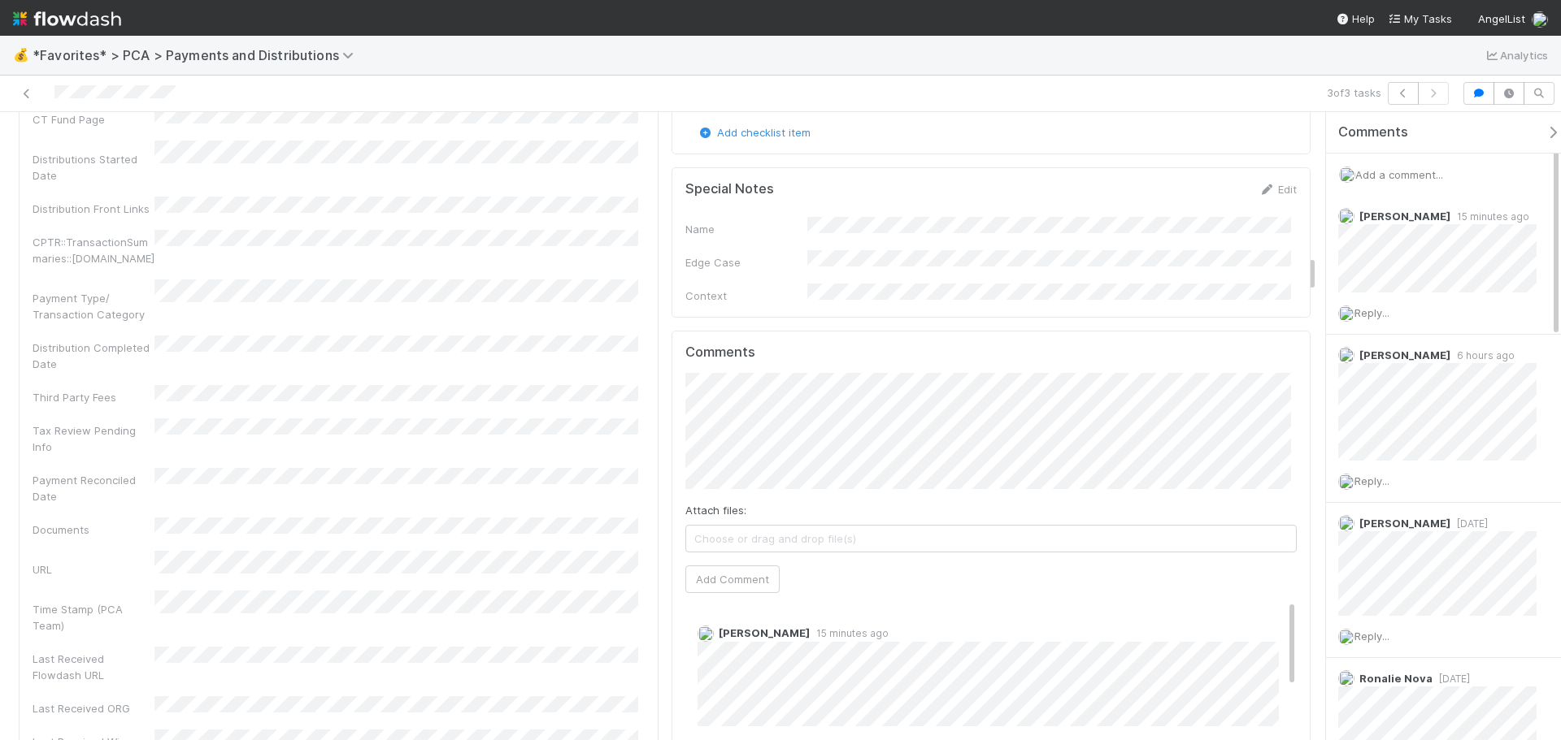
scroll to position [2926, 0]
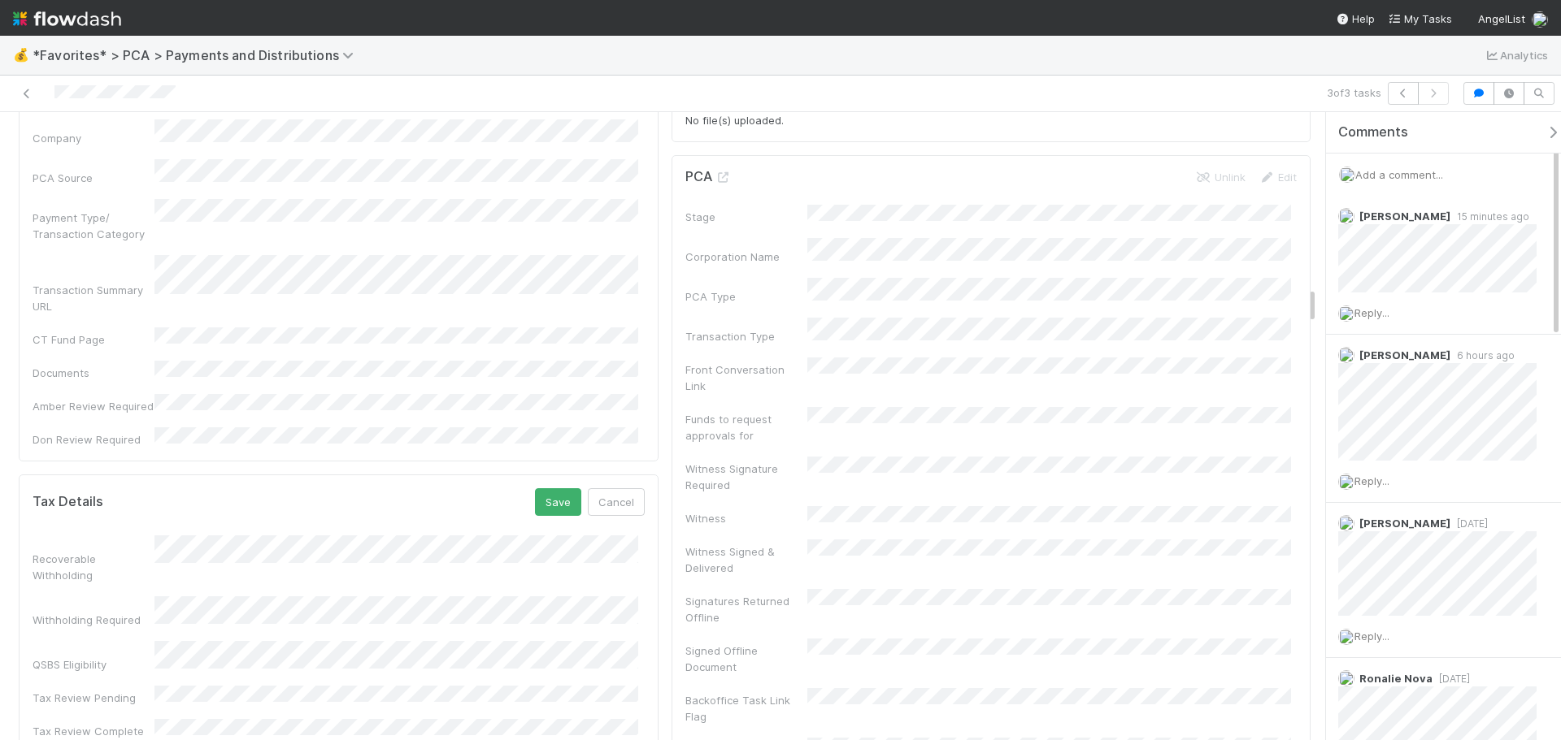
click at [424, 536] on div "Recoverable Withholding" at bounding box center [339, 560] width 612 height 48
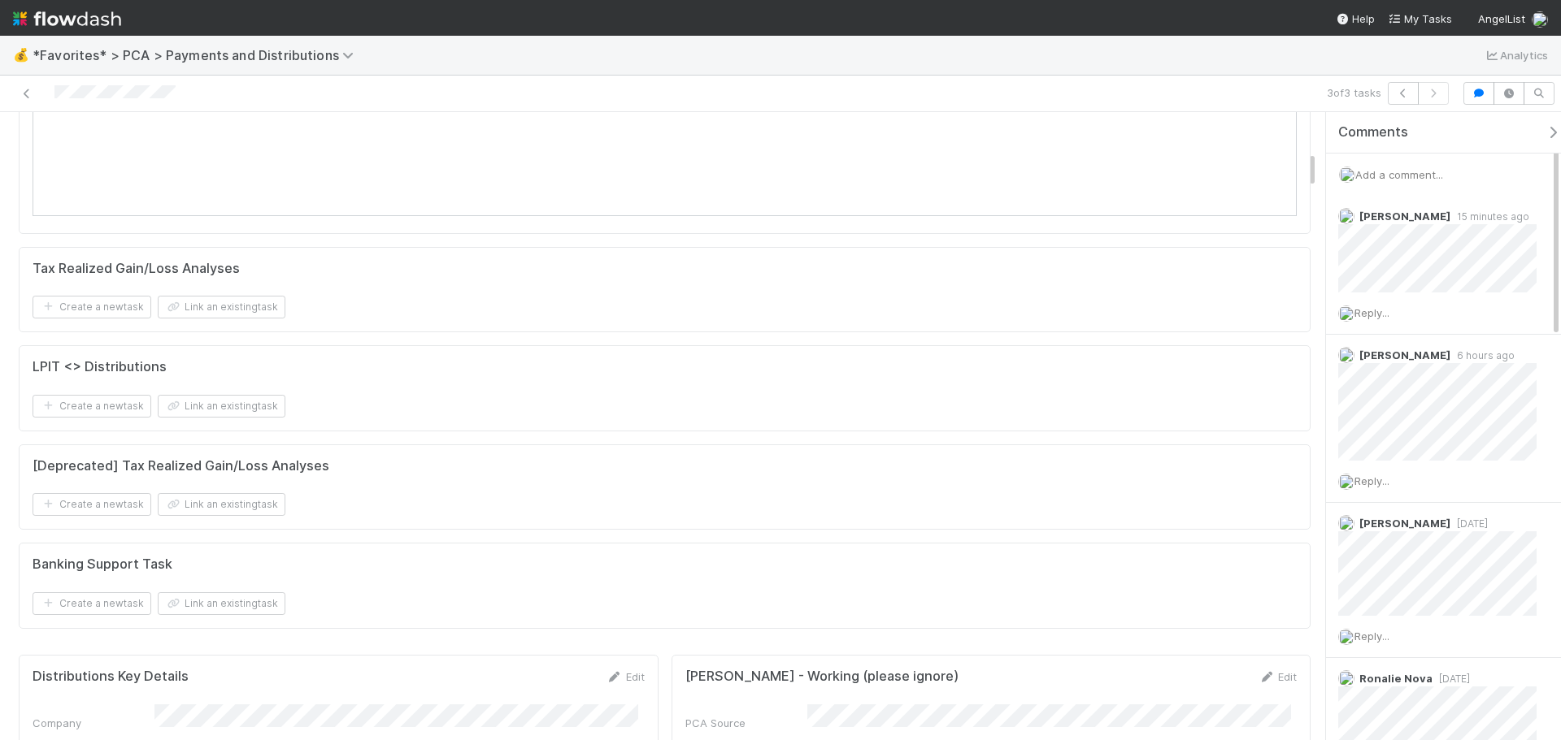
scroll to position [650, 0]
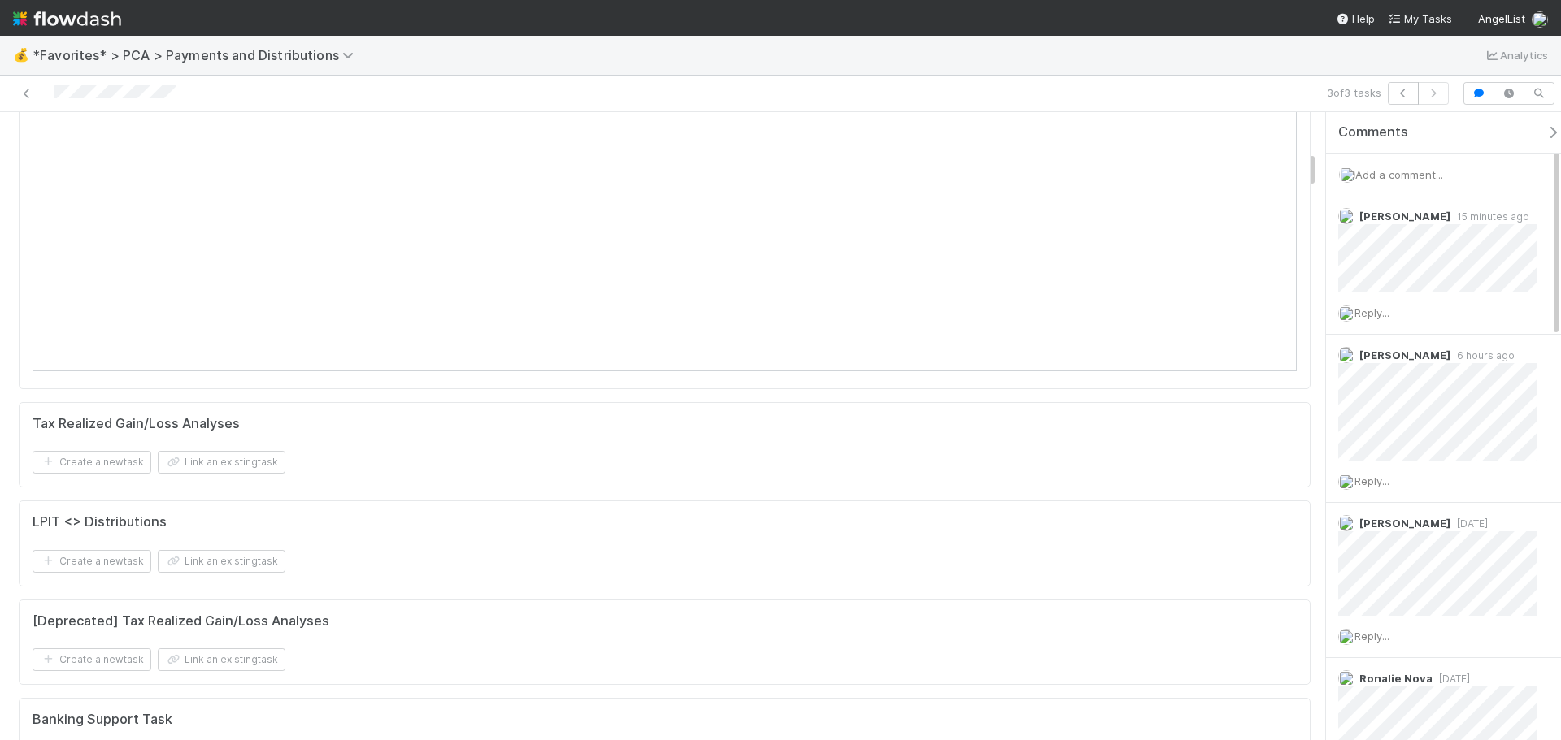
drag, startPoint x: 640, startPoint y: 184, endPoint x: 467, endPoint y: 382, distance: 263.3
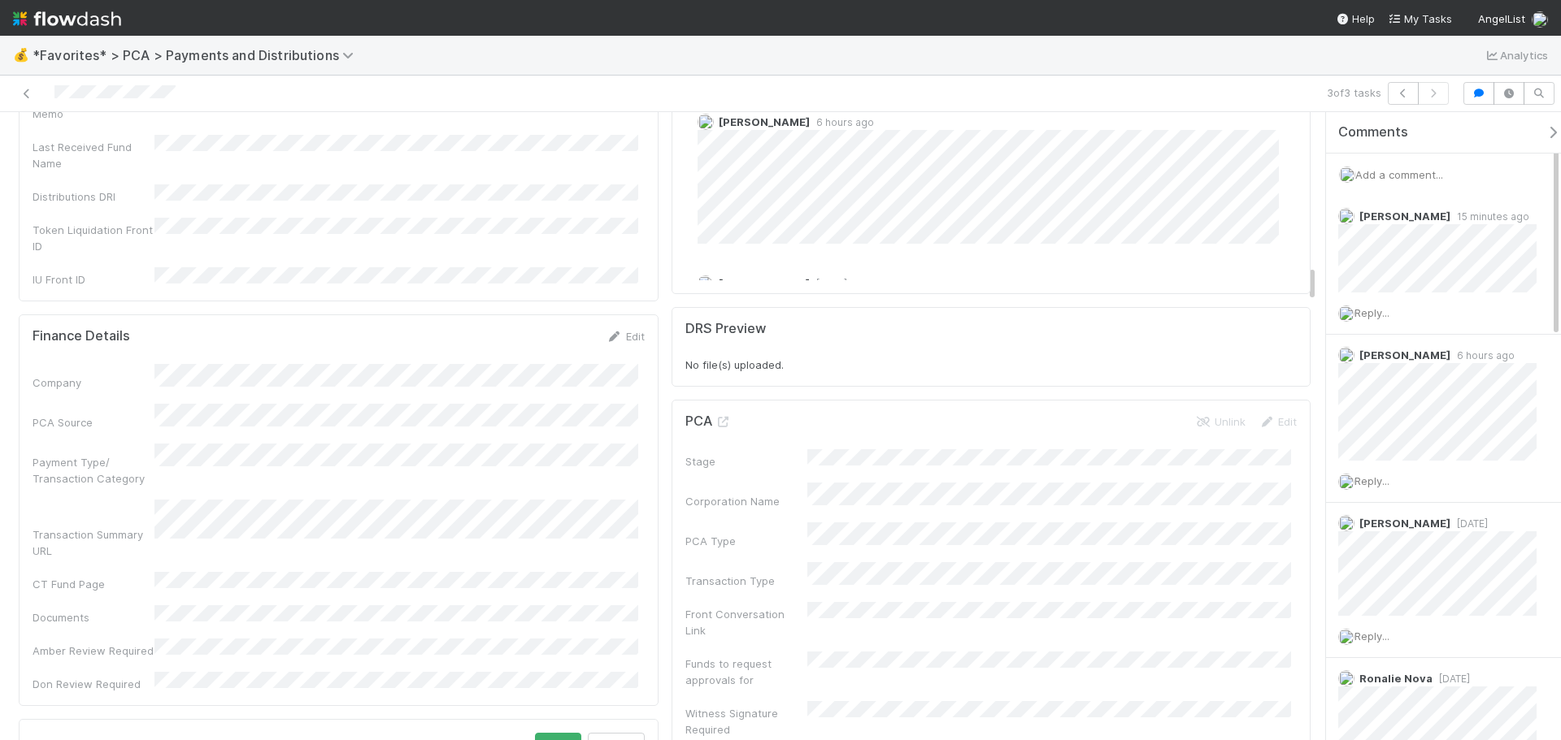
scroll to position [2682, 0]
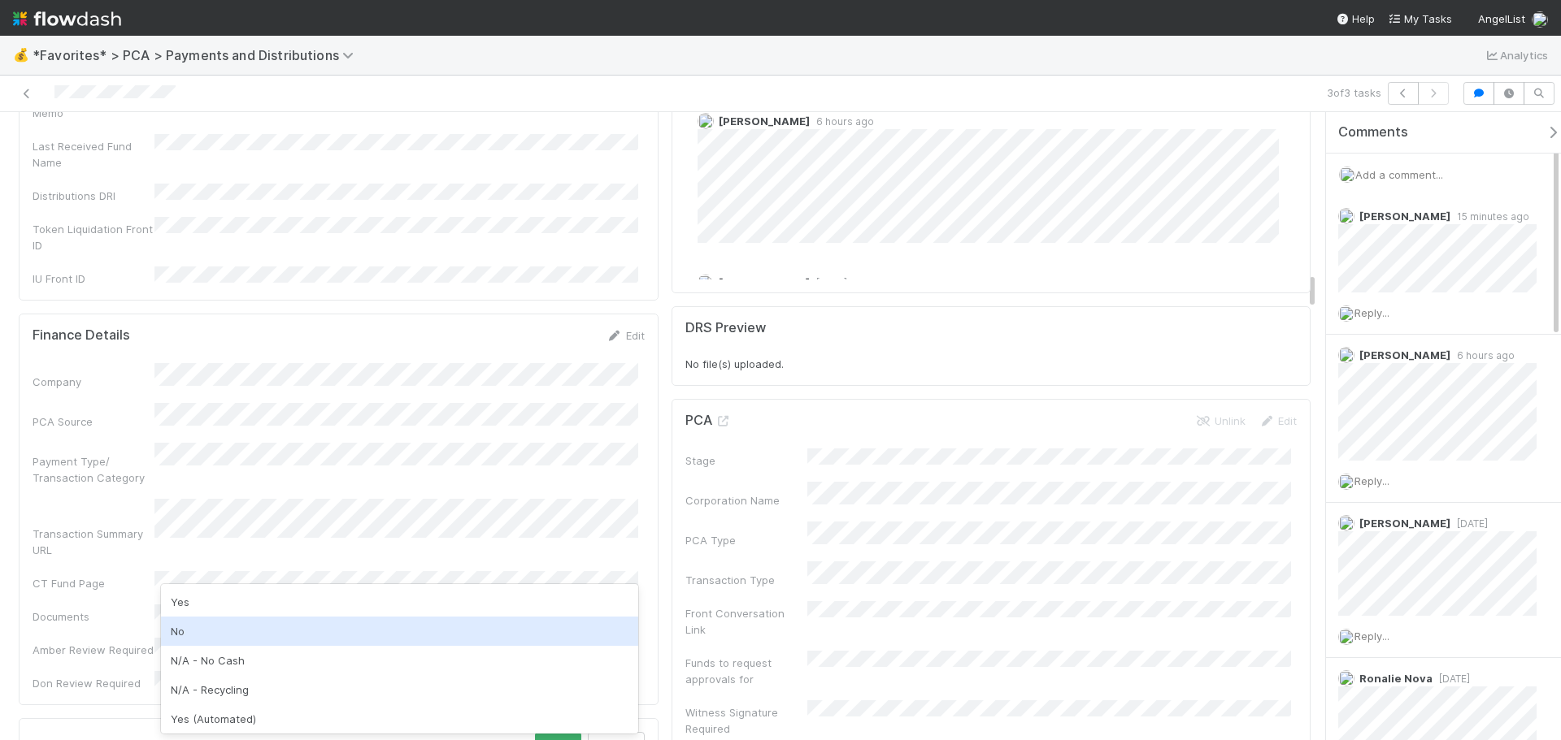
click at [250, 640] on div "No" at bounding box center [399, 631] width 477 height 29
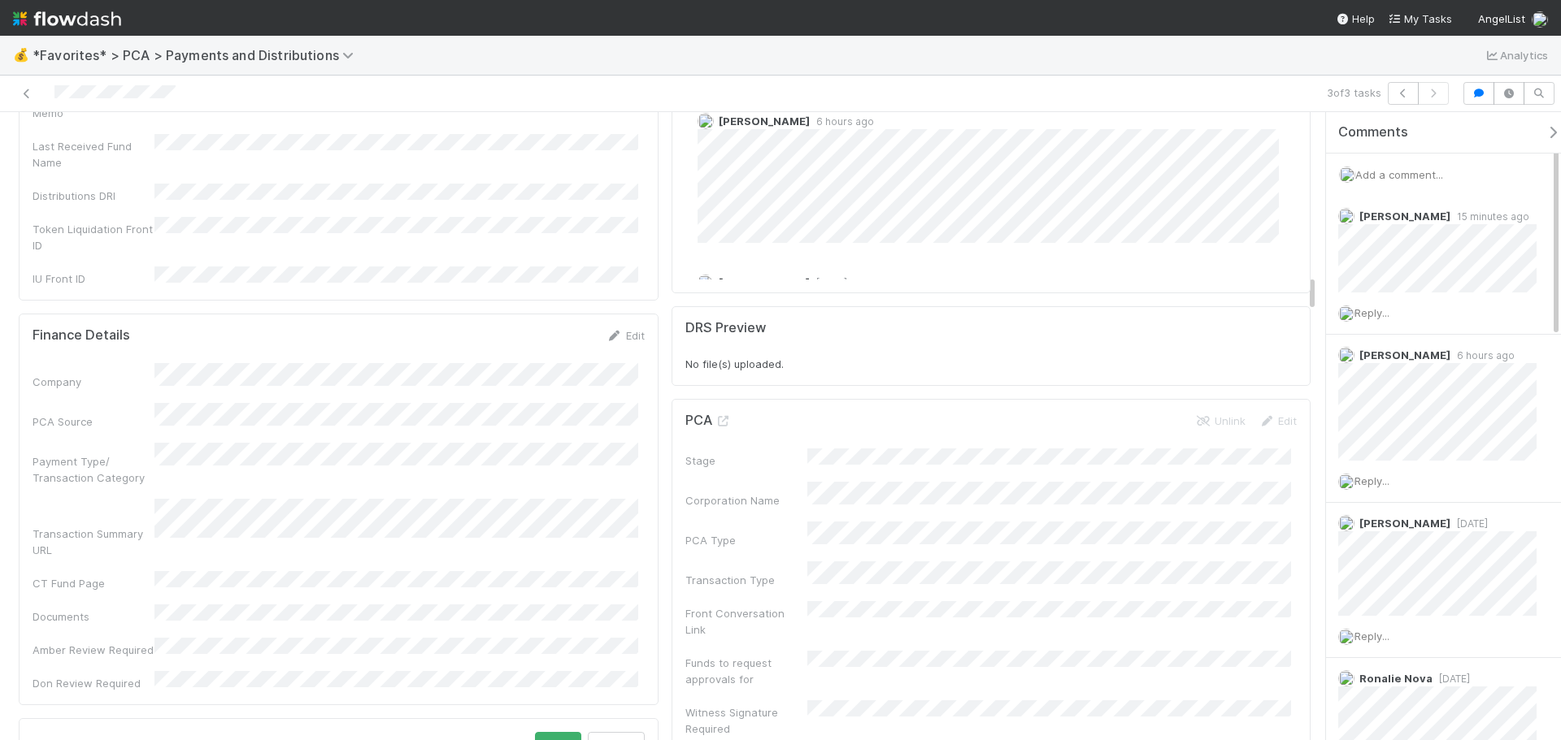
scroll to position [2926, 0]
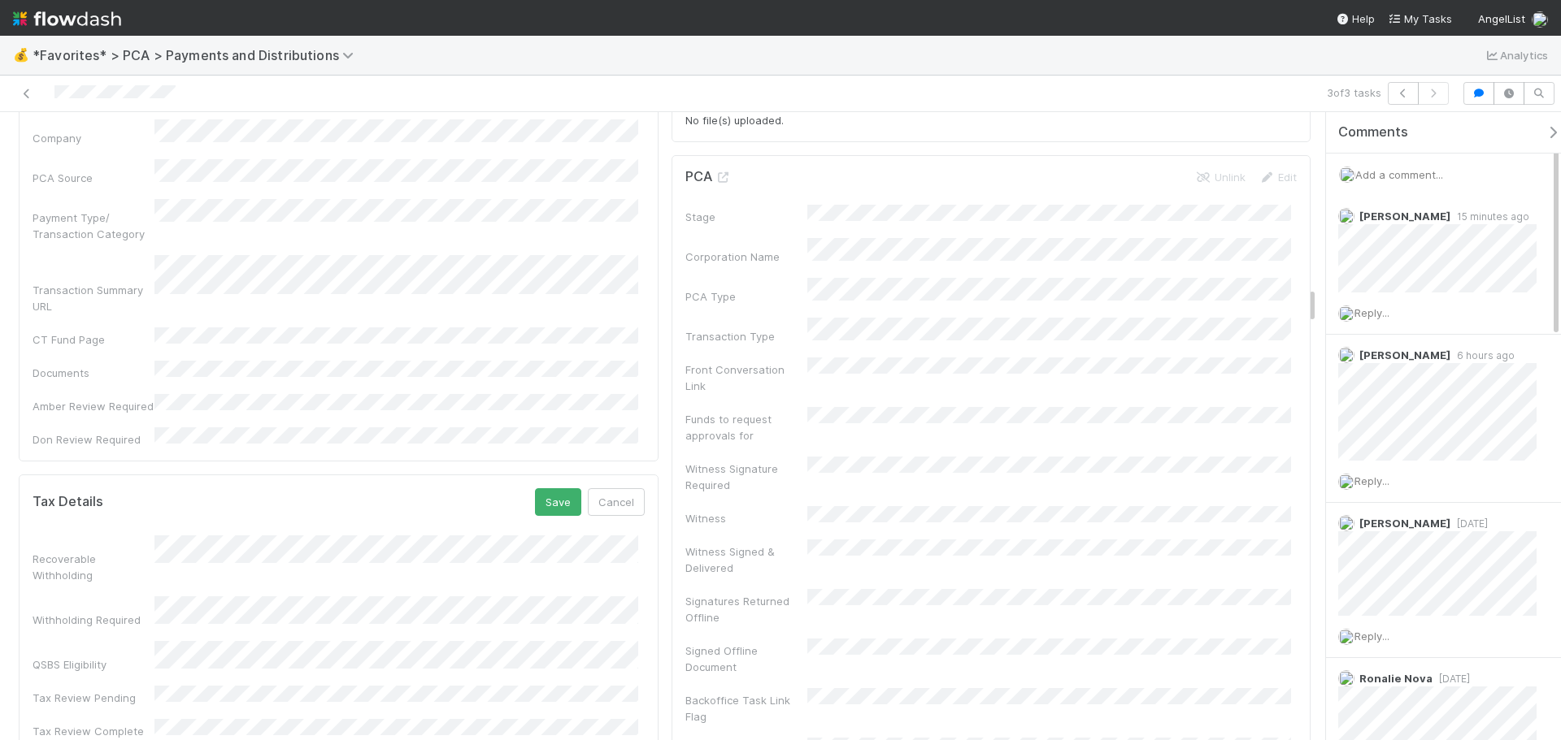
click at [546, 488] on button "Save" at bounding box center [558, 502] width 46 height 28
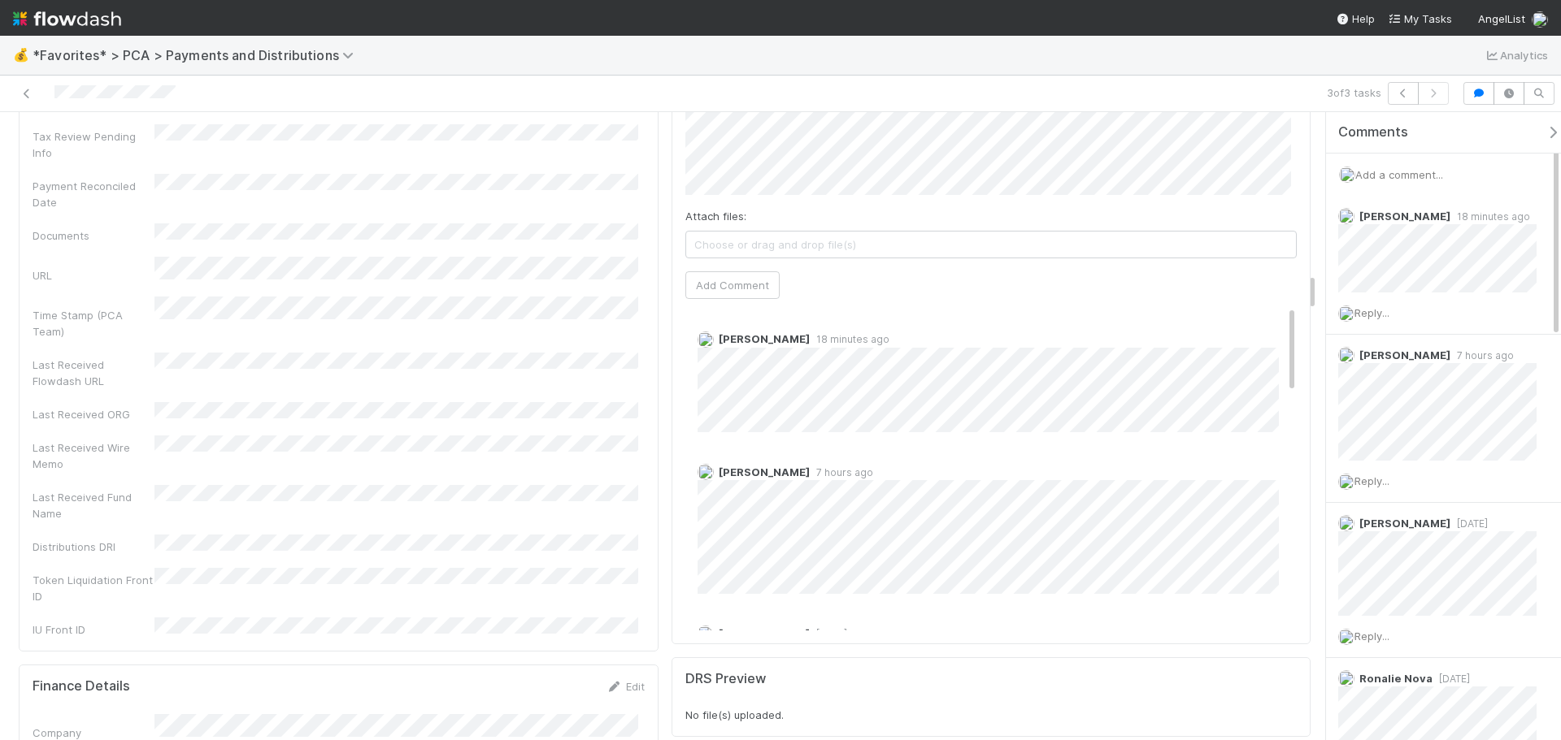
scroll to position [2276, 0]
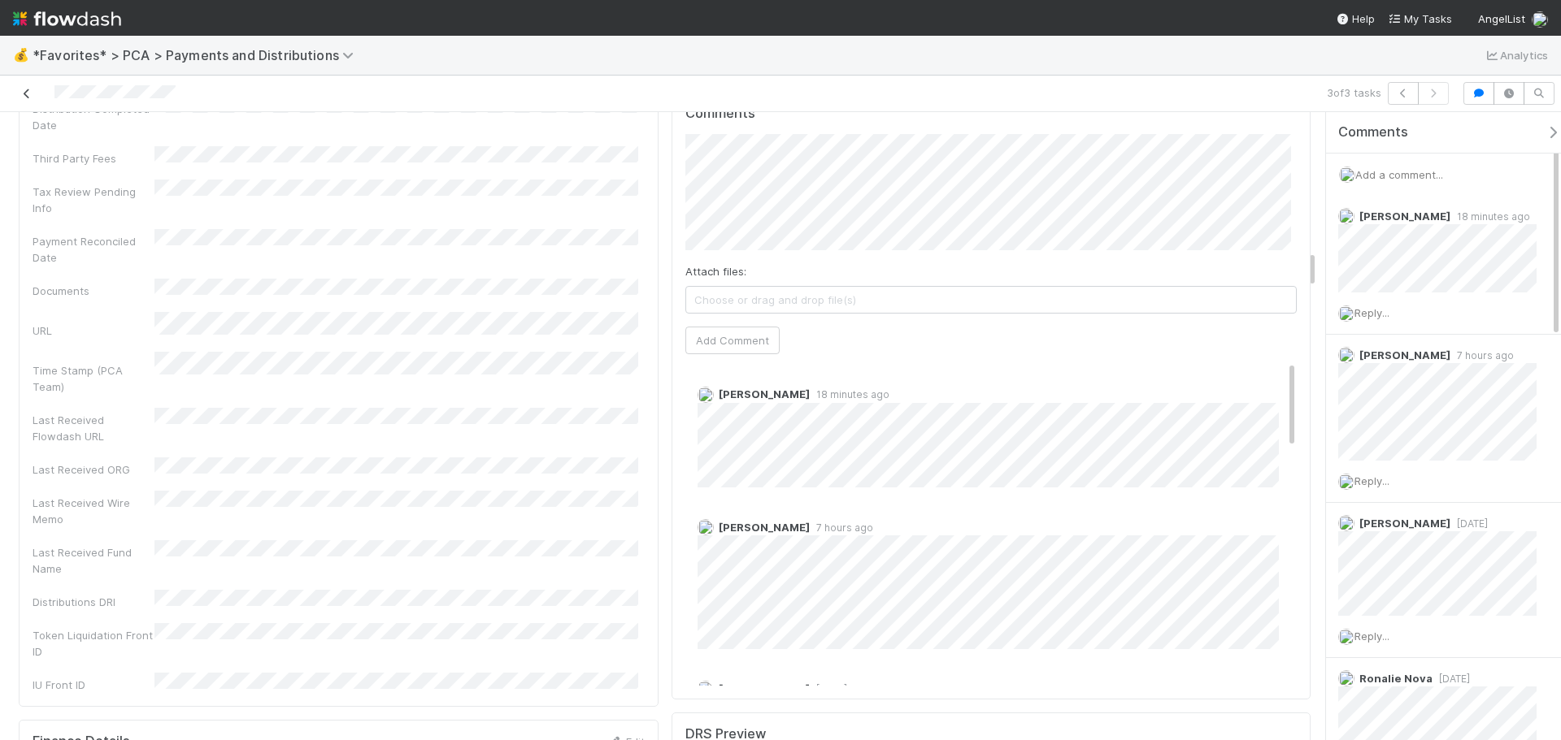
click at [27, 99] on link at bounding box center [27, 93] width 16 height 16
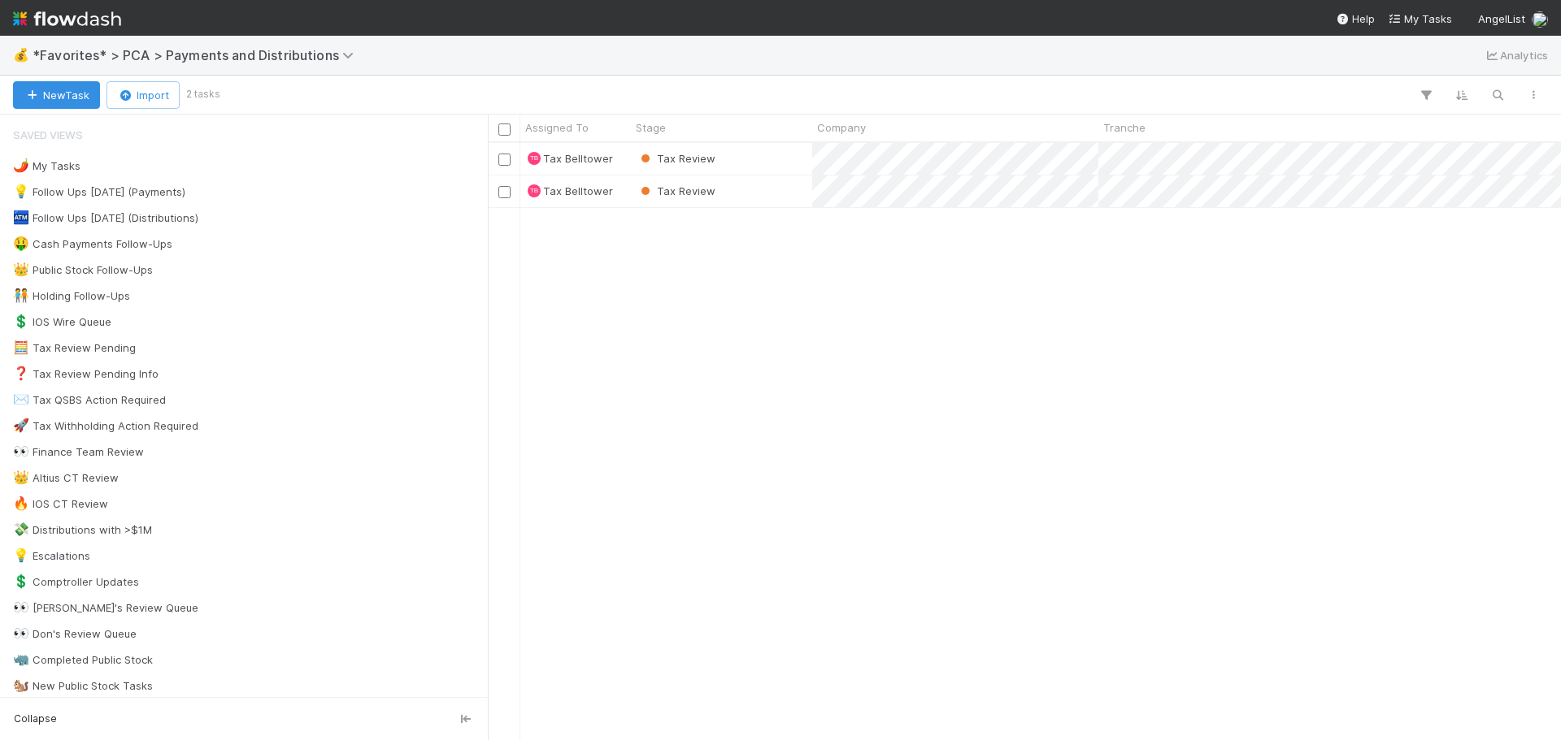
scroll to position [585, 1061]
click at [752, 197] on div "Tax Review" at bounding box center [721, 192] width 181 height 32
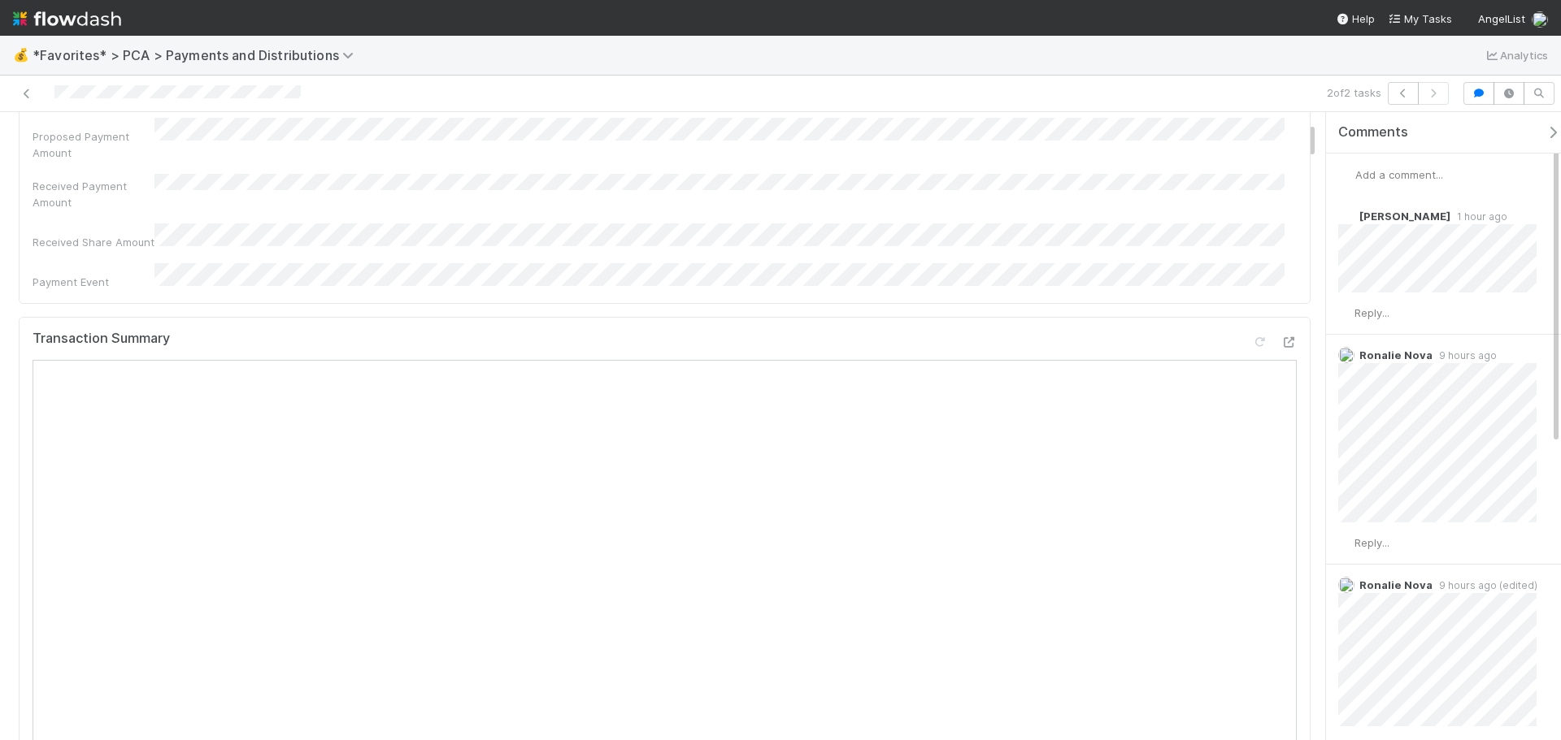
scroll to position [163, 0]
click at [154, 91] on div at bounding box center [370, 93] width 727 height 23
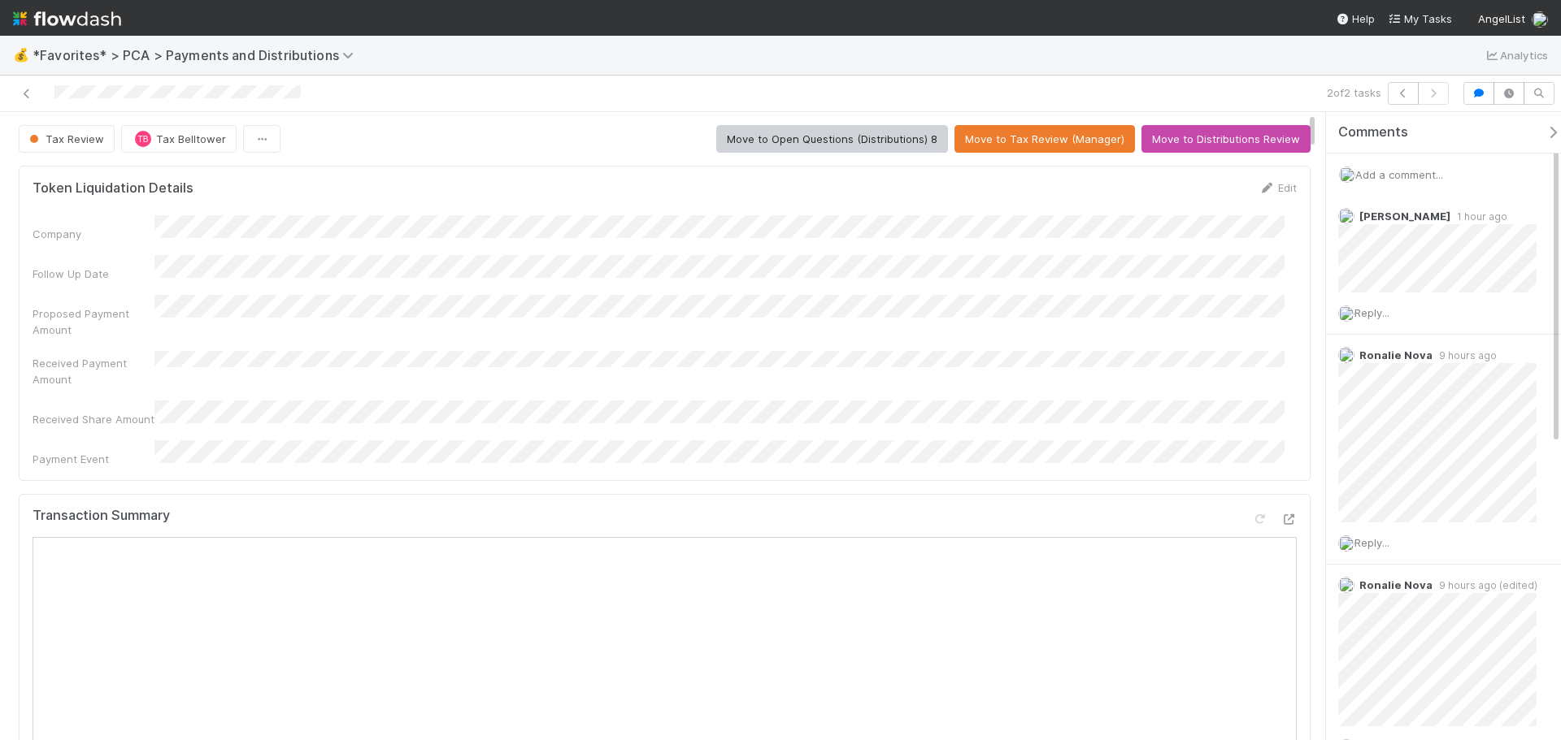
click at [475, 379] on div "Company Follow Up Date Proposed Payment Amount Received Payment Amount Received…" at bounding box center [665, 341] width 1264 height 252
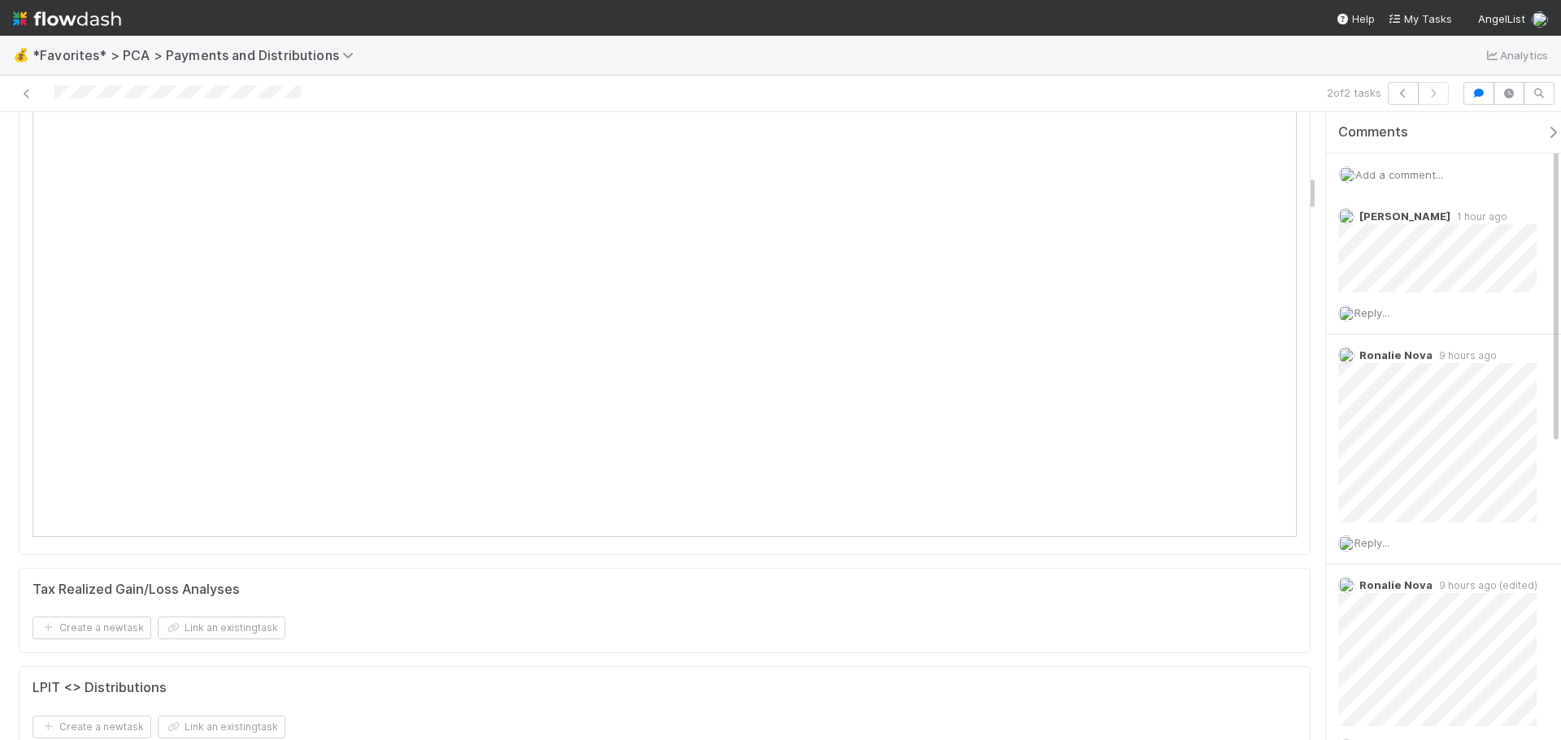
scroll to position [1057, 0]
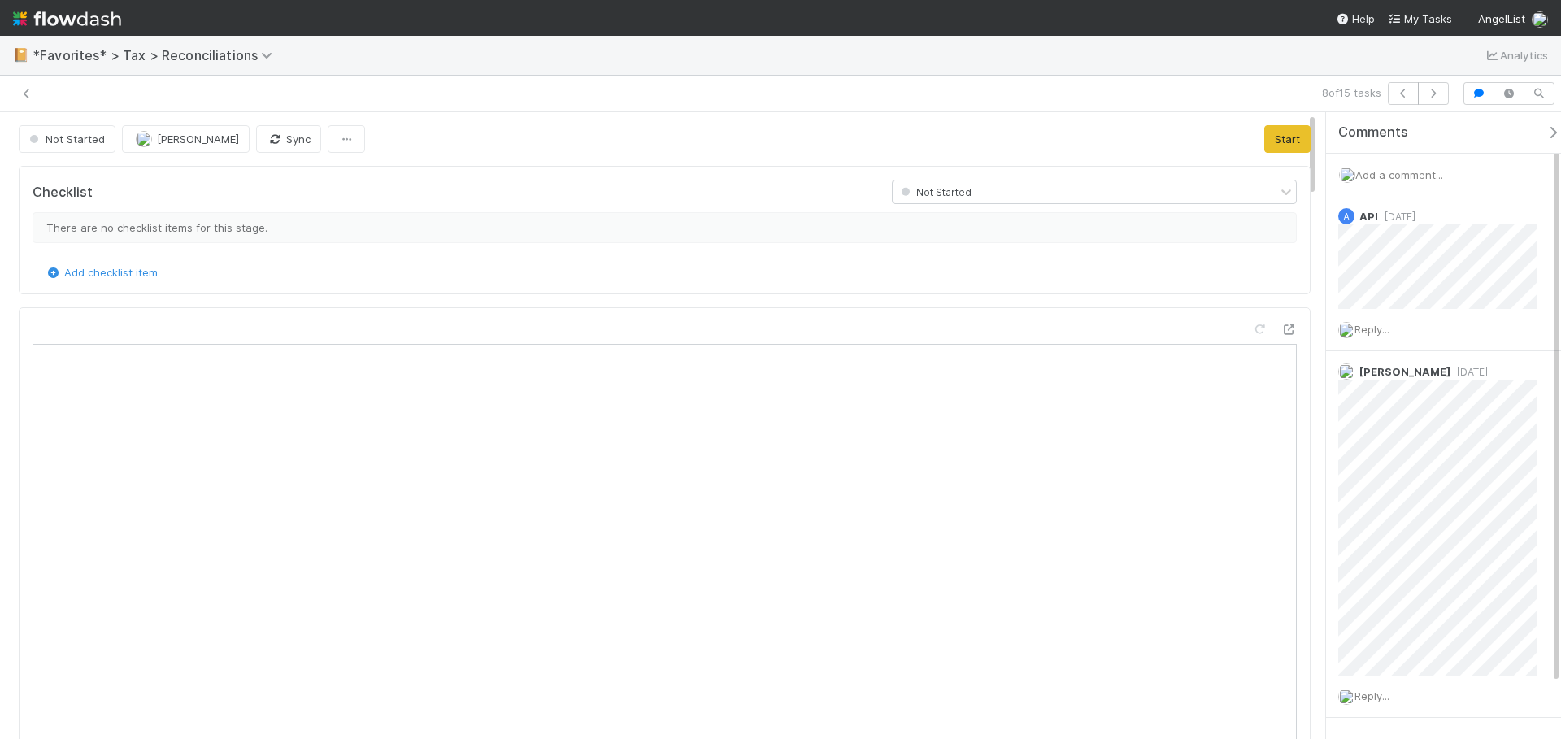
scroll to position [318, 593]
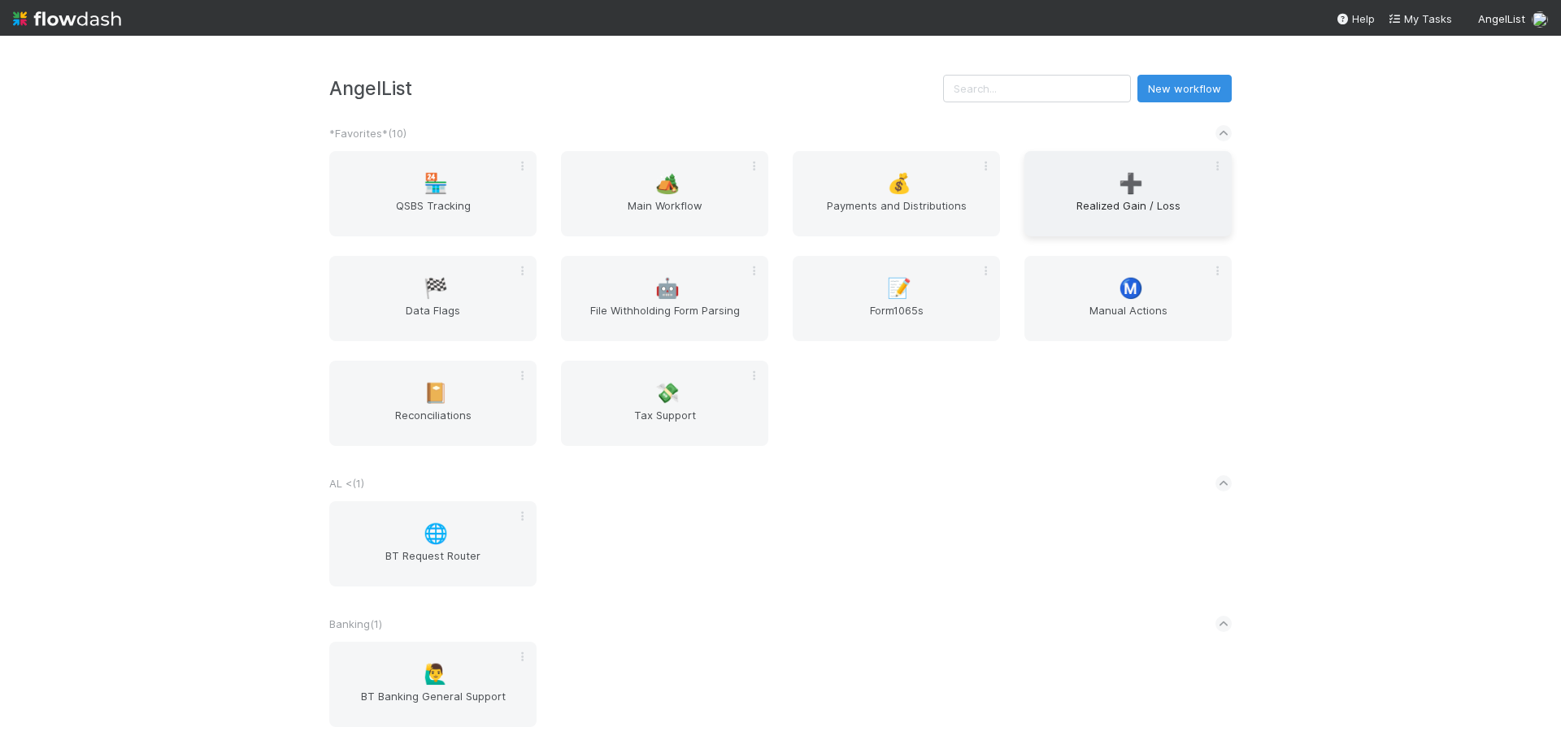
click at [1079, 172] on div "➕ Realized Gain / Loss" at bounding box center [1127, 193] width 207 height 85
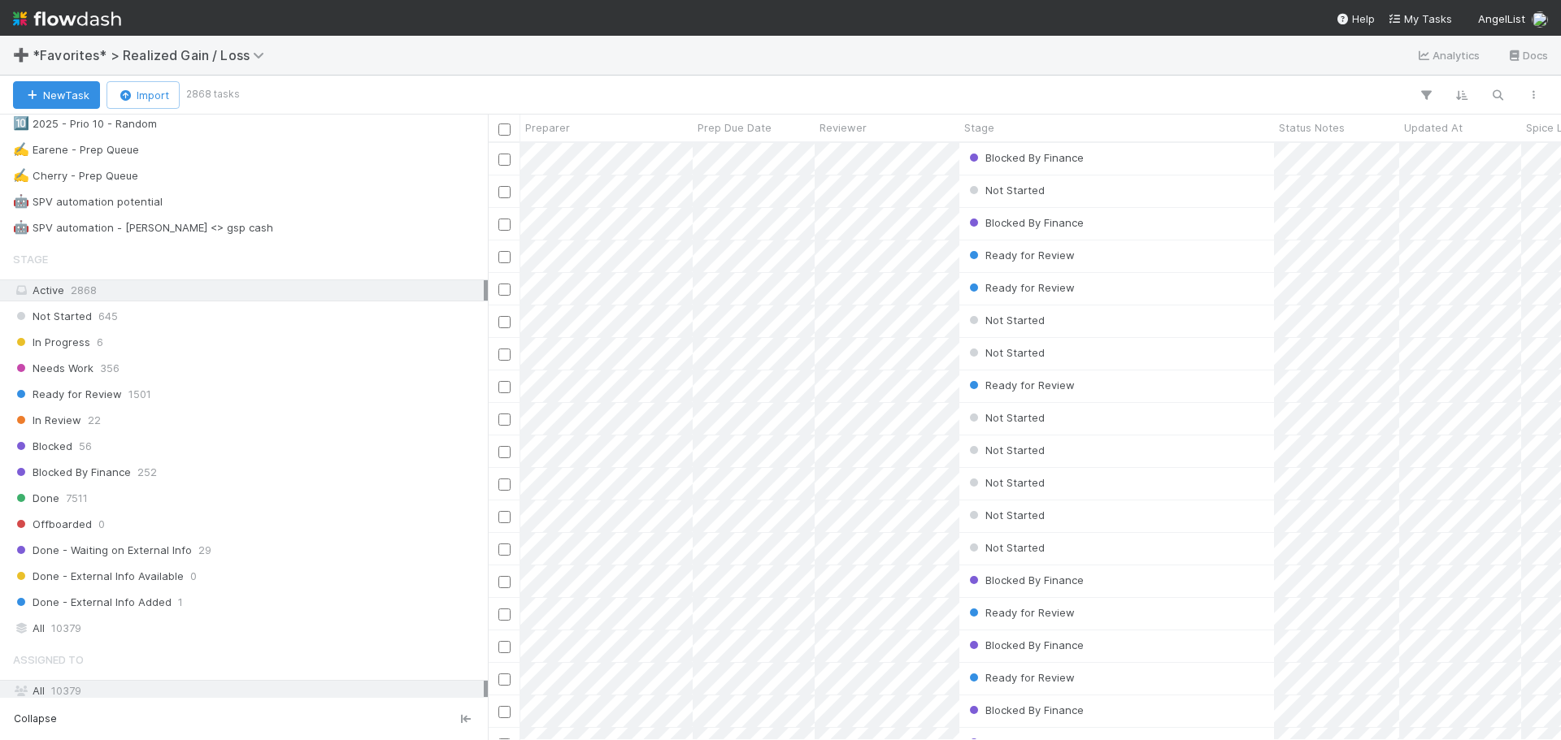
scroll to position [1382, 0]
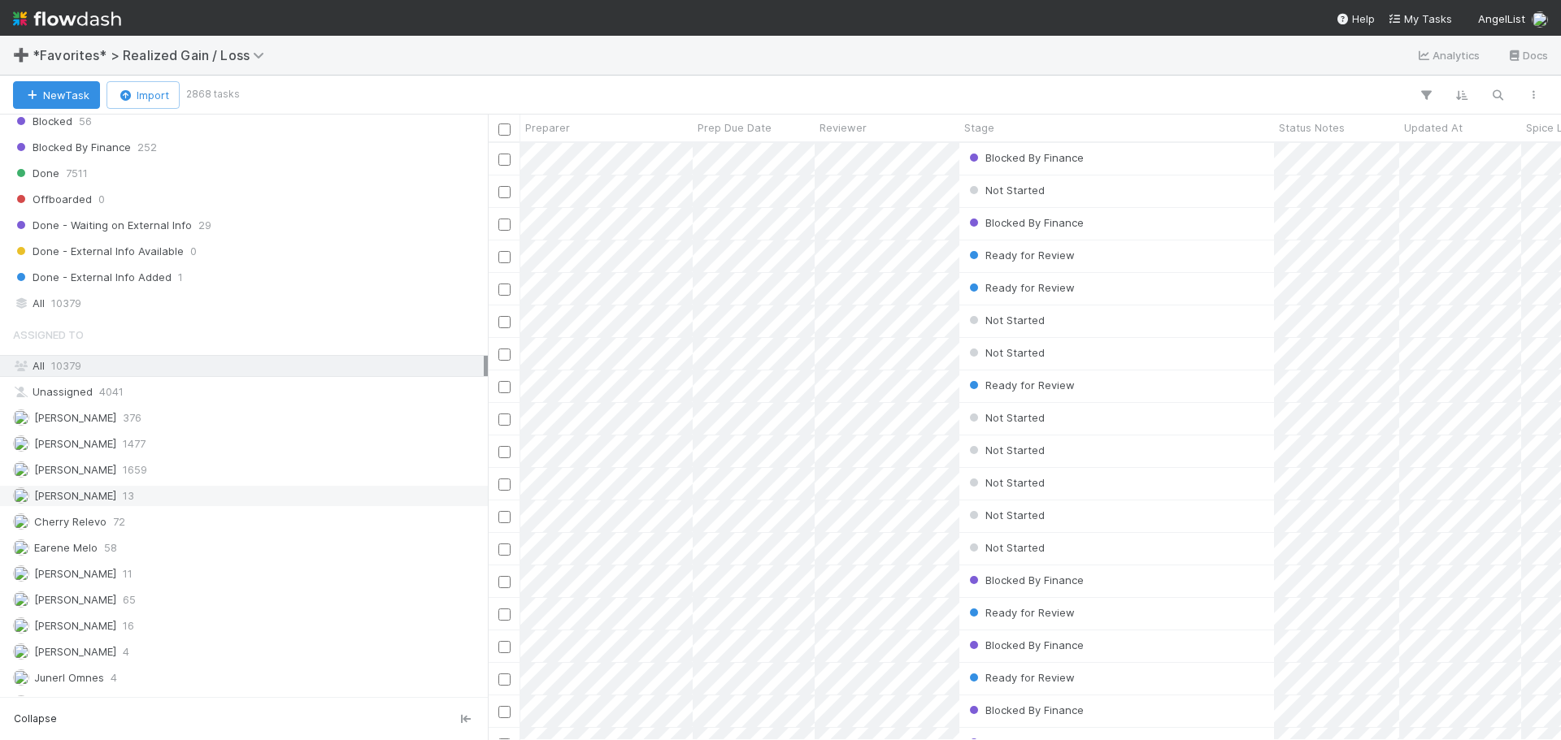
click at [167, 491] on div "Blake Hall 13" at bounding box center [248, 496] width 471 height 20
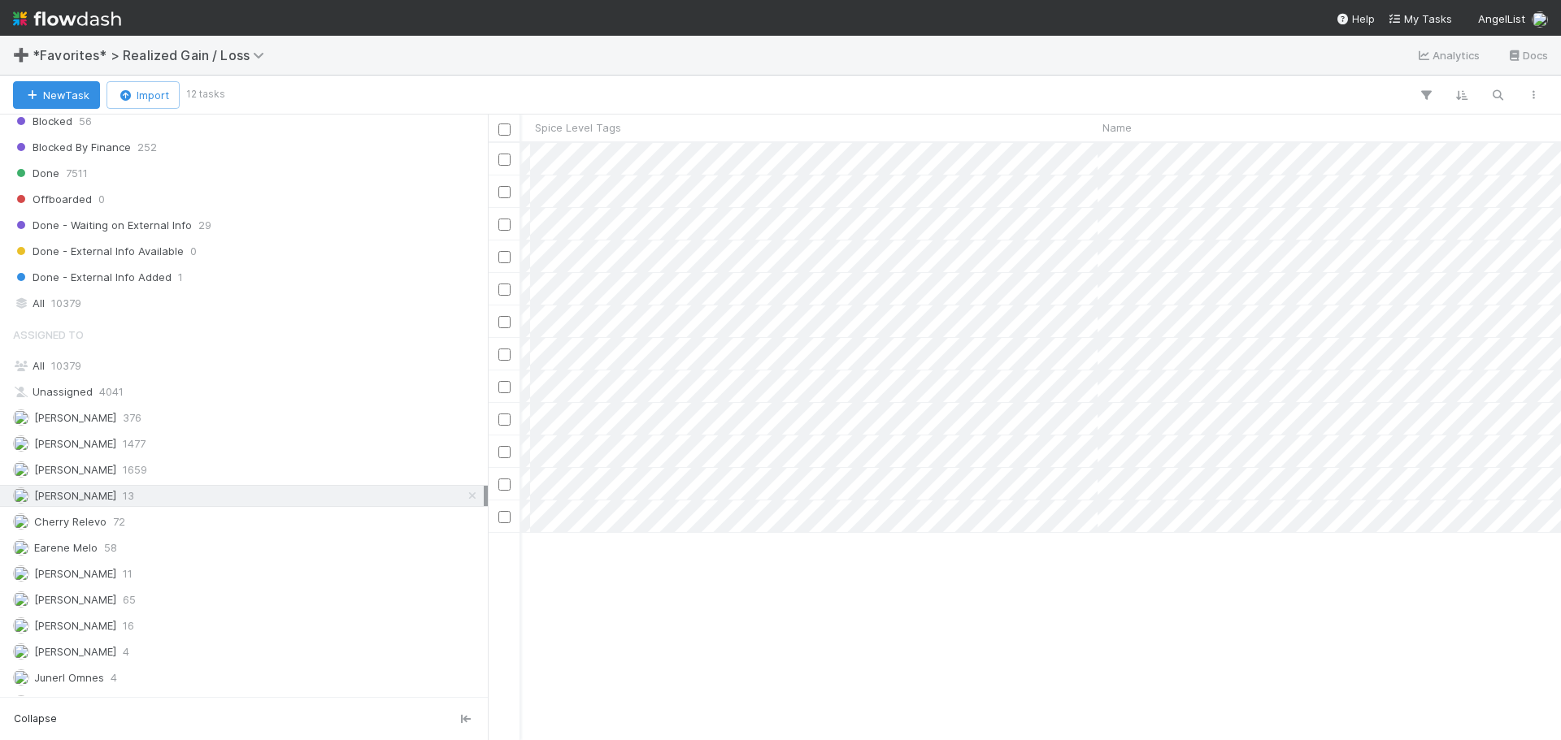
scroll to position [0, 1001]
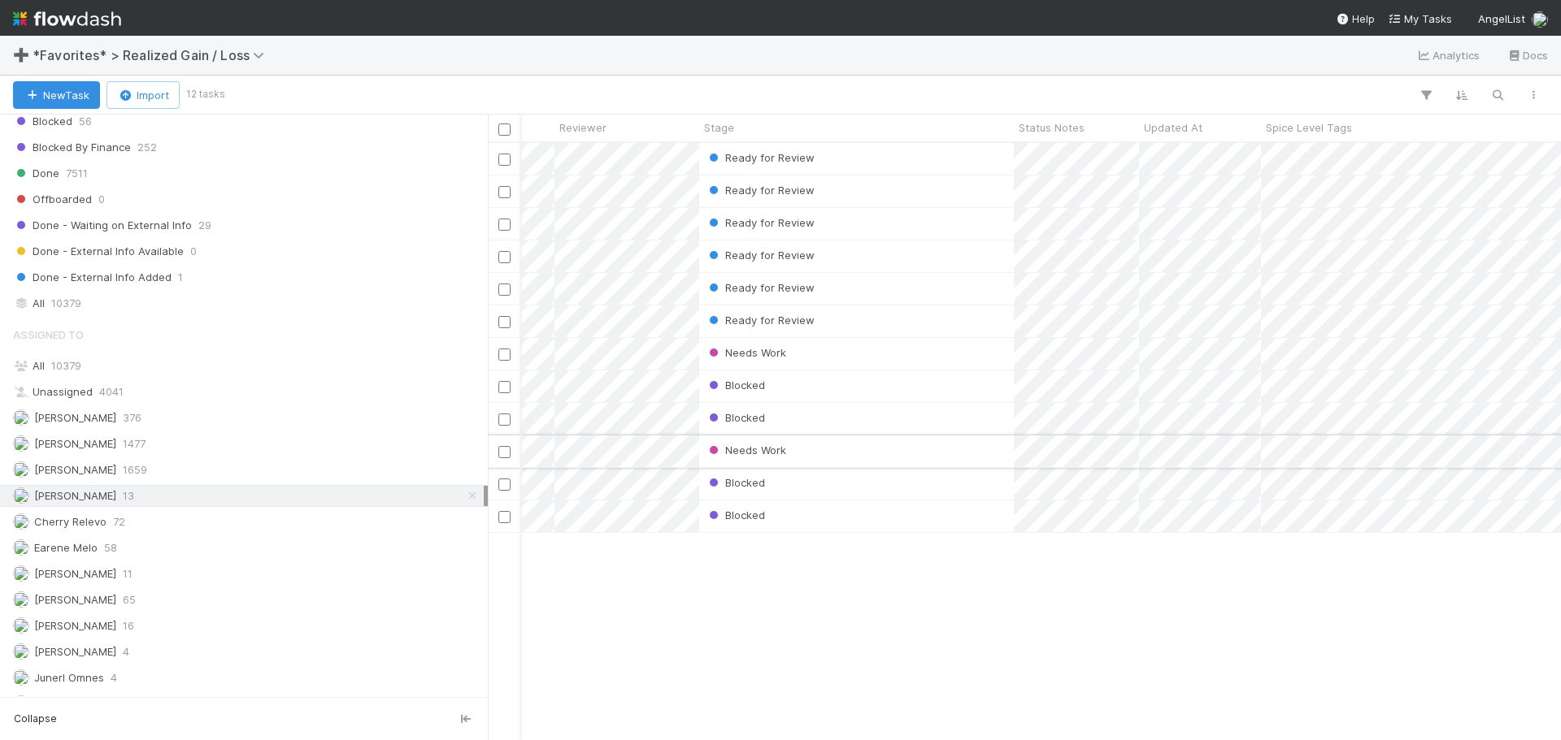
click at [871, 454] on div "Needs Work" at bounding box center [856, 452] width 315 height 32
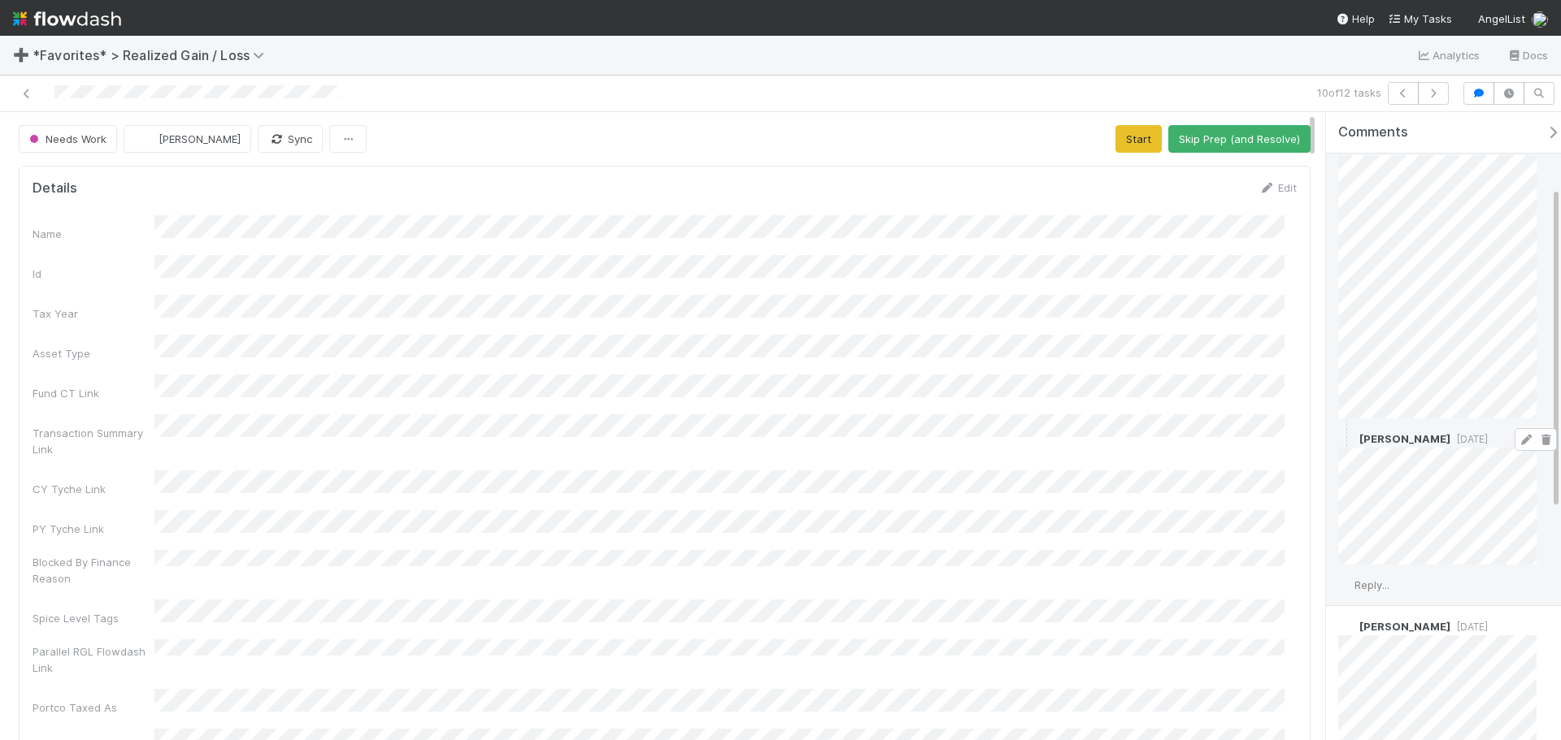
scroll to position [163, 0]
click at [1379, 492] on span "Reply..." at bounding box center [1371, 491] width 35 height 13
click at [1413, 597] on button "Add Reply" at bounding box center [1393, 598] width 72 height 28
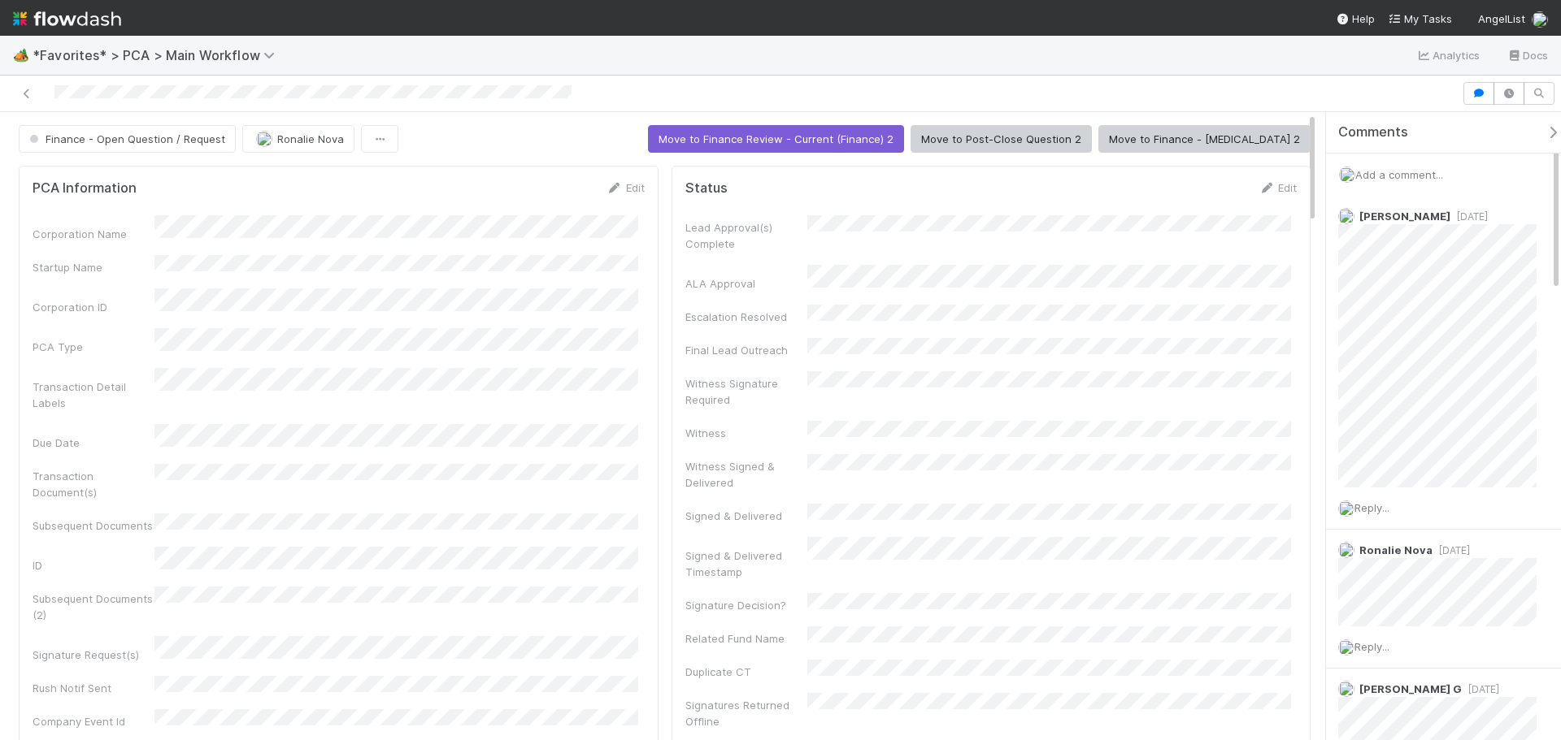
click at [1016, 383] on div "Witness Signature Required" at bounding box center [991, 389] width 612 height 37
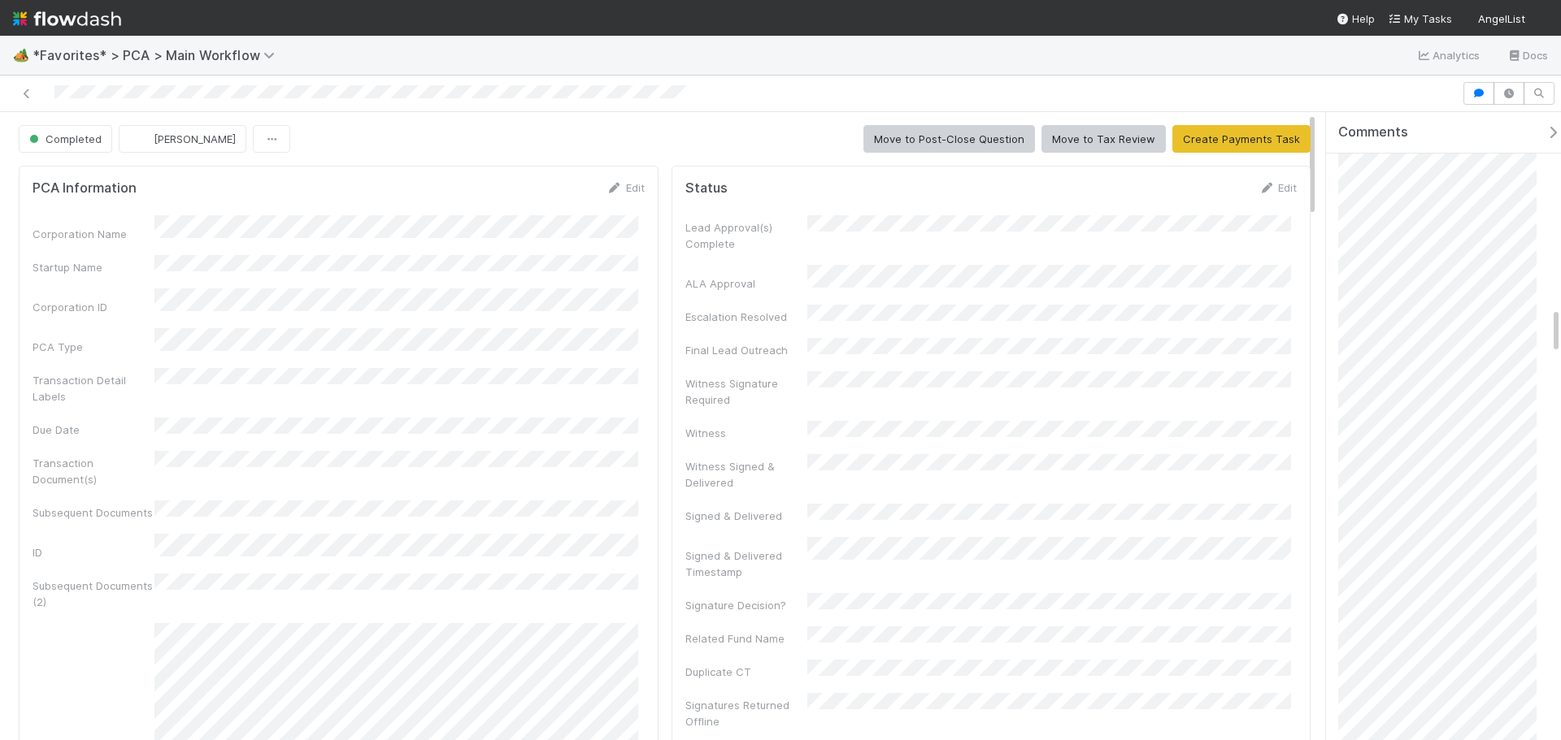
scroll to position [2764, 0]
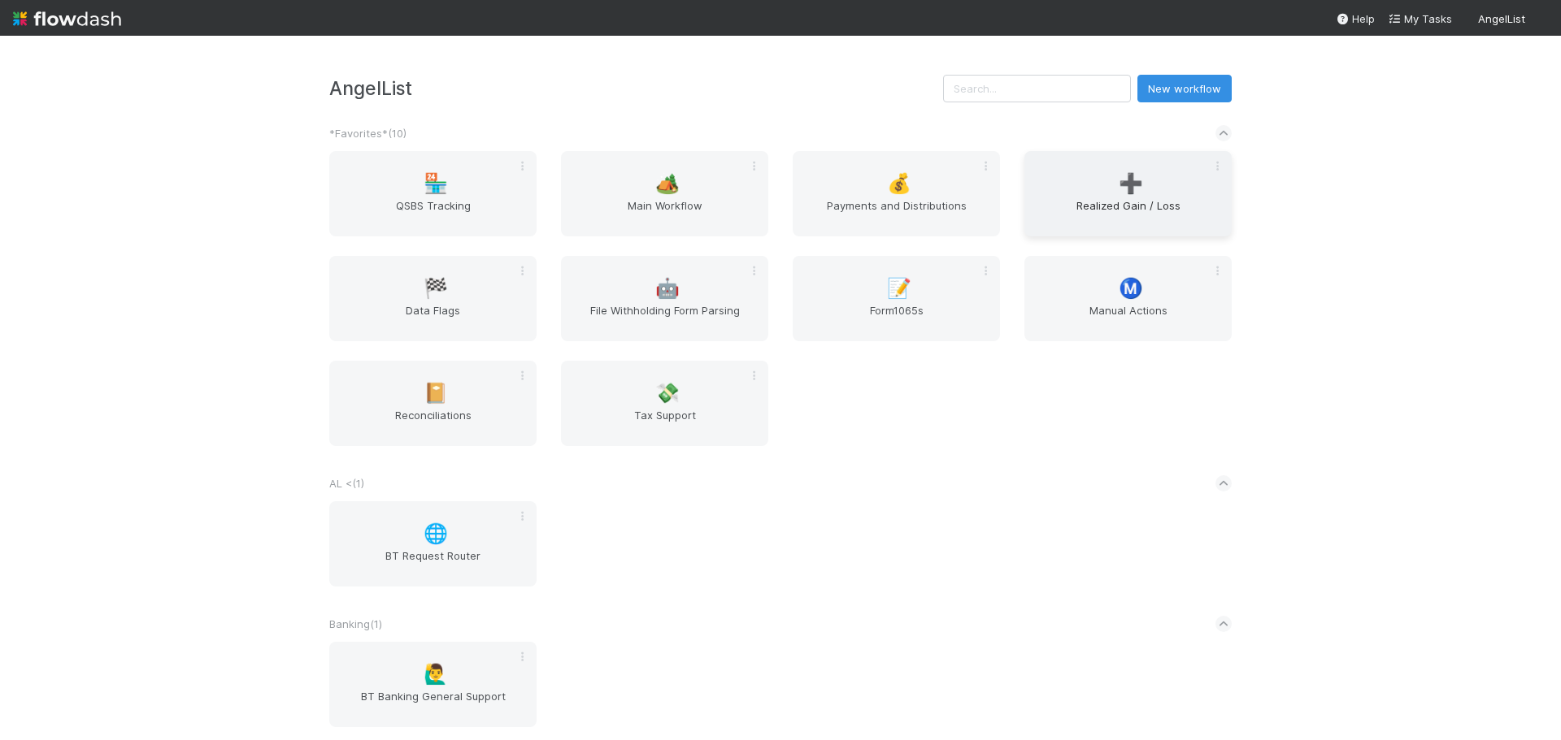
click at [1124, 206] on span "Realized Gain / Loss" at bounding box center [1128, 214] width 194 height 33
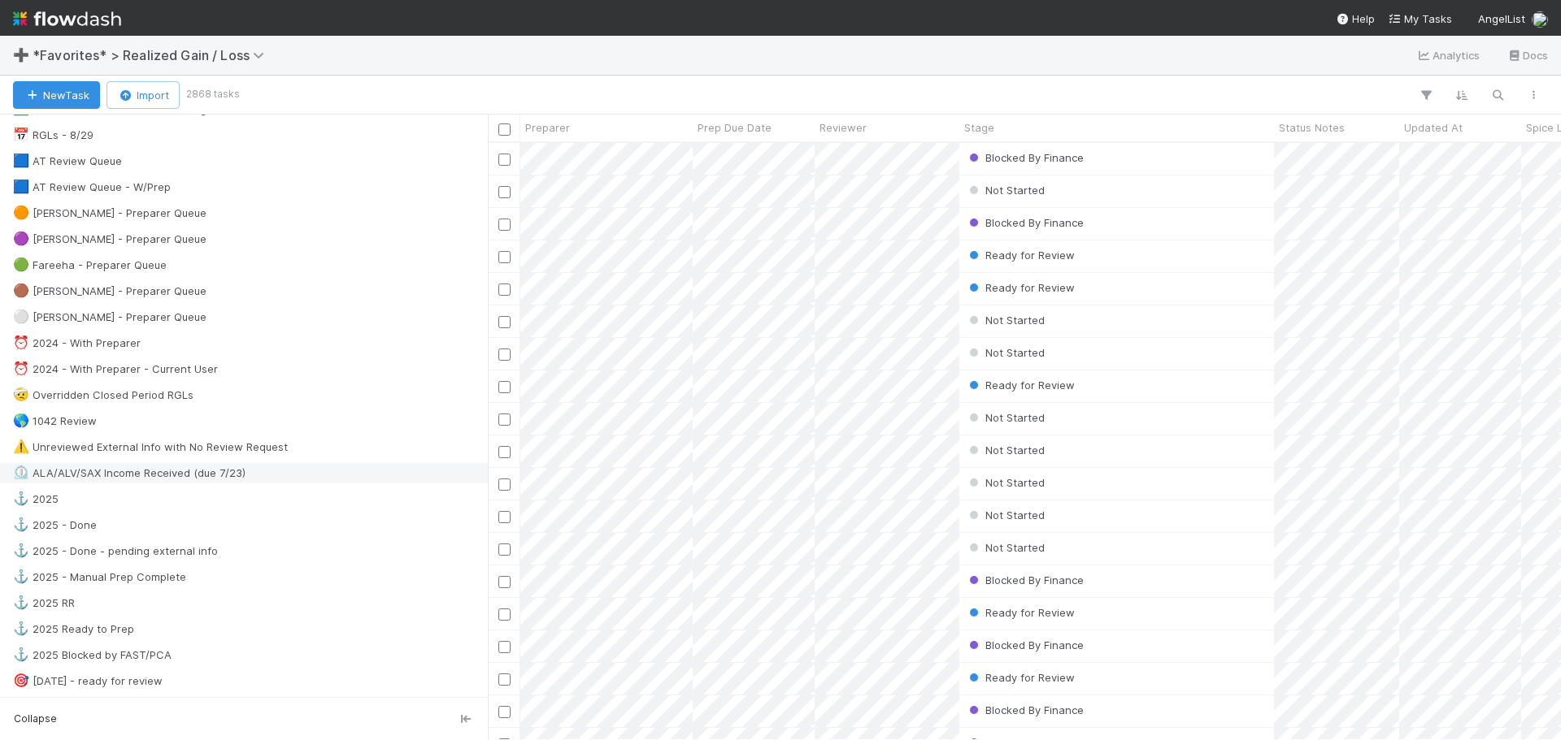
scroll to position [163, 0]
click at [134, 289] on div "🟤 [PERSON_NAME] - Preparer Queue" at bounding box center [109, 290] width 193 height 20
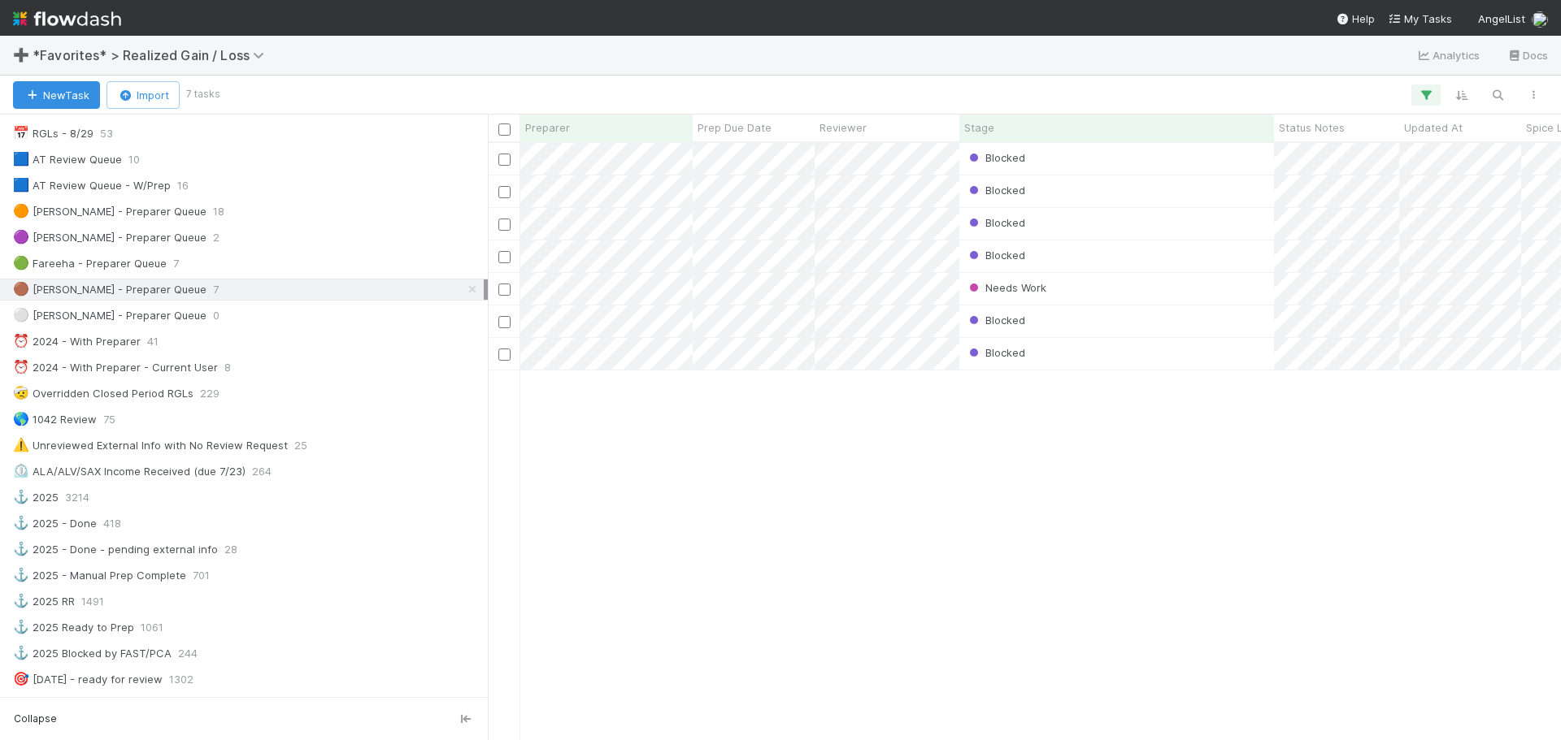
scroll to position [585, 1061]
click at [1149, 298] on div "Needs Work" at bounding box center [1116, 289] width 315 height 32
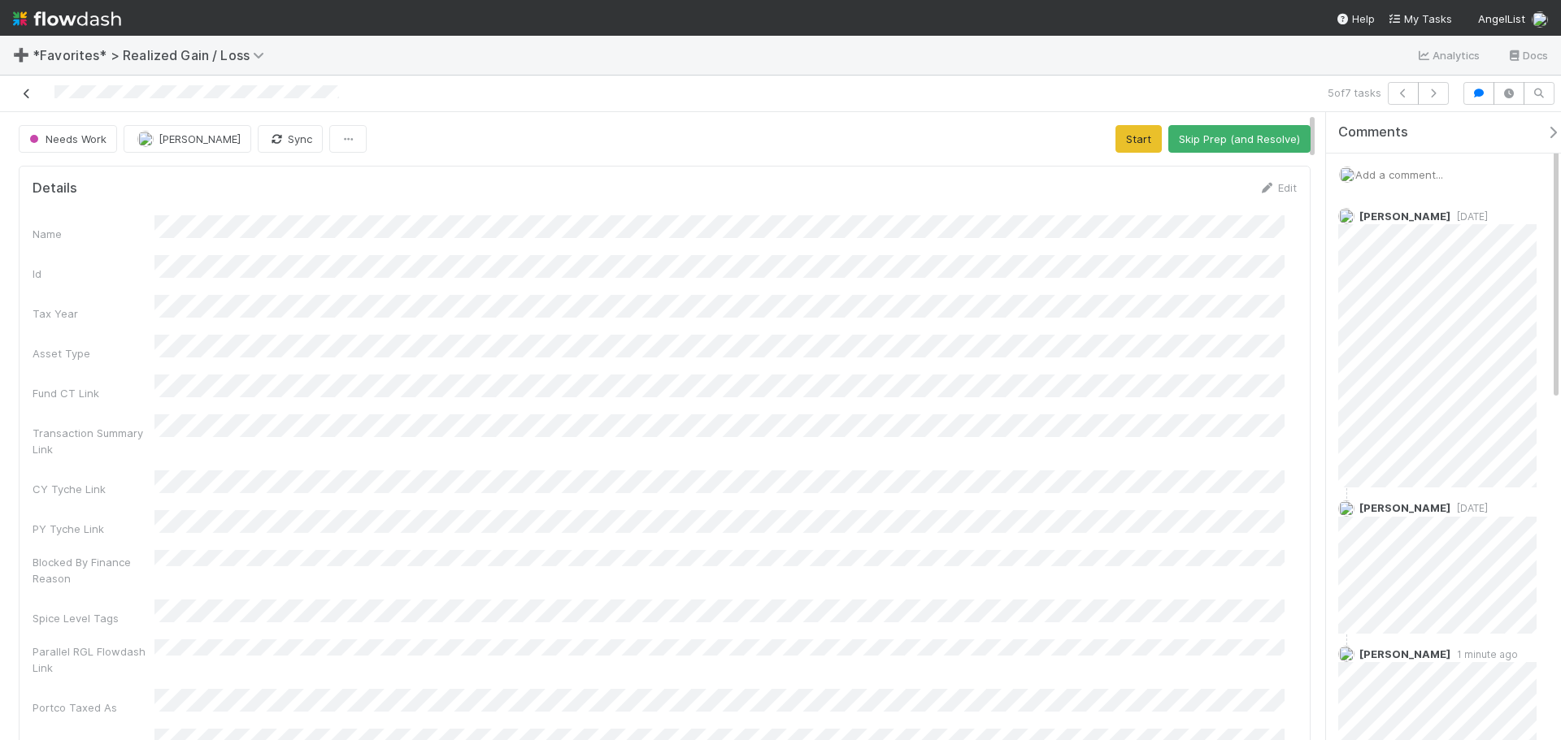
click at [29, 93] on icon at bounding box center [27, 94] width 16 height 11
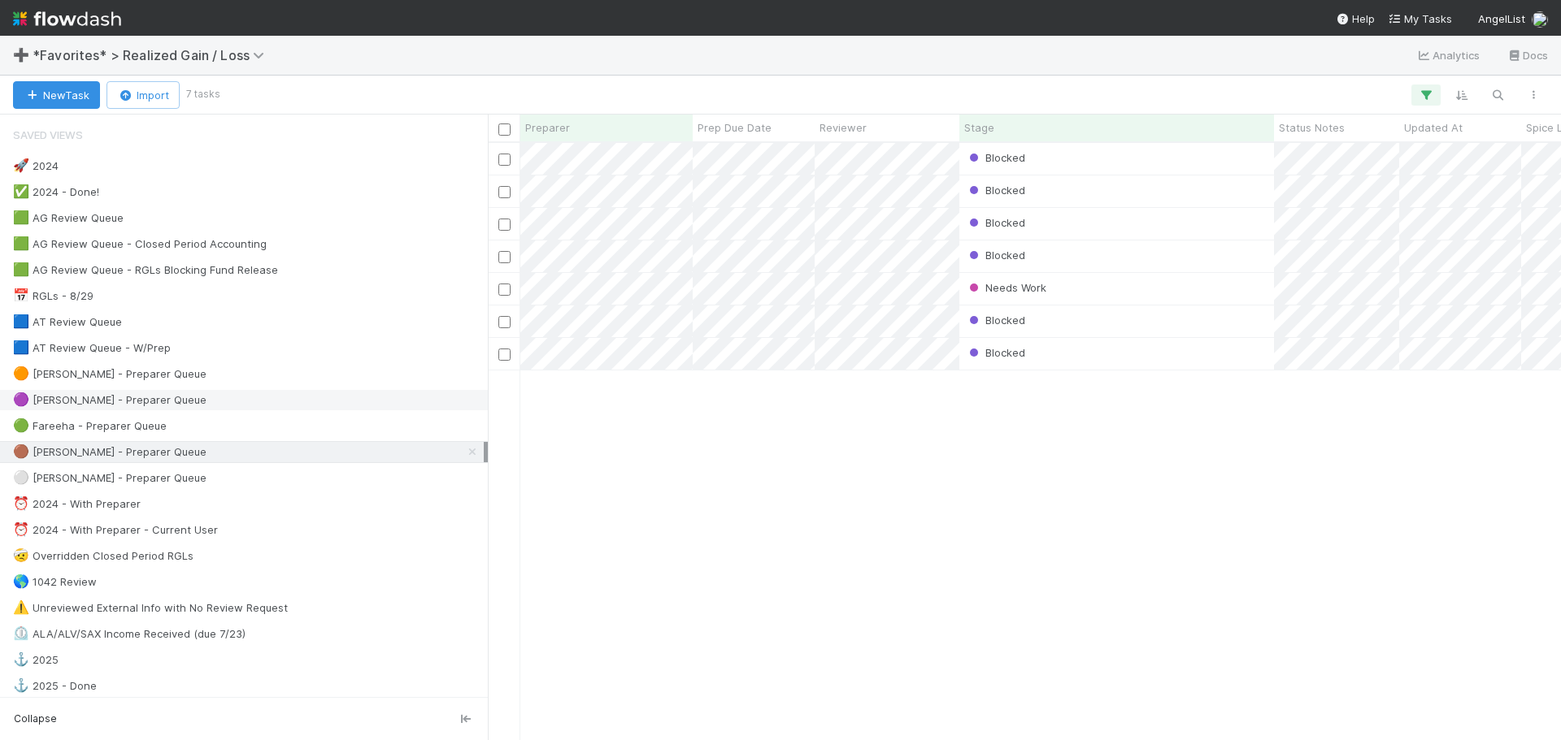
scroll to position [585, 1061]
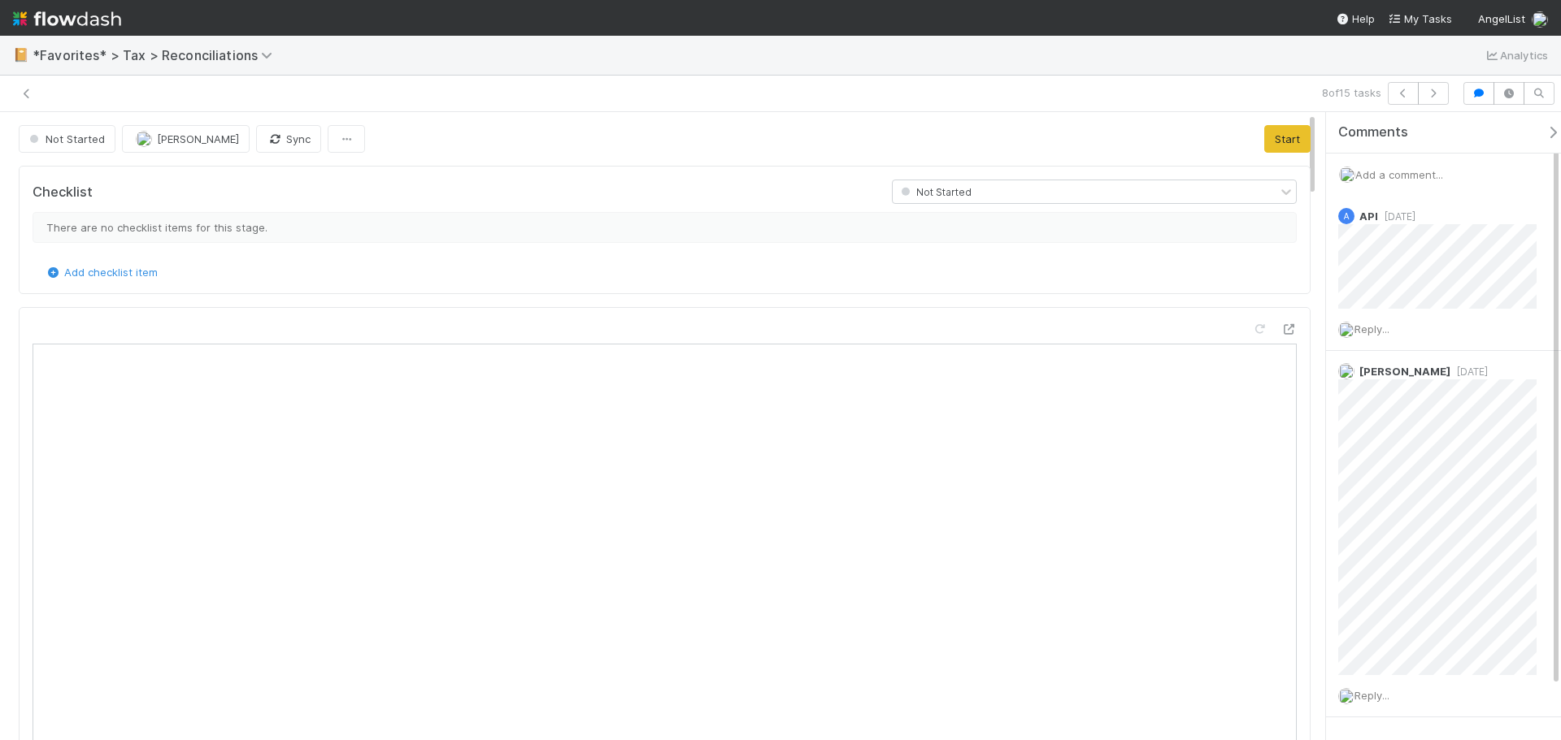
scroll to position [318, 593]
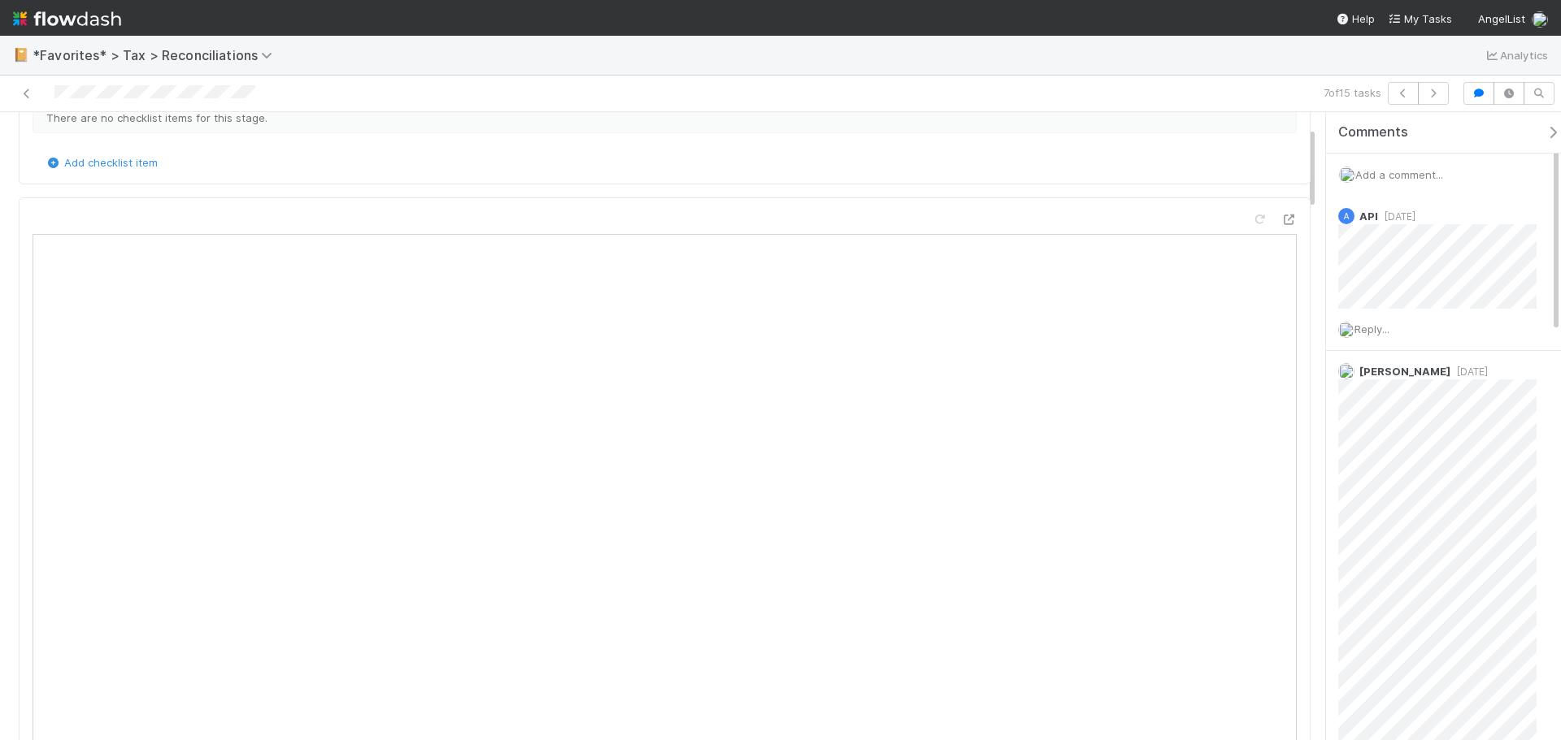
scroll to position [163, 0]
